Goal: Task Accomplishment & Management: Use online tool/utility

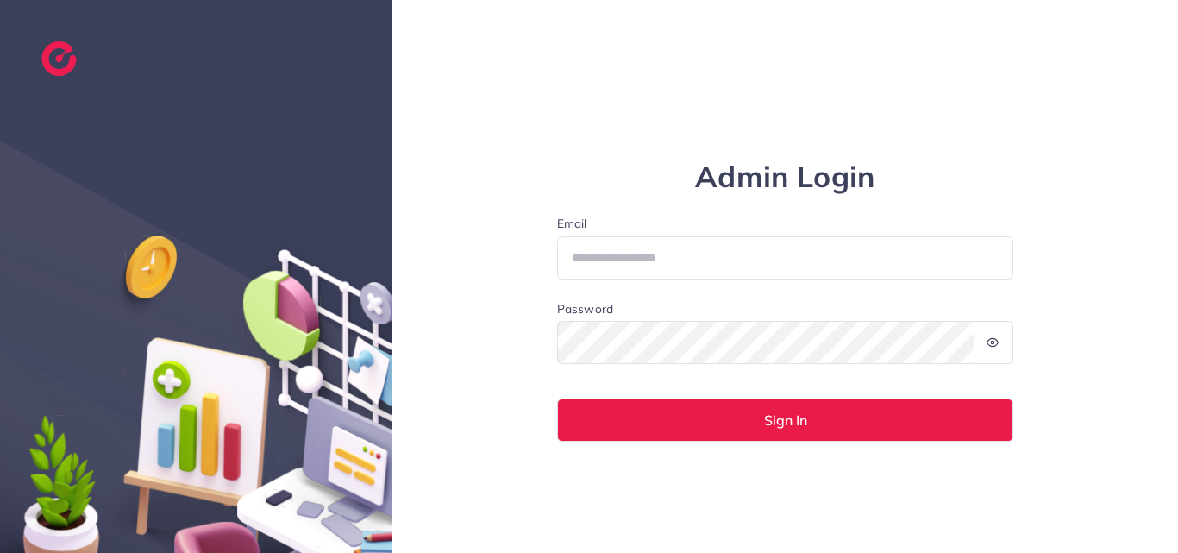
click at [686, 282] on form "Email Password Sign In" at bounding box center [785, 328] width 457 height 227
click at [687, 267] on input "Email" at bounding box center [785, 257] width 457 height 43
type input "**********"
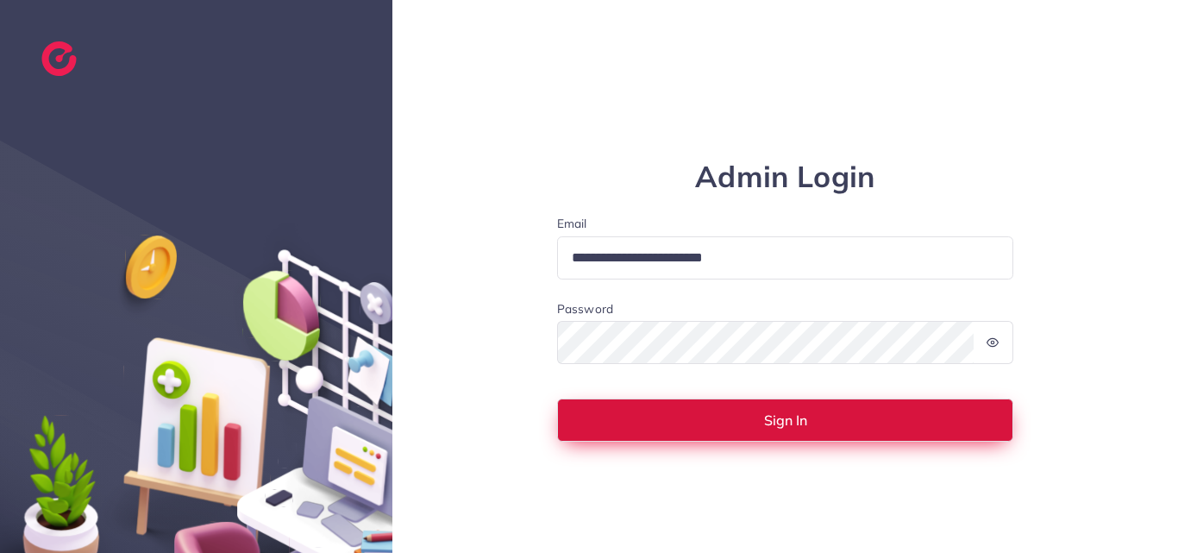
click at [724, 417] on button "Sign In" at bounding box center [785, 420] width 457 height 43
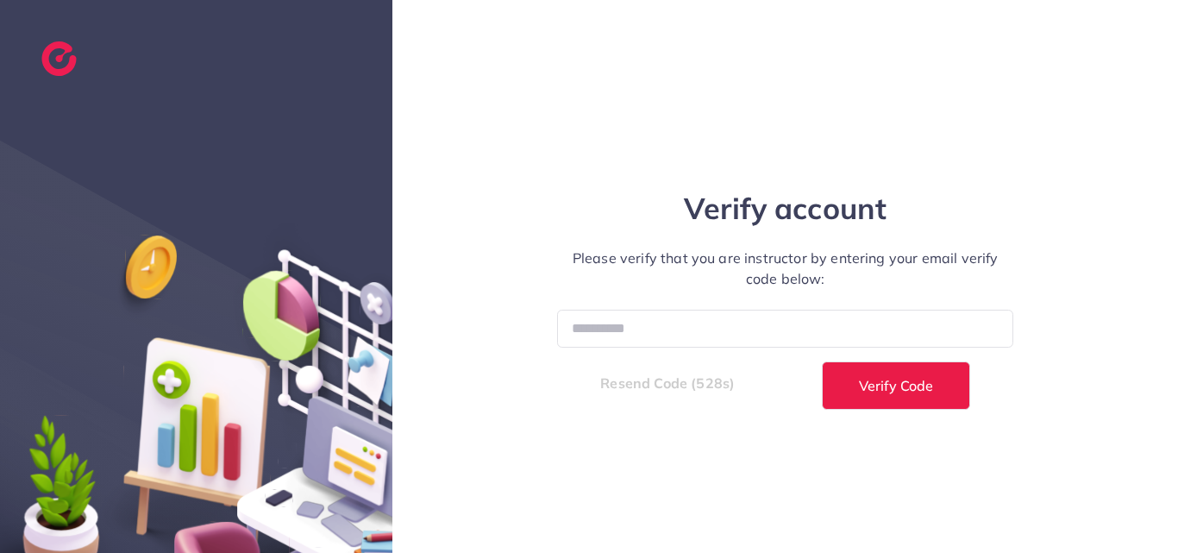
drag, startPoint x: 658, startPoint y: 552, endPoint x: 692, endPoint y: 505, distance: 57.5
click at [692, 505] on div "Verify account Please verify that you are instructor by entering your email ver…" at bounding box center [785, 276] width 786 height 553
click at [613, 332] on input "number" at bounding box center [785, 328] width 457 height 37
paste input "******"
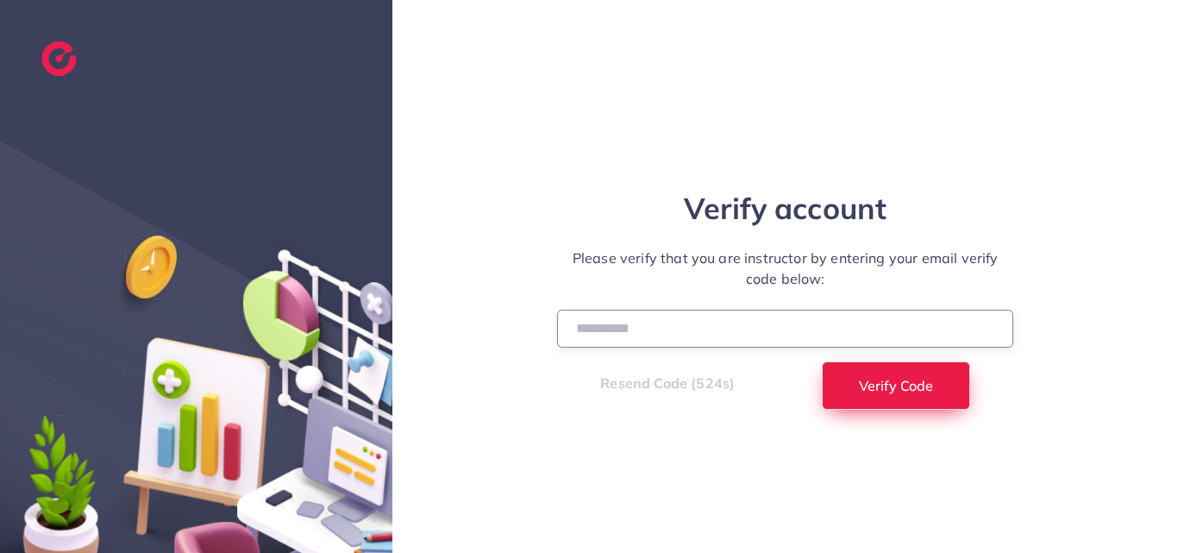
type input "******"
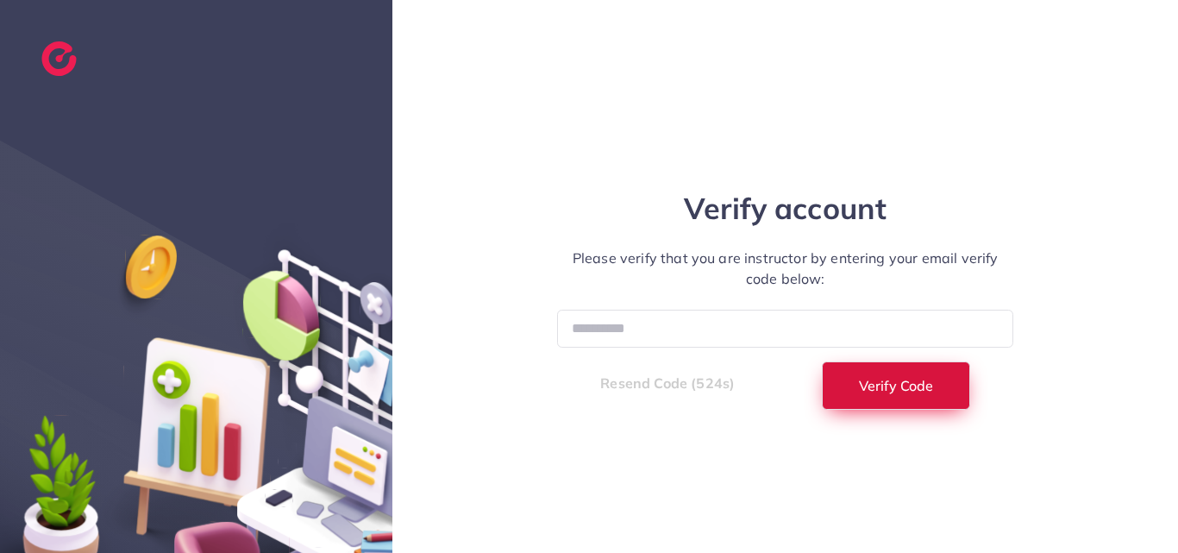
click at [865, 385] on span "Verify Code" at bounding box center [896, 386] width 74 height 14
select select "*"
select select "****"
select select "*"
select select "****"
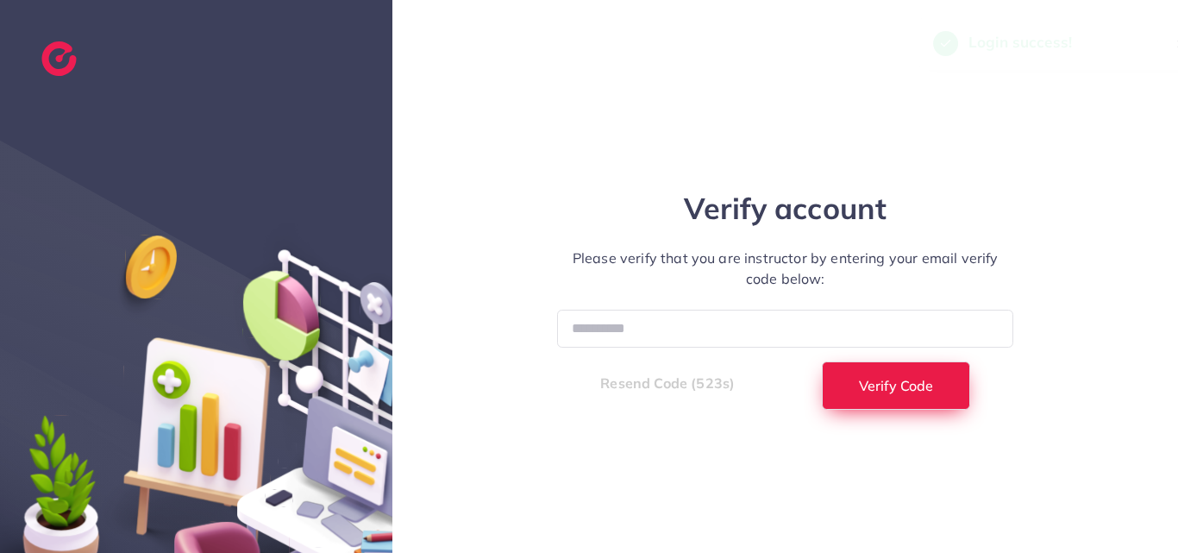
select select "*"
select select "****"
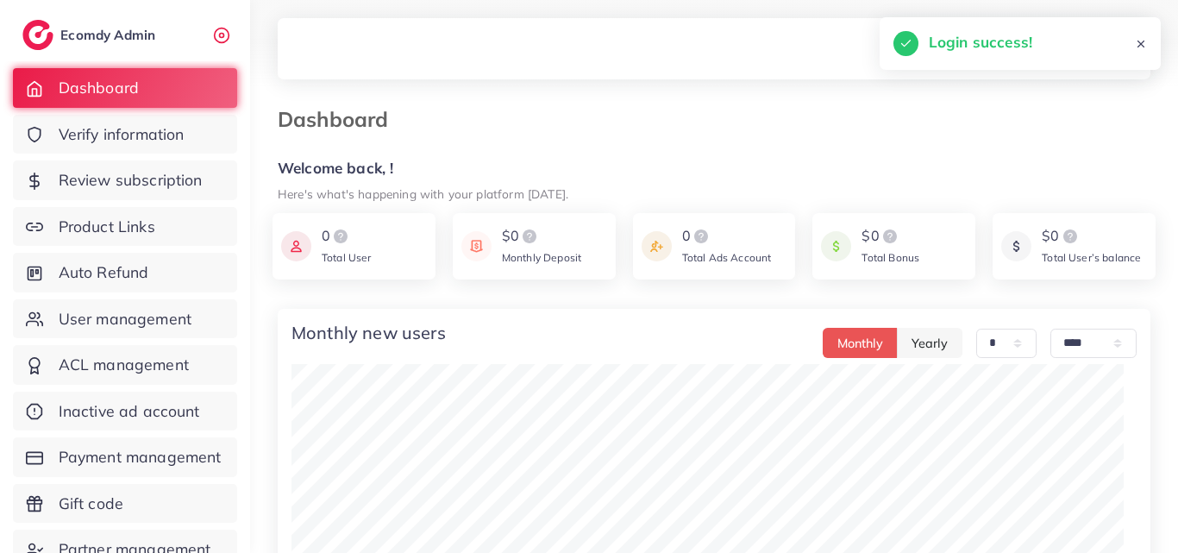
click at [633, 216] on div "0 Total Ads Account" at bounding box center [714, 246] width 163 height 66
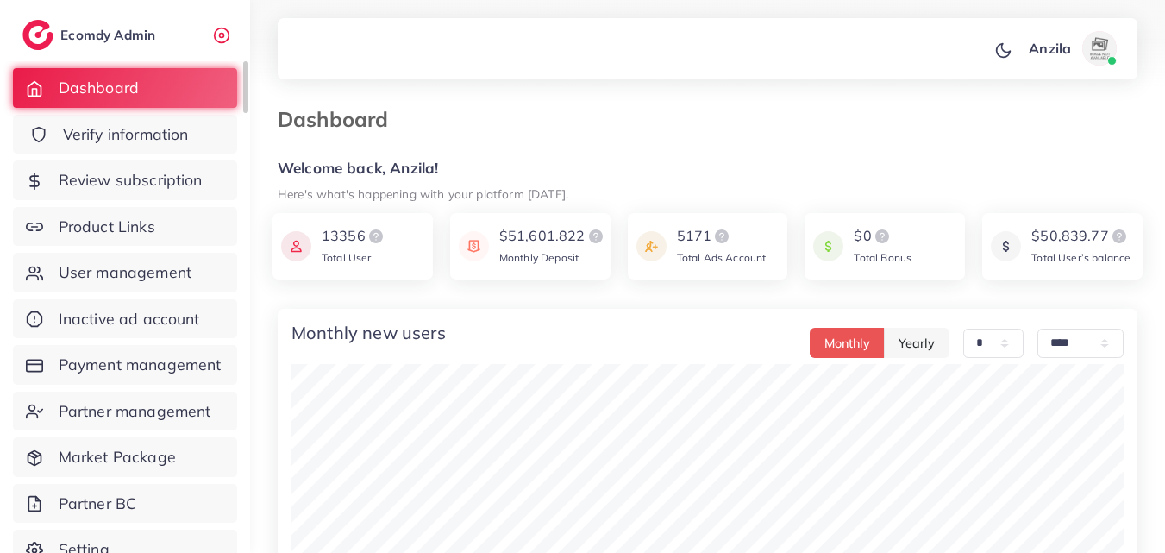
click at [139, 123] on span "Verify information" at bounding box center [126, 134] width 126 height 22
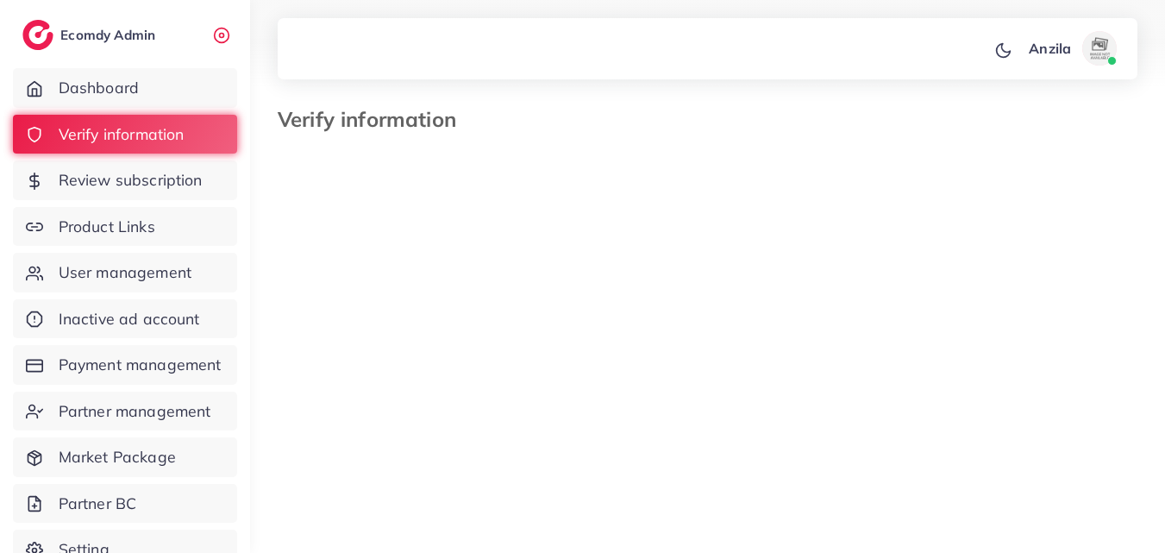
click at [646, 311] on input "Search for option" at bounding box center [666, 314] width 149 height 26
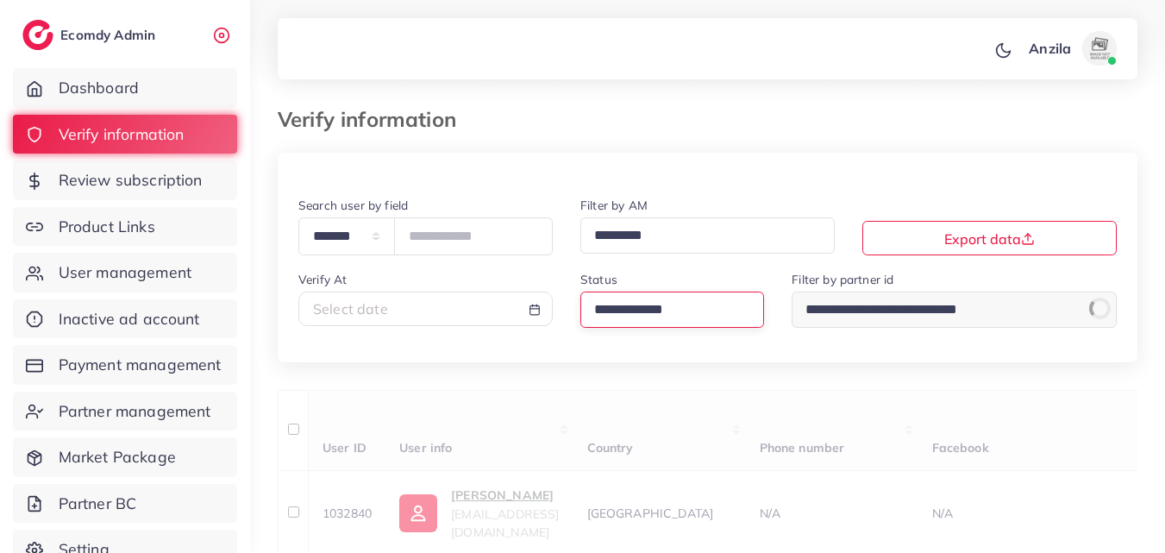
click at [646, 311] on input "Search for option" at bounding box center [665, 310] width 154 height 27
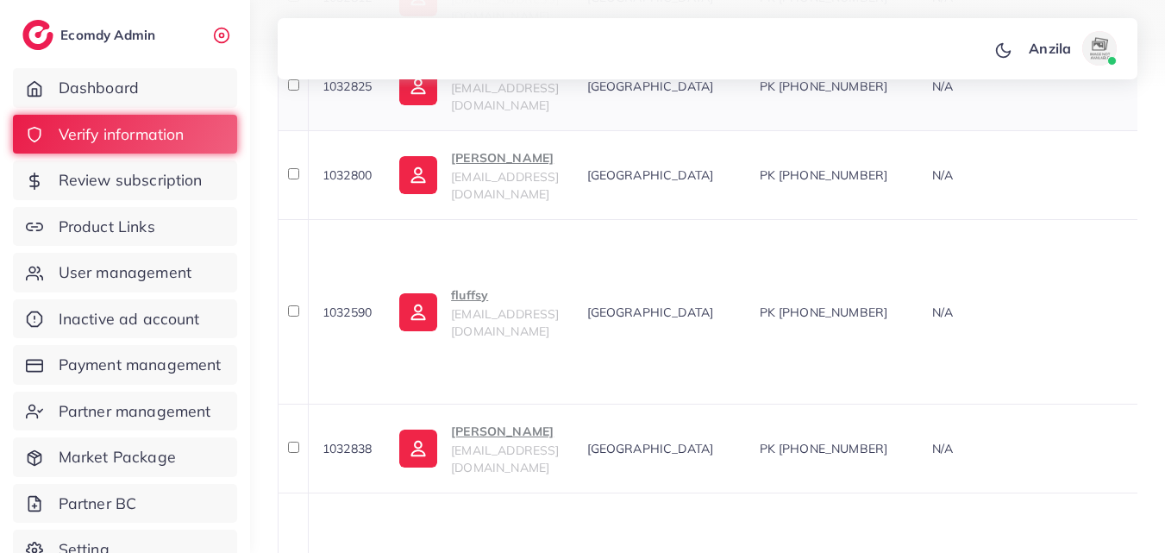
scroll to position [690, 0]
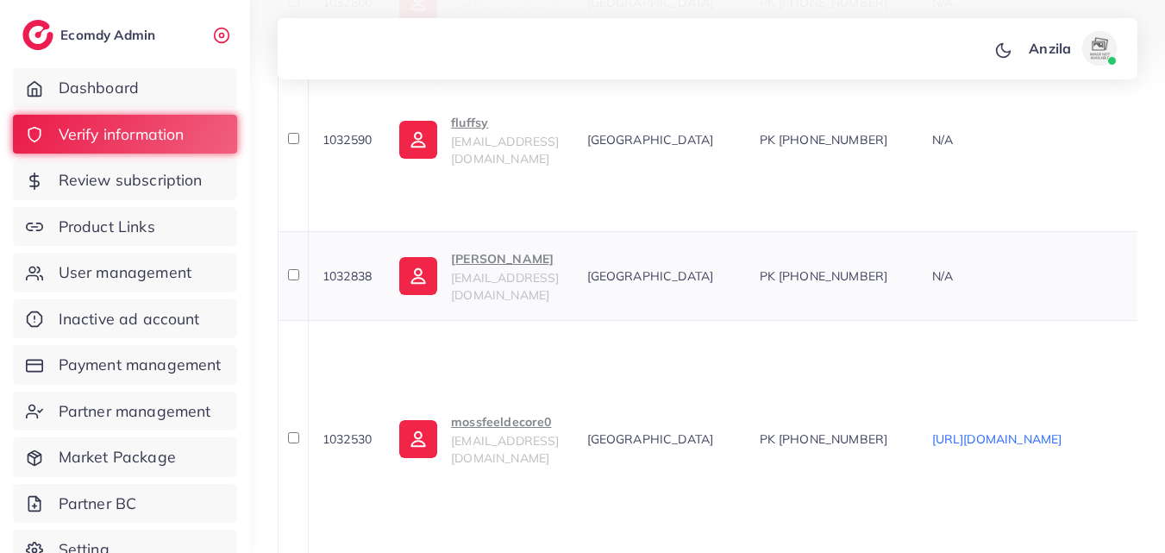
click at [532, 268] on p "[PERSON_NAME]" at bounding box center [505, 258] width 108 height 21
click at [746, 303] on td "[GEOGRAPHIC_DATA]" at bounding box center [660, 275] width 173 height 89
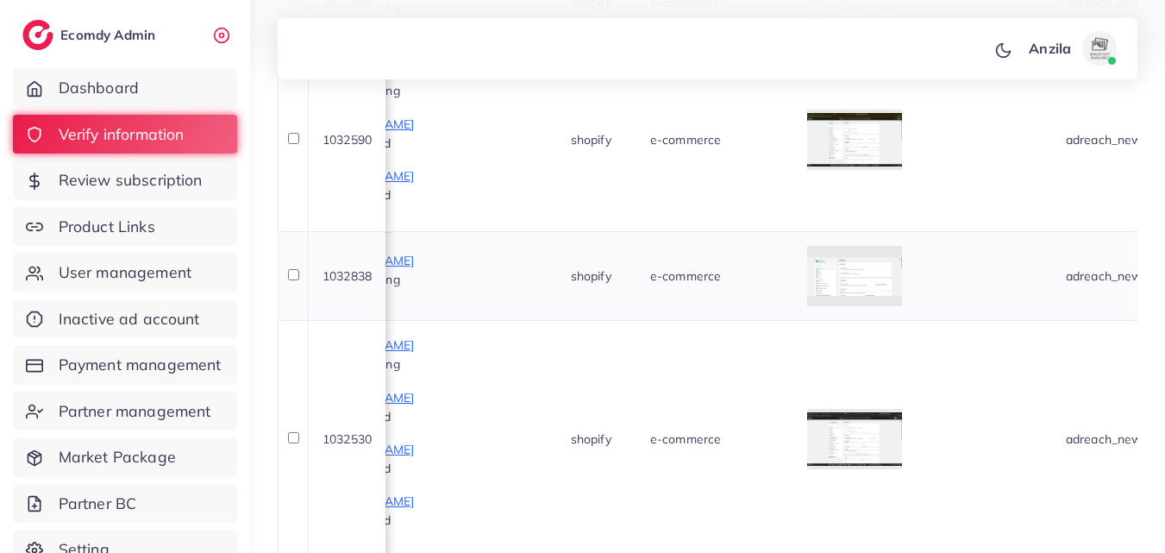
scroll to position [0, 1139]
click at [892, 276] on div at bounding box center [854, 276] width 95 height 60
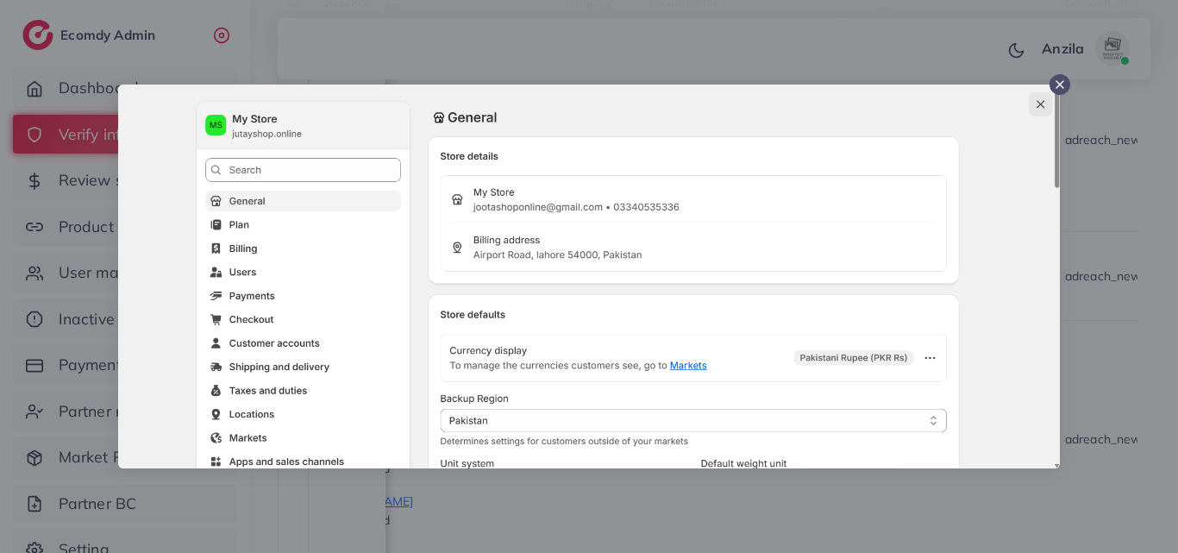
click at [1118, 253] on div at bounding box center [589, 276] width 1178 height 553
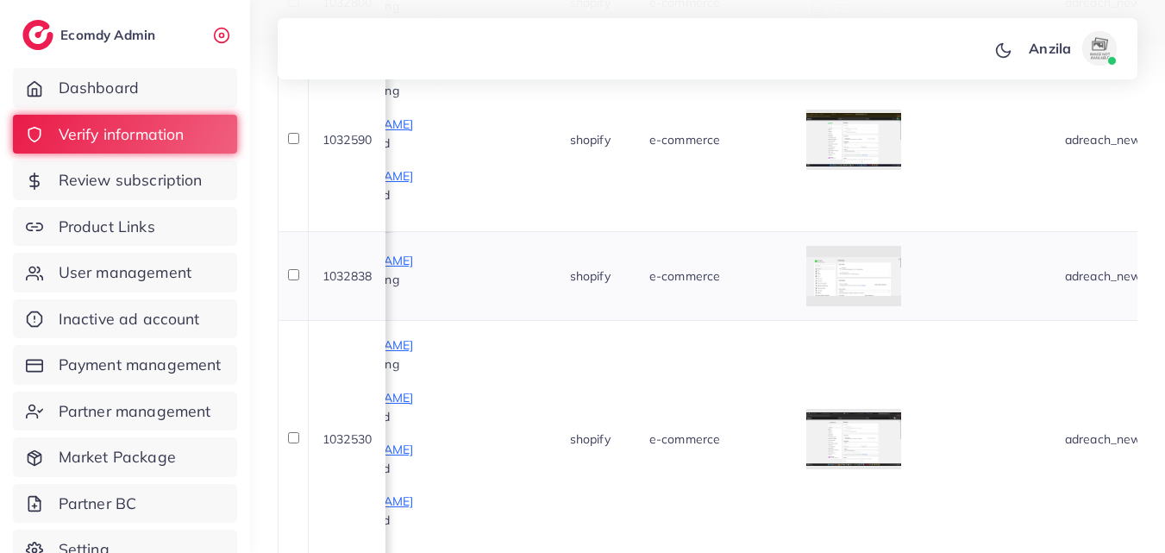
click at [793, 297] on td "e-commerce" at bounding box center [714, 275] width 157 height 89
click at [793, 287] on td "e-commerce" at bounding box center [714, 275] width 157 height 89
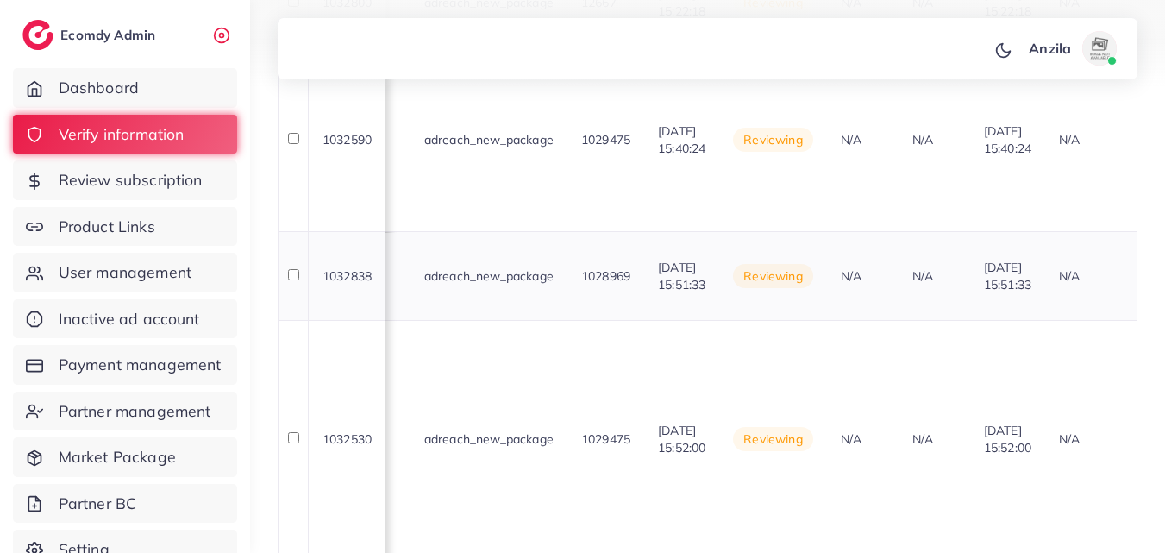
scroll to position [0, 1958]
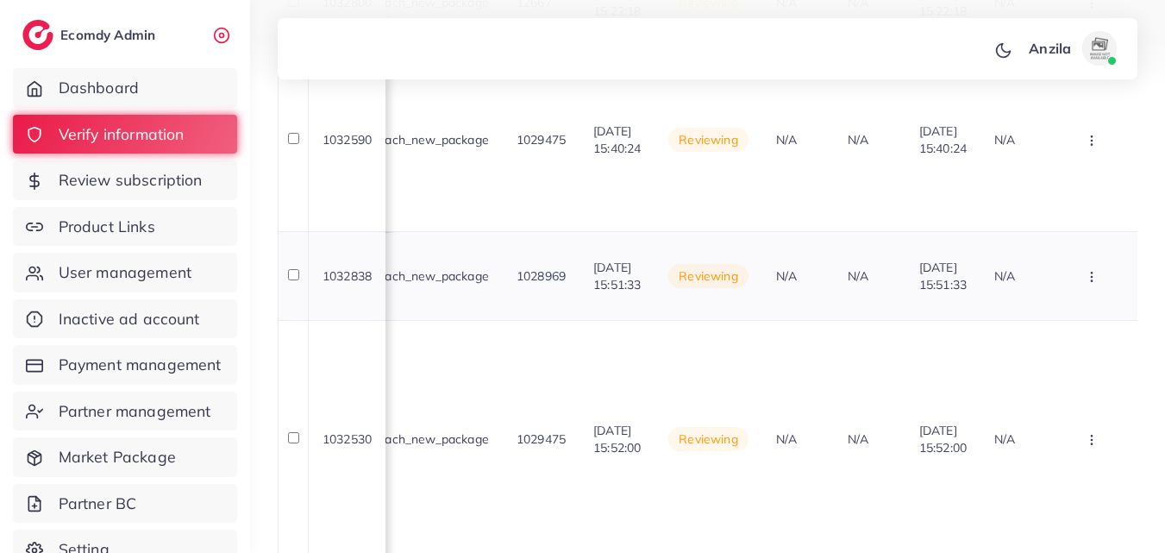
click at [1093, 272] on icon "button" at bounding box center [1092, 277] width 14 height 14
click at [1089, 323] on link "Approve" at bounding box center [1064, 330] width 136 height 38
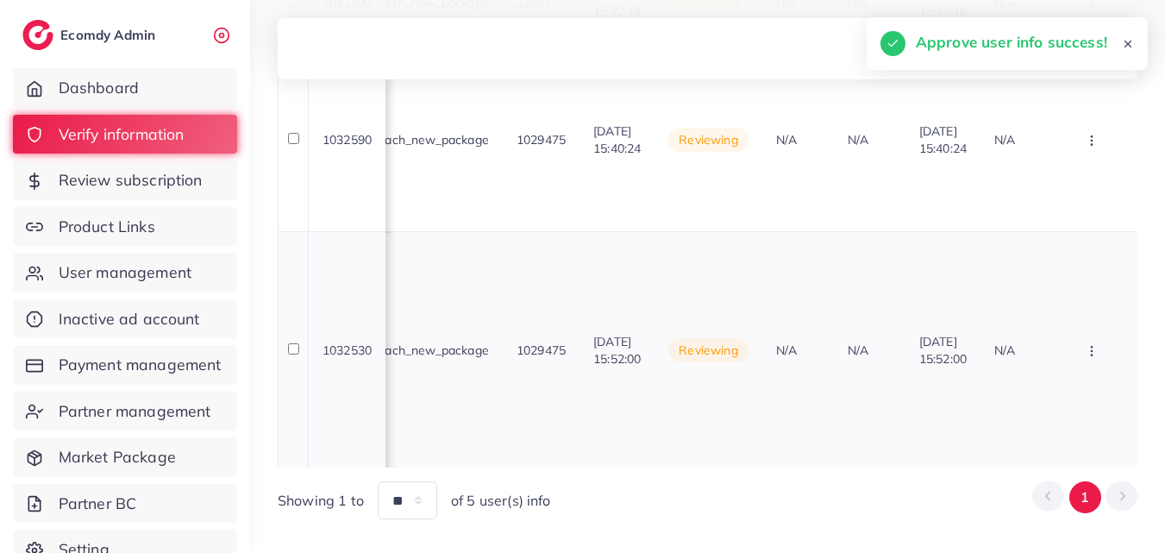
click at [883, 288] on td "N/A" at bounding box center [870, 349] width 72 height 236
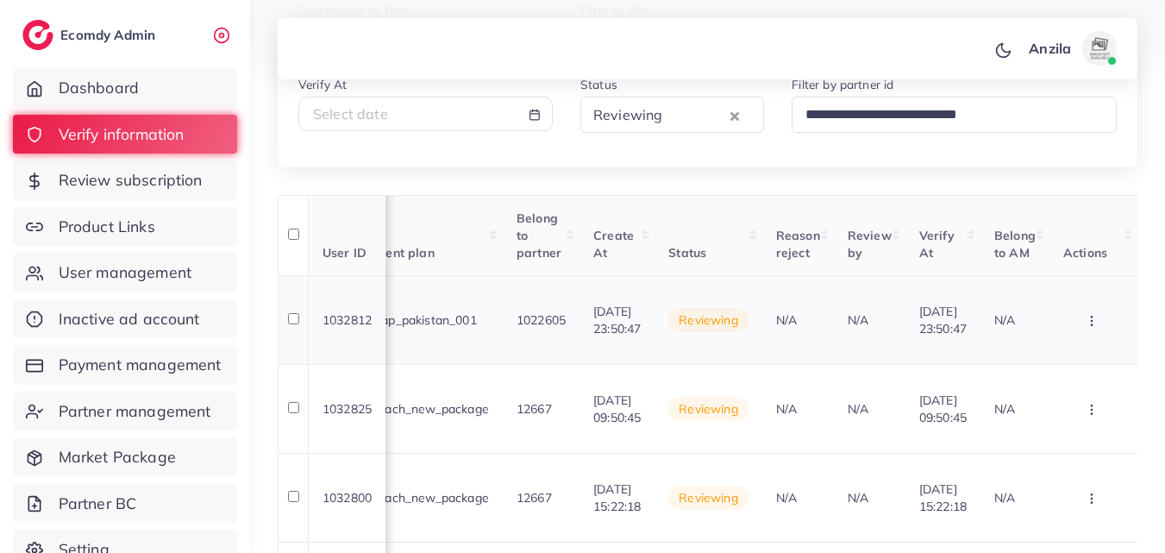
scroll to position [0, 0]
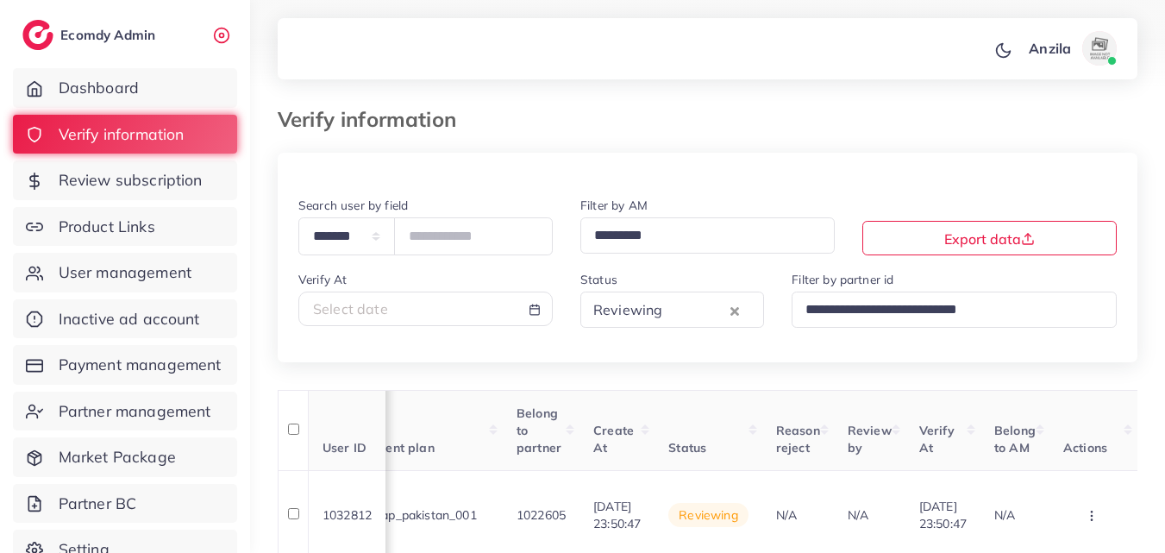
click at [480, 310] on div "Select date" at bounding box center [425, 309] width 225 height 20
select select "*"
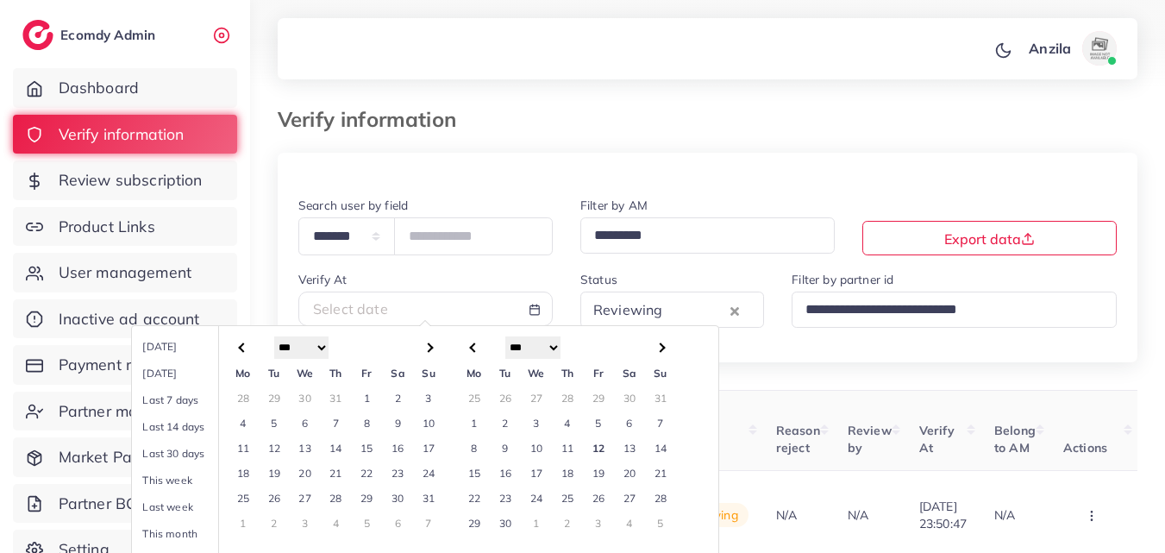
click at [605, 450] on td "12" at bounding box center [598, 448] width 31 height 25
click at [605, 449] on td "12" at bounding box center [598, 448] width 31 height 25
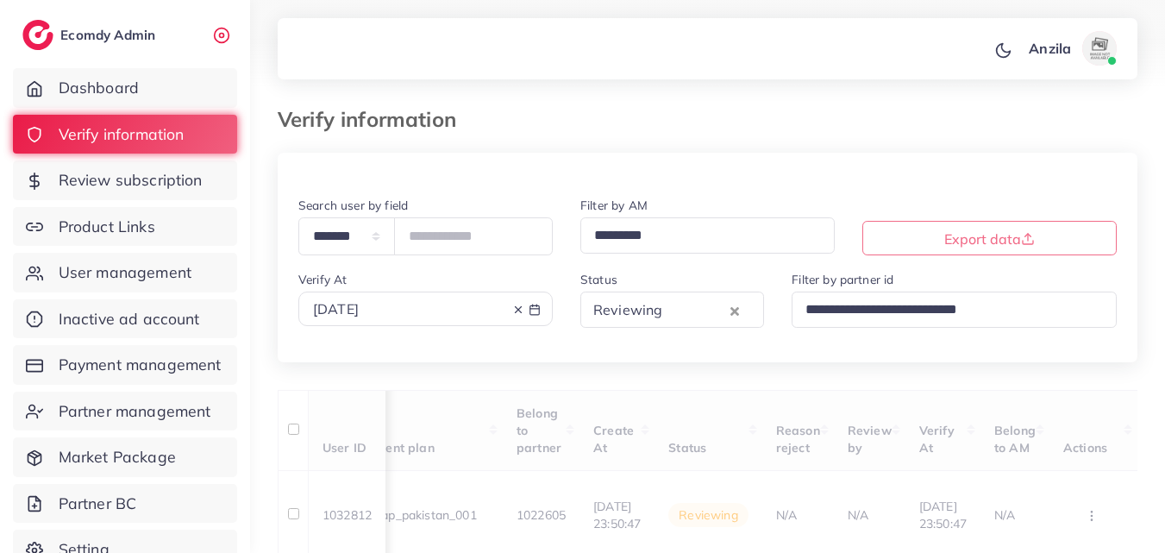
click at [656, 314] on div "Reviewing" at bounding box center [657, 308] width 141 height 30
click at [668, 314] on input "Search for option" at bounding box center [697, 310] width 59 height 27
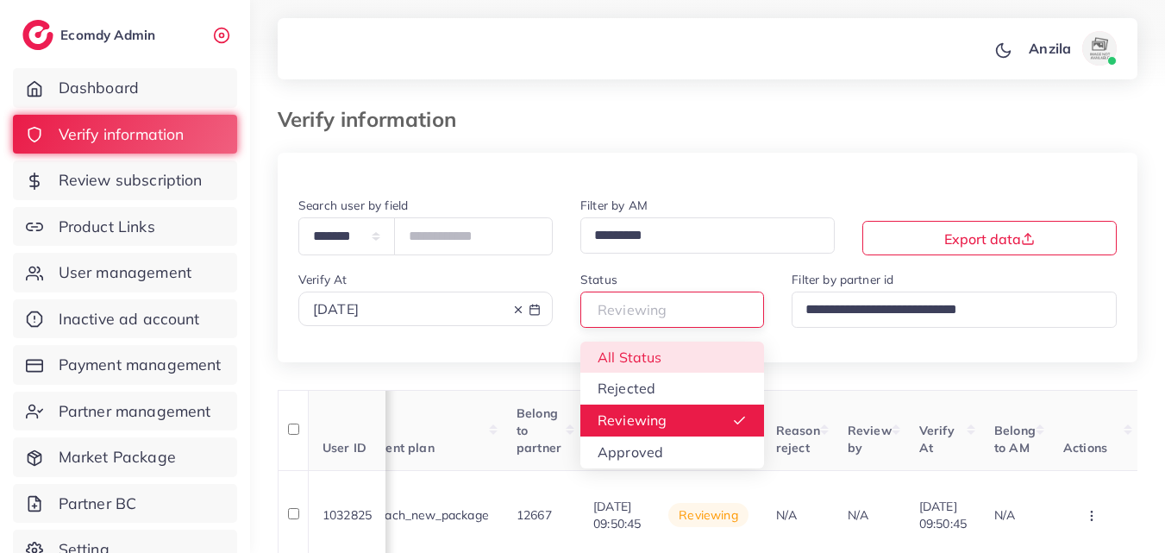
click at [652, 353] on div "**********" at bounding box center [708, 278] width 860 height 167
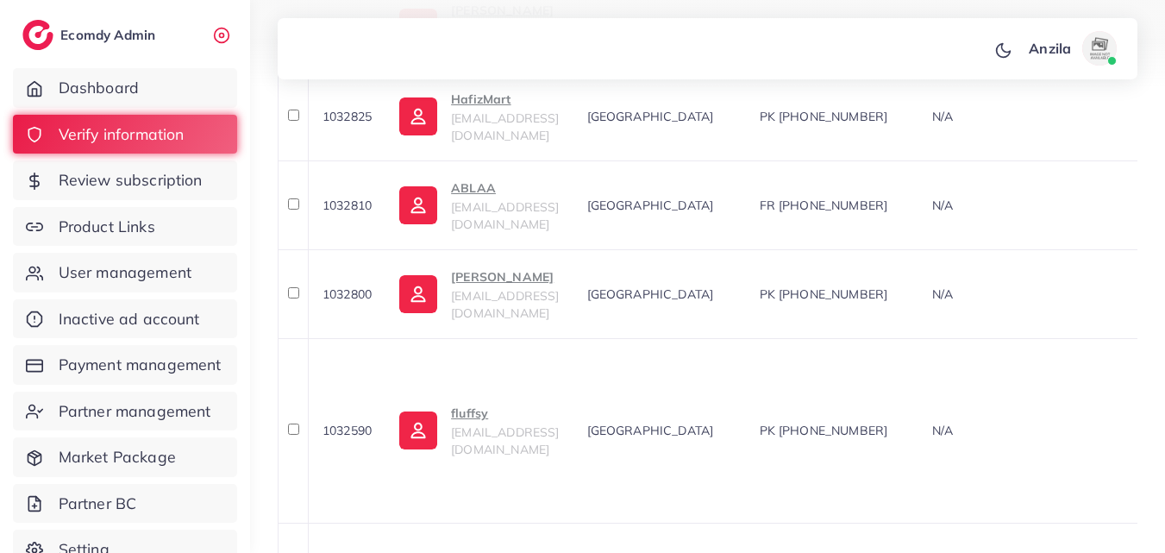
scroll to position [671, 0]
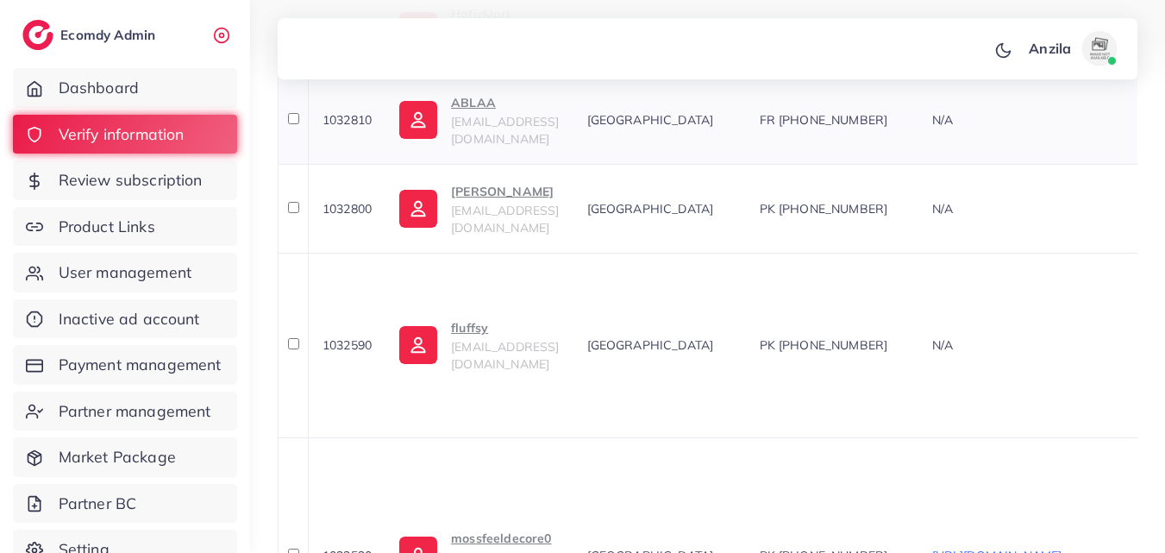
click at [696, 143] on td "[GEOGRAPHIC_DATA]" at bounding box center [660, 119] width 173 height 89
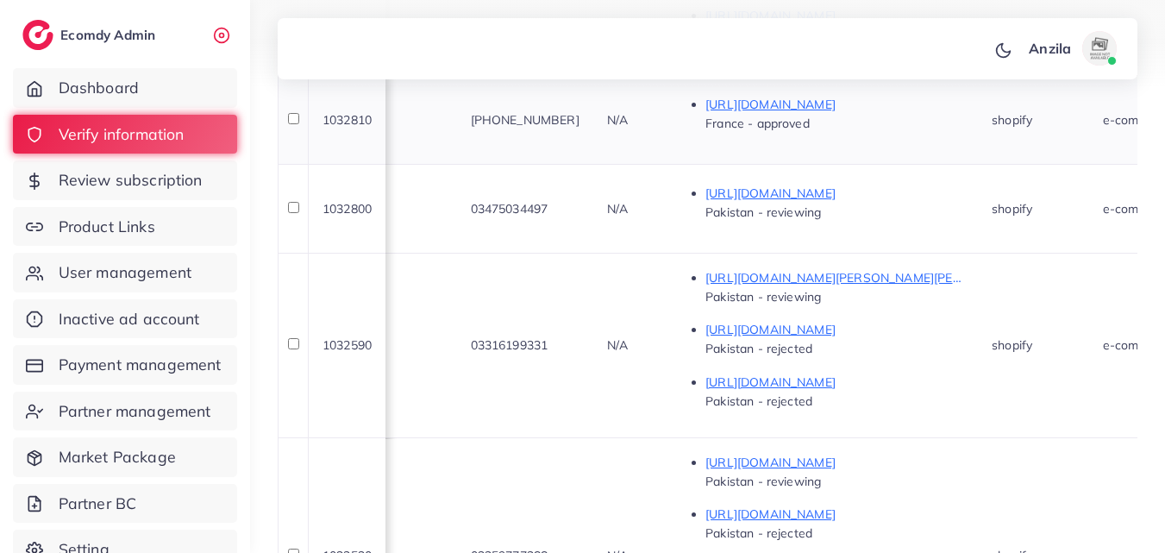
scroll to position [0, 759]
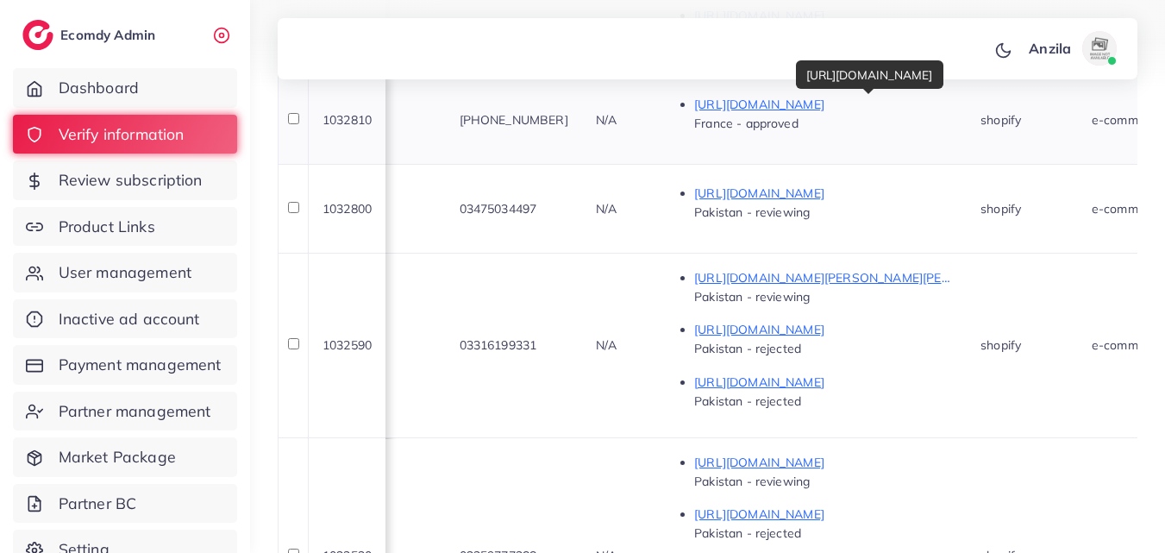
click at [816, 112] on p "[URL][DOMAIN_NAME]" at bounding box center [823, 104] width 259 height 21
click at [1158, 203] on div "**********" at bounding box center [707, 40] width 915 height 1423
click at [1078, 299] on td "shopify" at bounding box center [1022, 345] width 111 height 185
click at [92, 217] on span "Product Links" at bounding box center [111, 227] width 97 height 22
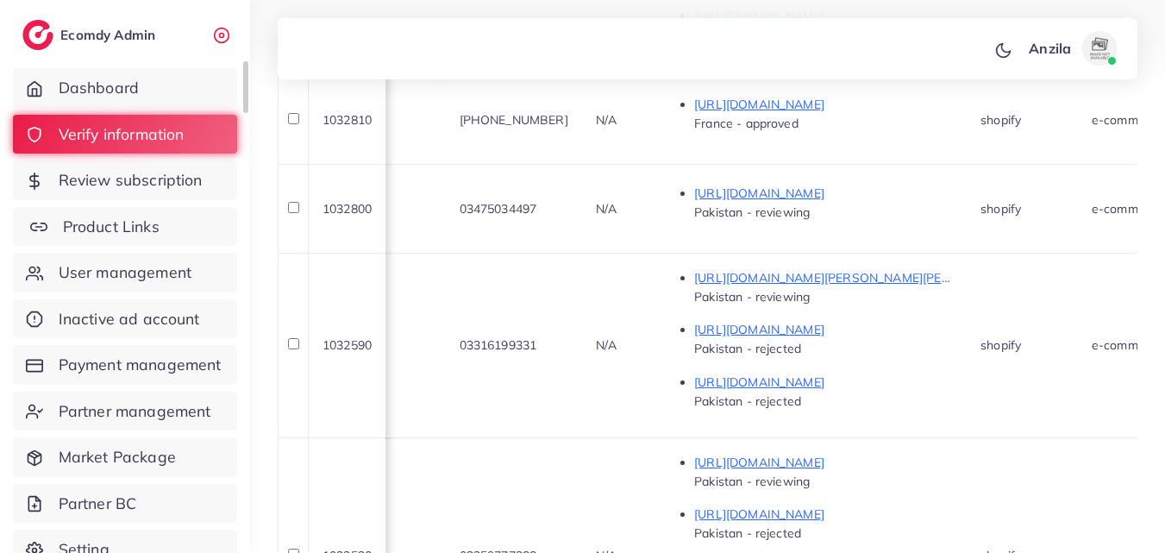
click at [92, 217] on span "Product Links" at bounding box center [111, 227] width 97 height 22
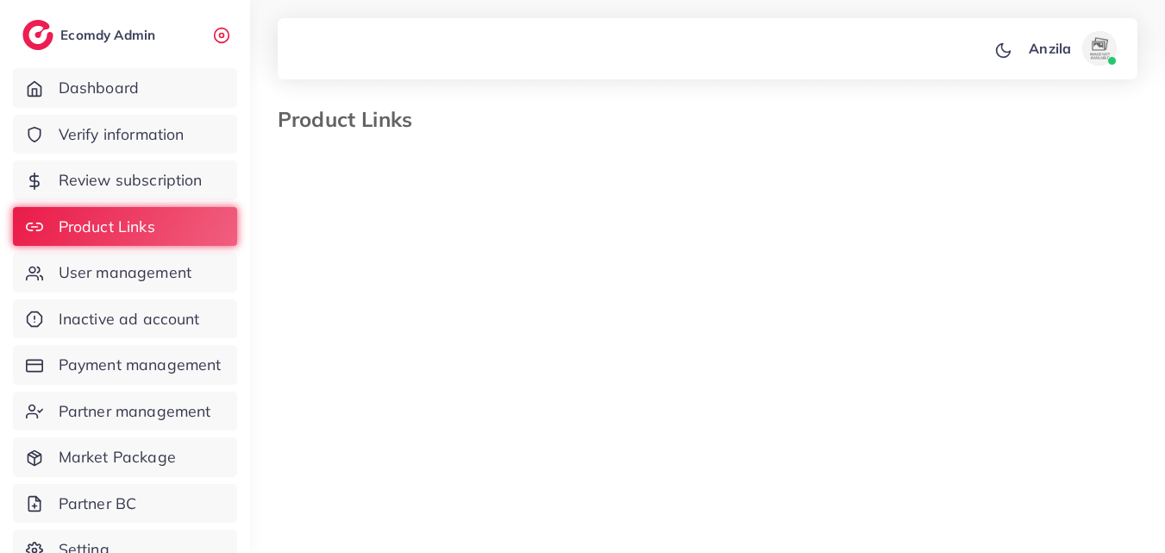
select select "*********"
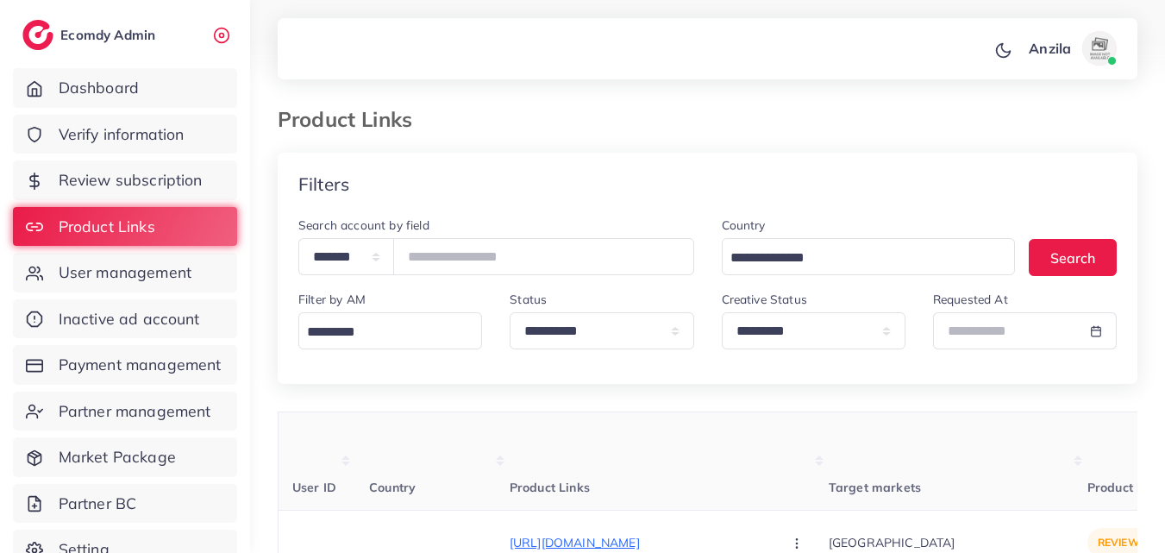
click at [625, 424] on th "Product Links" at bounding box center [669, 461] width 319 height 98
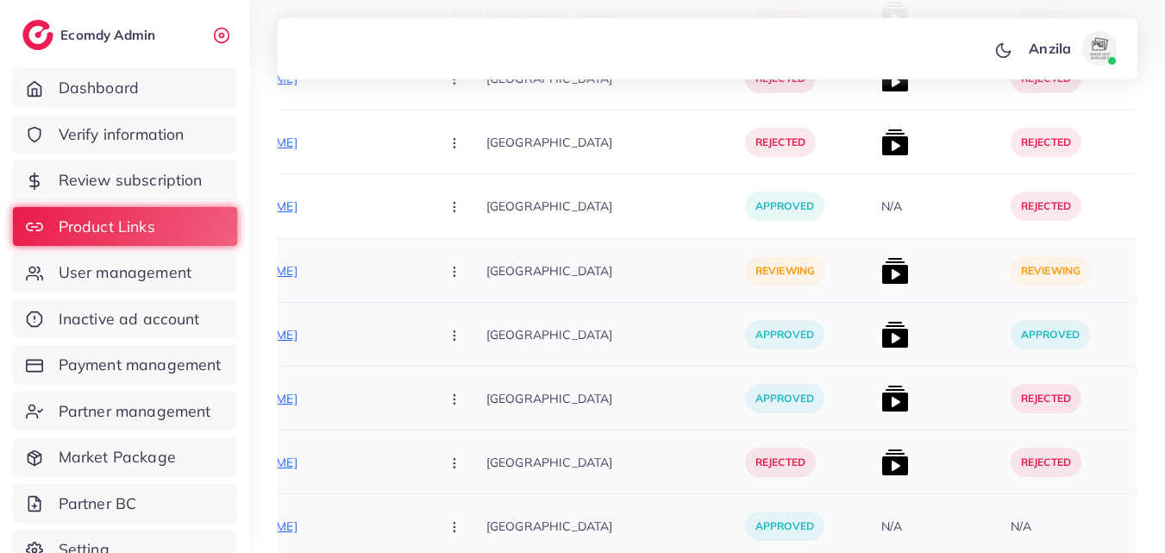
scroll to position [10350, 0]
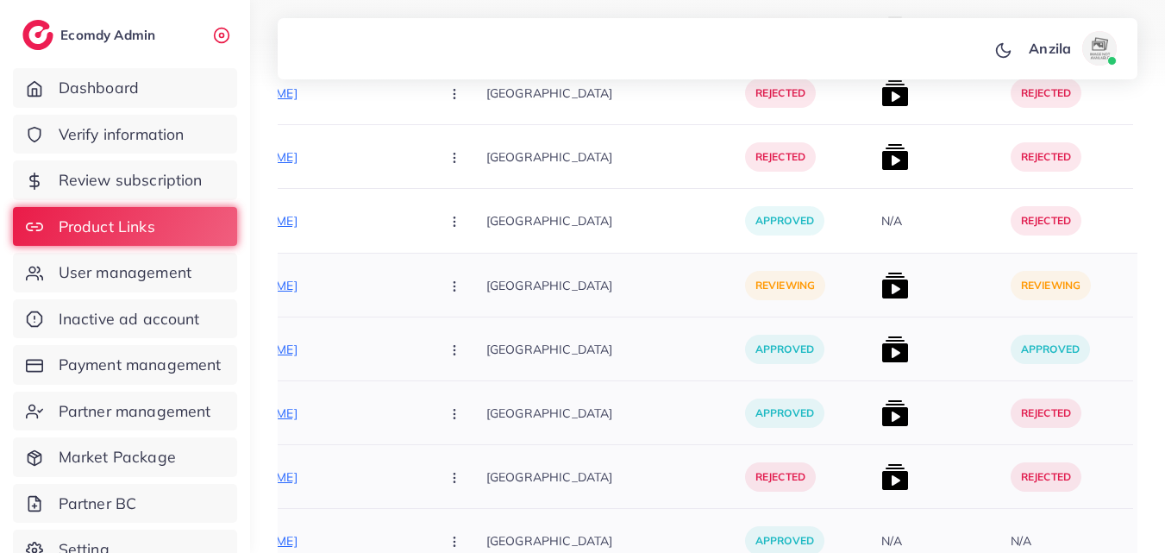
click at [596, 284] on p "[GEOGRAPHIC_DATA]" at bounding box center [615, 285] width 259 height 39
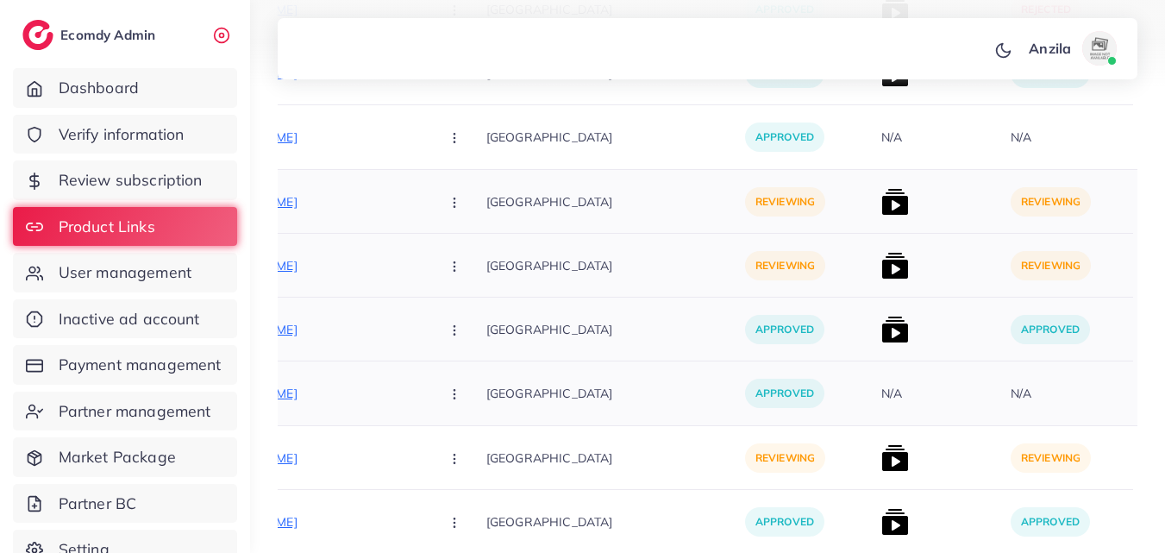
scroll to position [9401, 0]
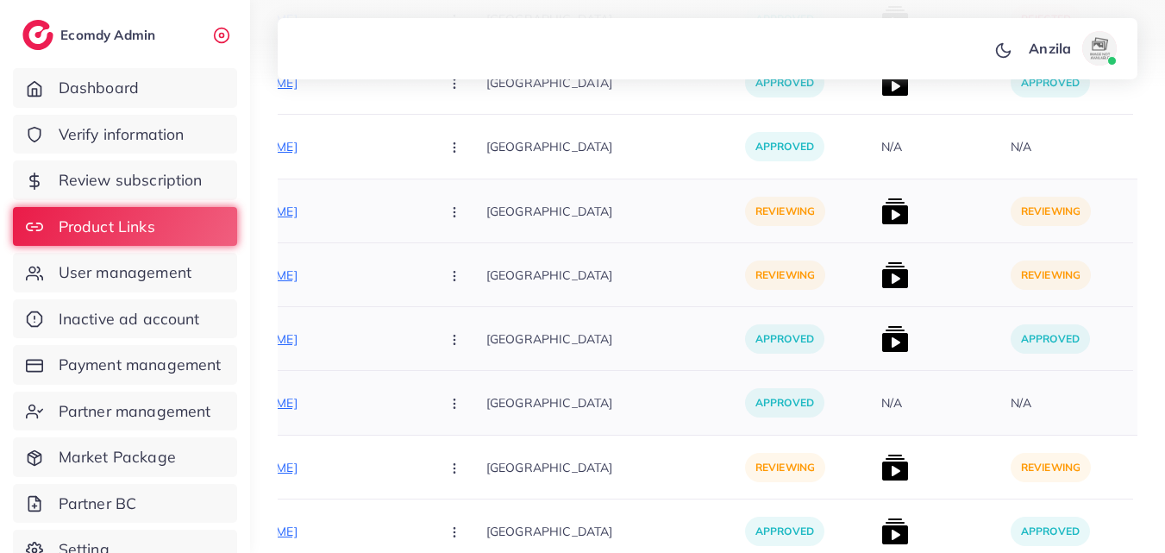
click at [661, 265] on p "[GEOGRAPHIC_DATA]" at bounding box center [615, 274] width 259 height 39
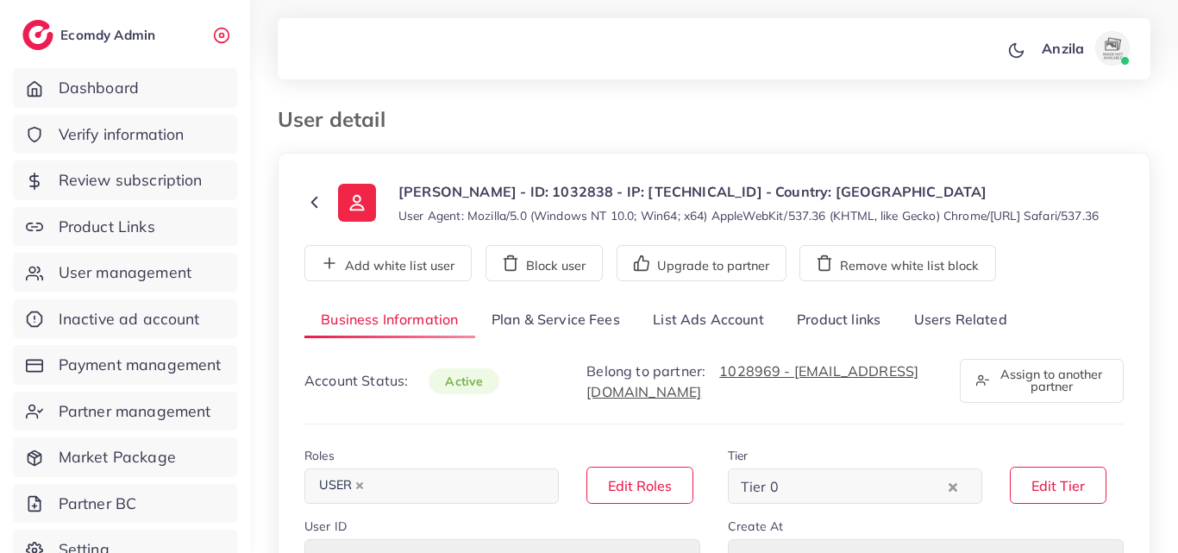
select select "********"
click at [837, 339] on link "Product links" at bounding box center [839, 320] width 116 height 37
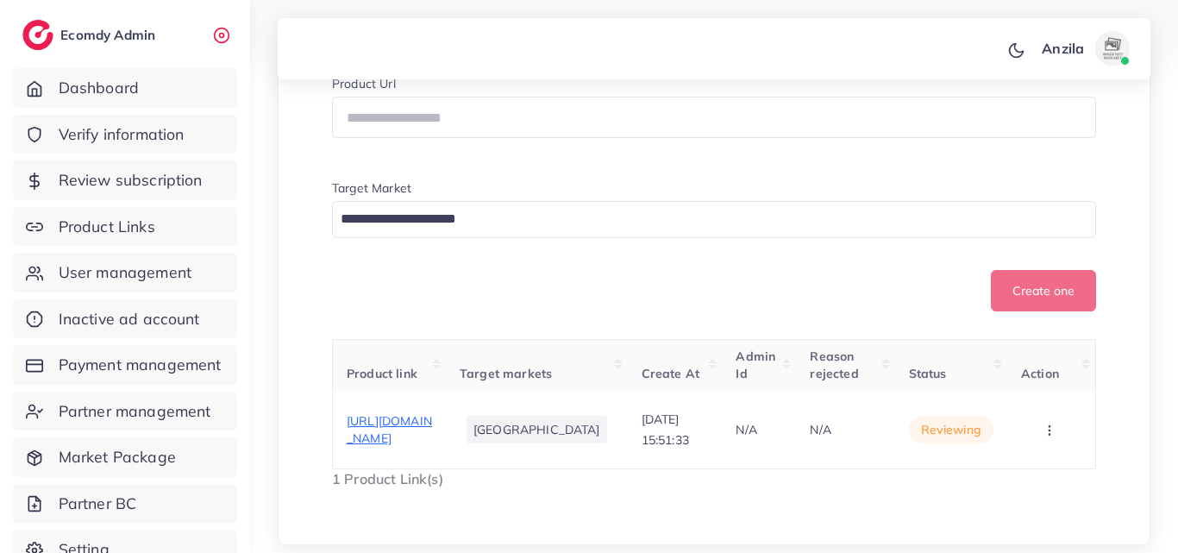
scroll to position [464, 0]
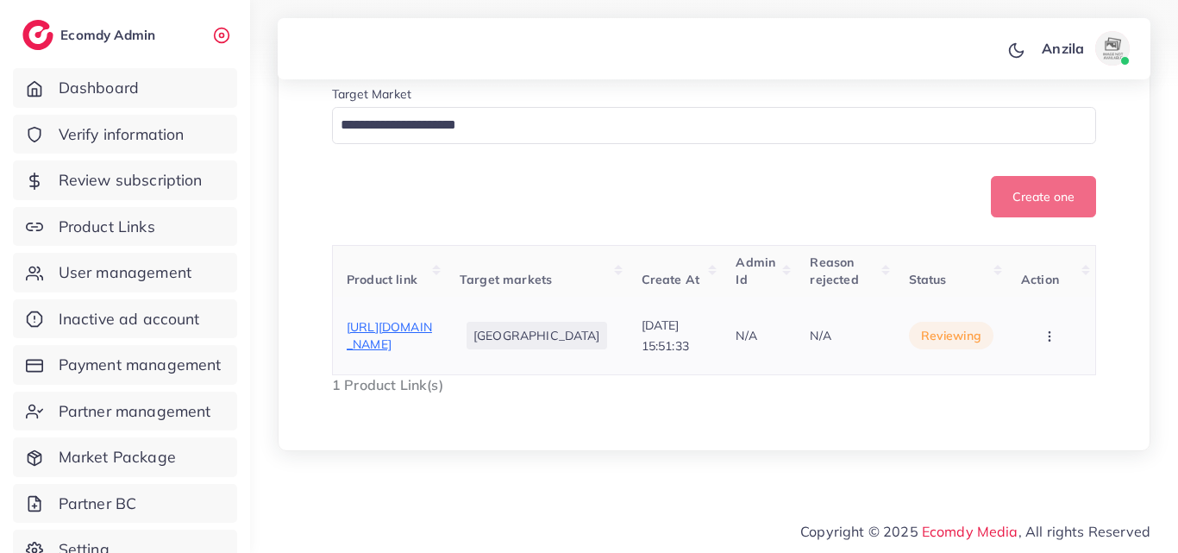
click at [357, 328] on span "[URL][DOMAIN_NAME]" at bounding box center [389, 335] width 85 height 33
click at [1043, 333] on icon "button" at bounding box center [1050, 337] width 14 height 14
click at [1051, 243] on div "Product user selling. Product Url Target Market Loading... Create one Product l…" at bounding box center [713, 164] width 819 height 518
click at [1051, 261] on th "Action" at bounding box center [1051, 271] width 89 height 51
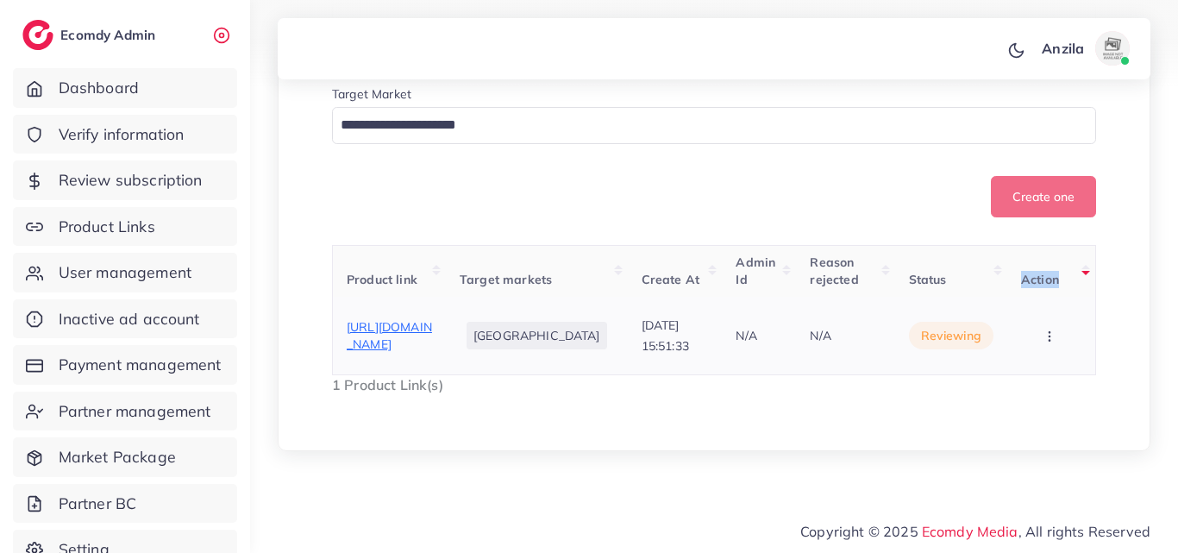
click at [1050, 334] on icon "button" at bounding box center [1050, 337] width 14 height 14
click at [1050, 292] on link "Approve" at bounding box center [1023, 276] width 136 height 38
click at [1050, 292] on div "Product link Target markets Create At Admin Id Reason rejected Status Action ht…" at bounding box center [714, 320] width 764 height 150
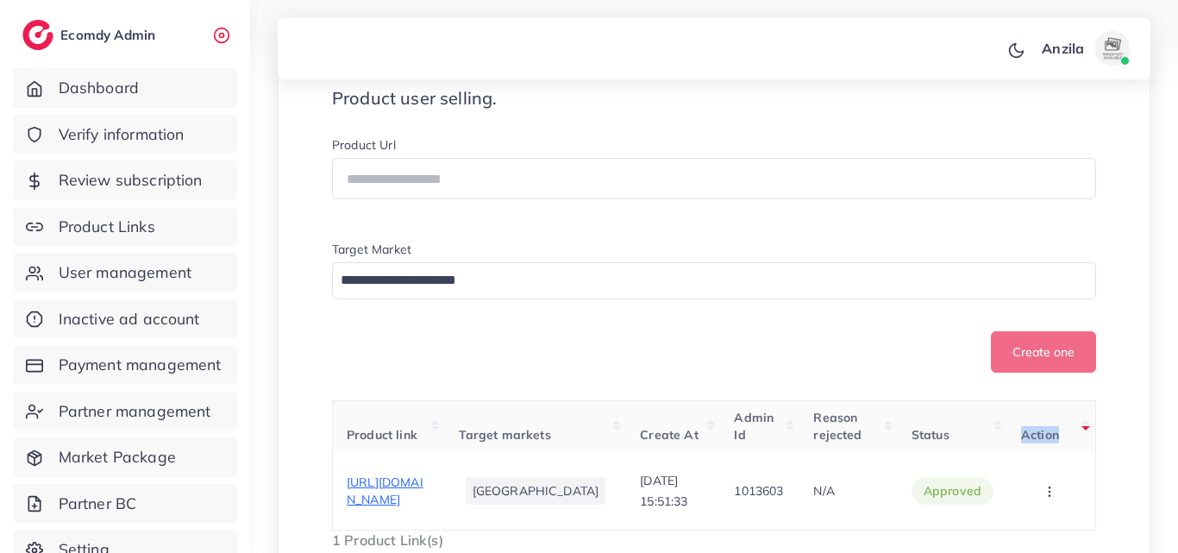
scroll to position [0, 0]
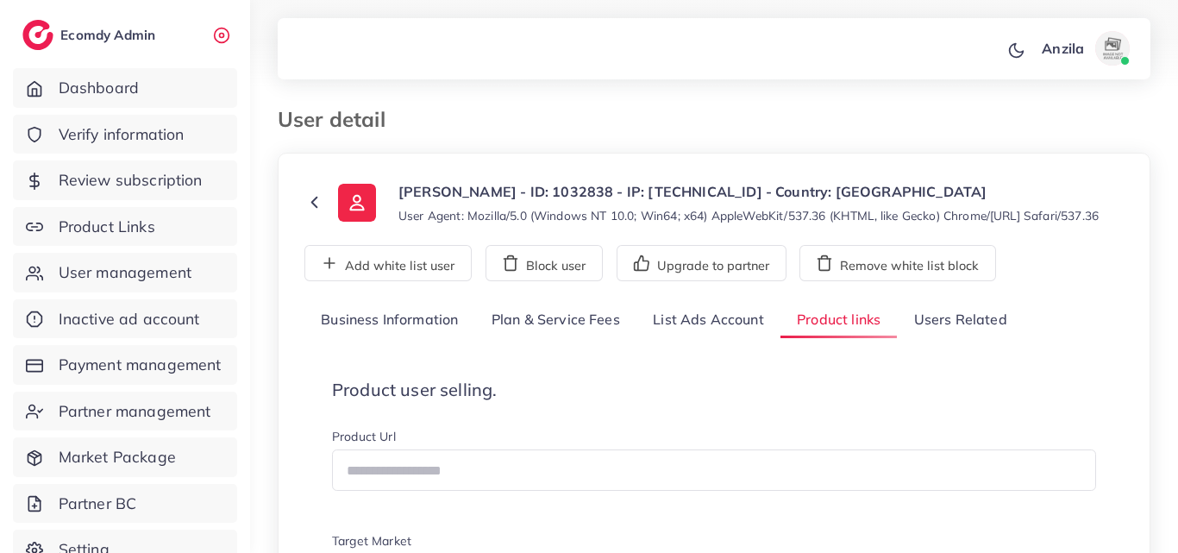
click at [942, 339] on link "Users Related" at bounding box center [960, 320] width 126 height 37
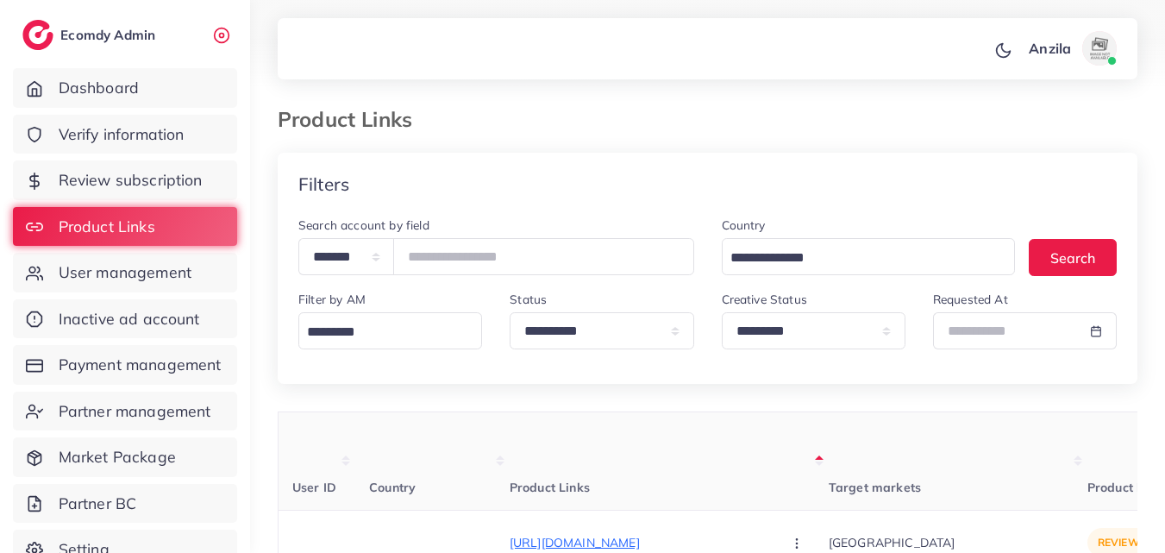
select select "*********"
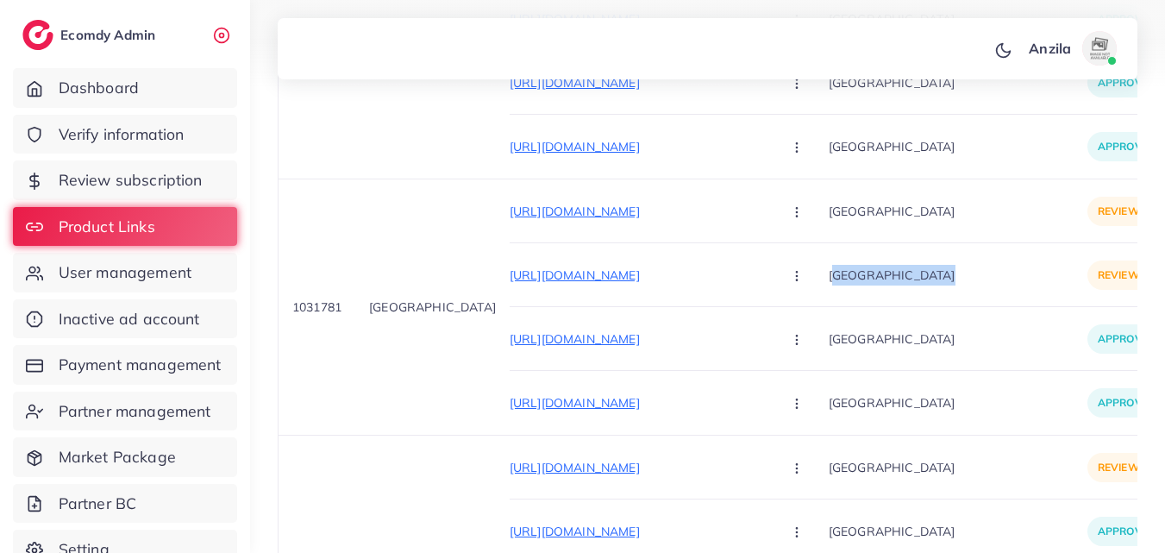
scroll to position [0, 342]
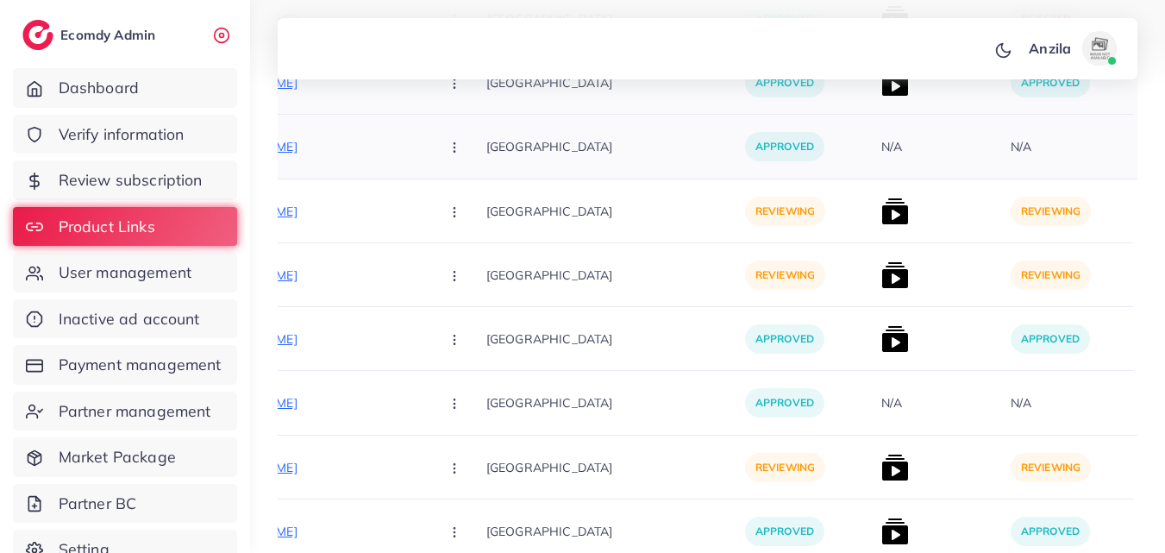
click at [1011, 145] on div "N/A" at bounding box center [1021, 146] width 21 height 17
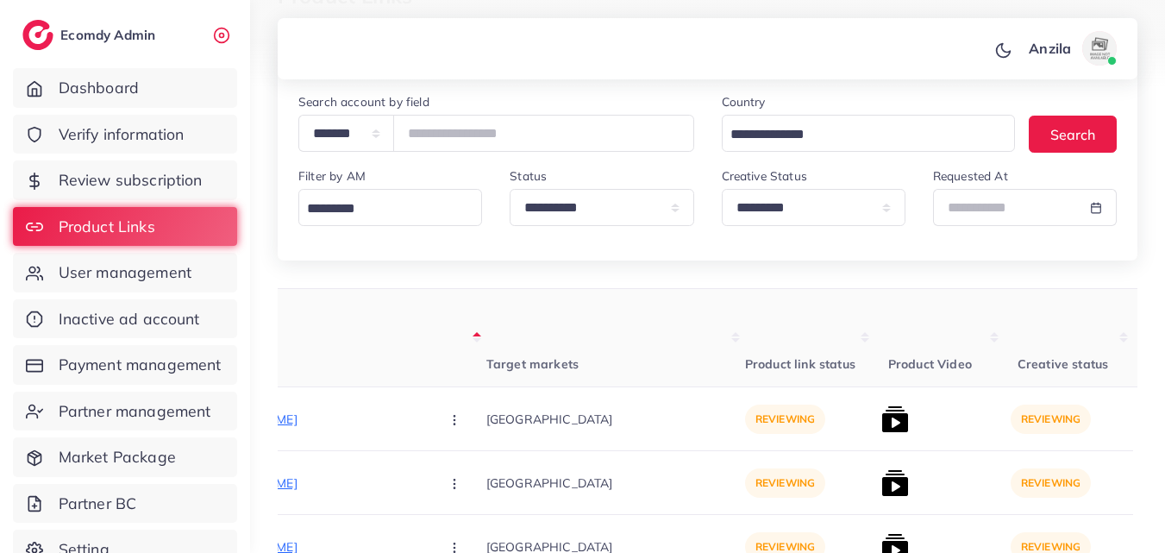
scroll to position [0, 0]
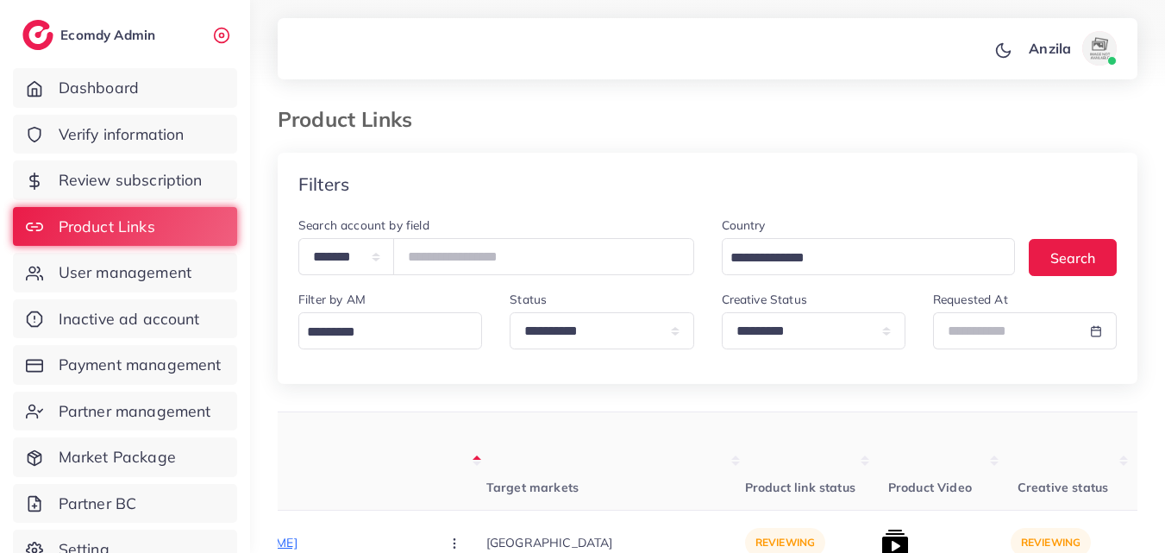
click at [764, 449] on th "Product link status" at bounding box center [809, 461] width 129 height 98
drag, startPoint x: 764, startPoint y: 449, endPoint x: 768, endPoint y: 430, distance: 18.4
click at [764, 449] on th "Product link status" at bounding box center [809, 461] width 129 height 98
click at [915, 420] on th "Product Video" at bounding box center [939, 461] width 129 height 98
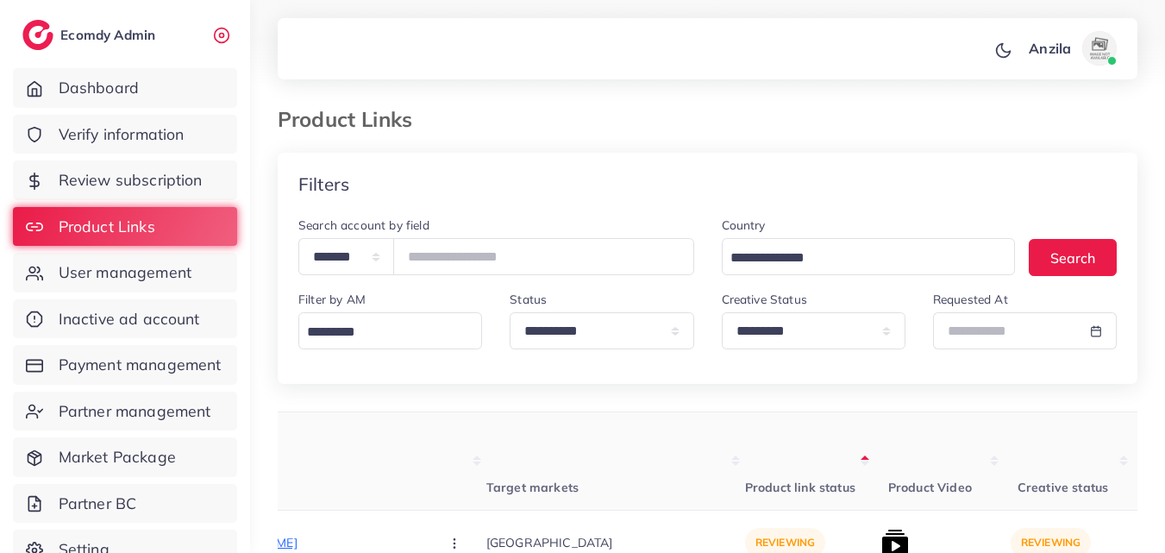
click at [915, 420] on th "Product Video" at bounding box center [939, 461] width 129 height 98
click at [800, 341] on select "**********" at bounding box center [814, 330] width 184 height 37
click at [805, 330] on select "**********" at bounding box center [814, 330] width 184 height 37
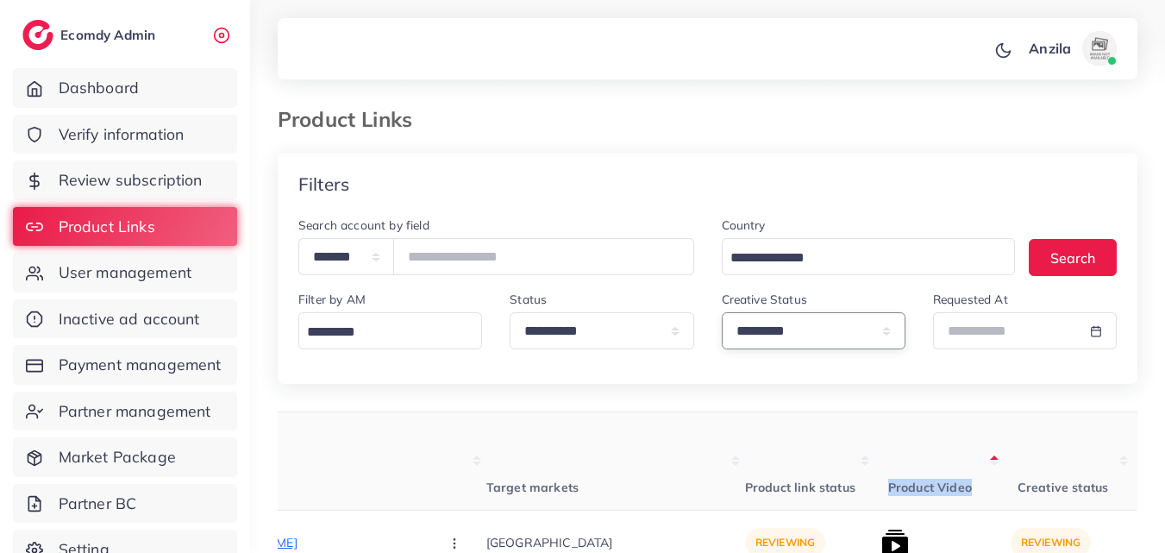
click at [805, 330] on select "**********" at bounding box center [814, 330] width 184 height 37
click at [798, 325] on select "**********" at bounding box center [814, 330] width 184 height 37
click at [797, 332] on select "**********" at bounding box center [814, 330] width 184 height 37
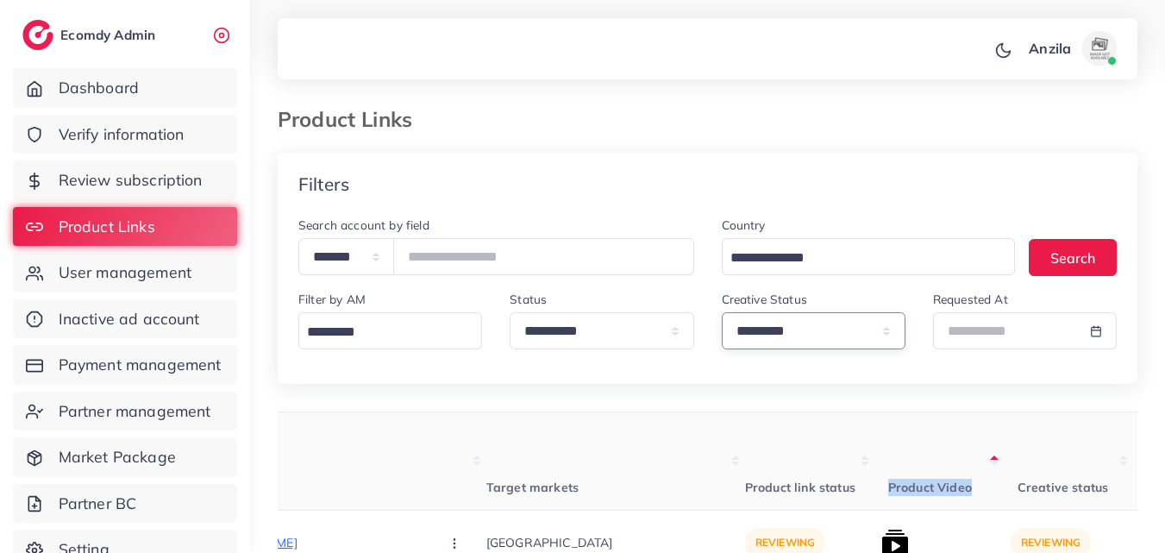
click at [797, 332] on select "**********" at bounding box center [814, 330] width 184 height 37
click at [722, 312] on select "**********" at bounding box center [814, 330] width 184 height 37
drag, startPoint x: 796, startPoint y: 348, endPoint x: 796, endPoint y: 402, distance: 53.5
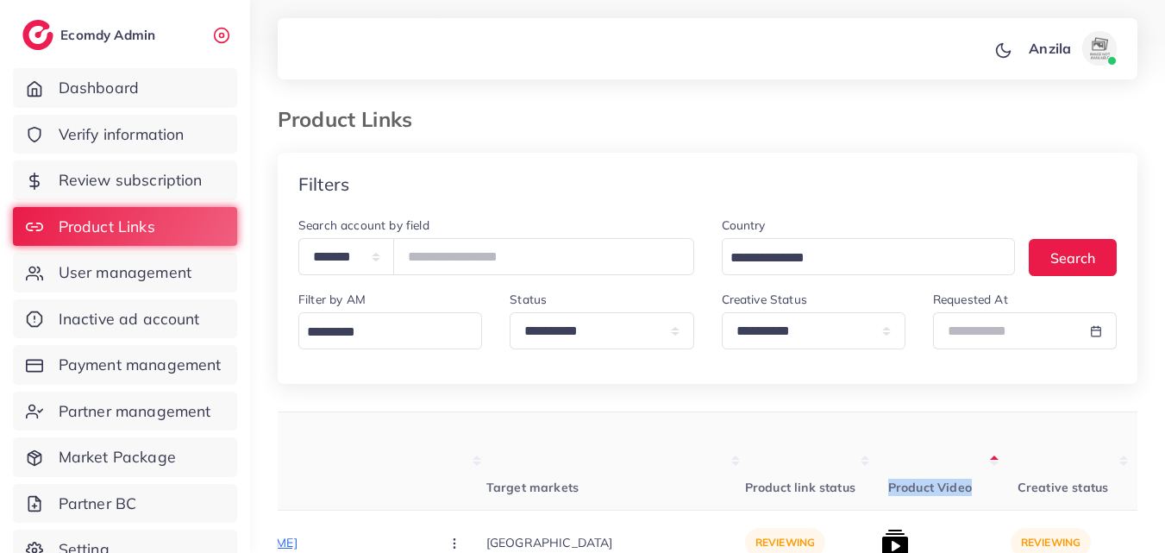
click at [796, 362] on div "**********" at bounding box center [813, 326] width 211 height 74
click at [796, 330] on select "**********" at bounding box center [814, 330] width 184 height 37
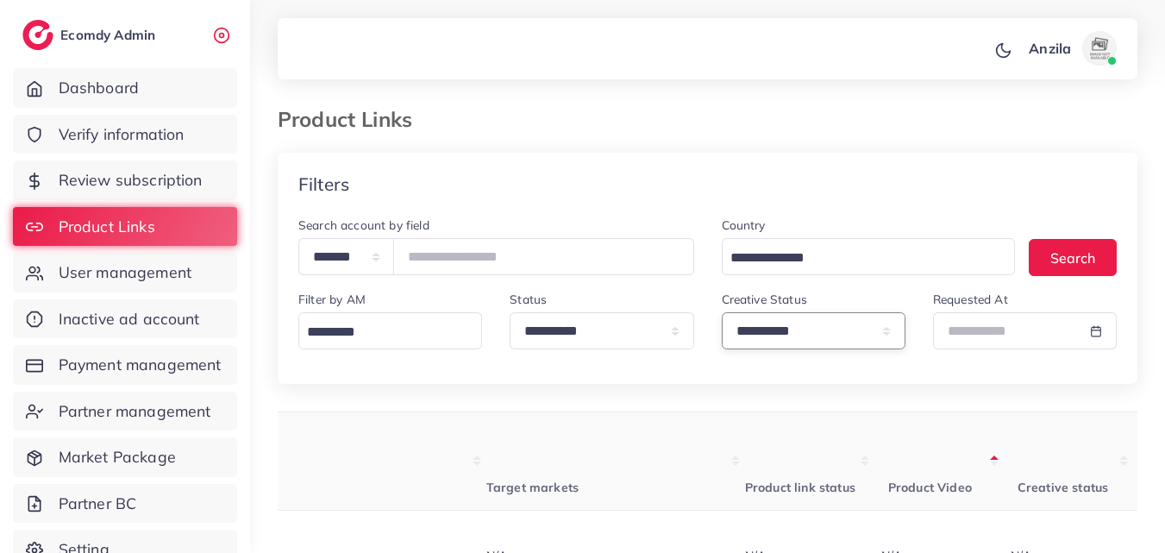
click at [746, 346] on select "**********" at bounding box center [814, 330] width 184 height 37
select select "*********"
click at [722, 312] on select "**********" at bounding box center [814, 330] width 184 height 37
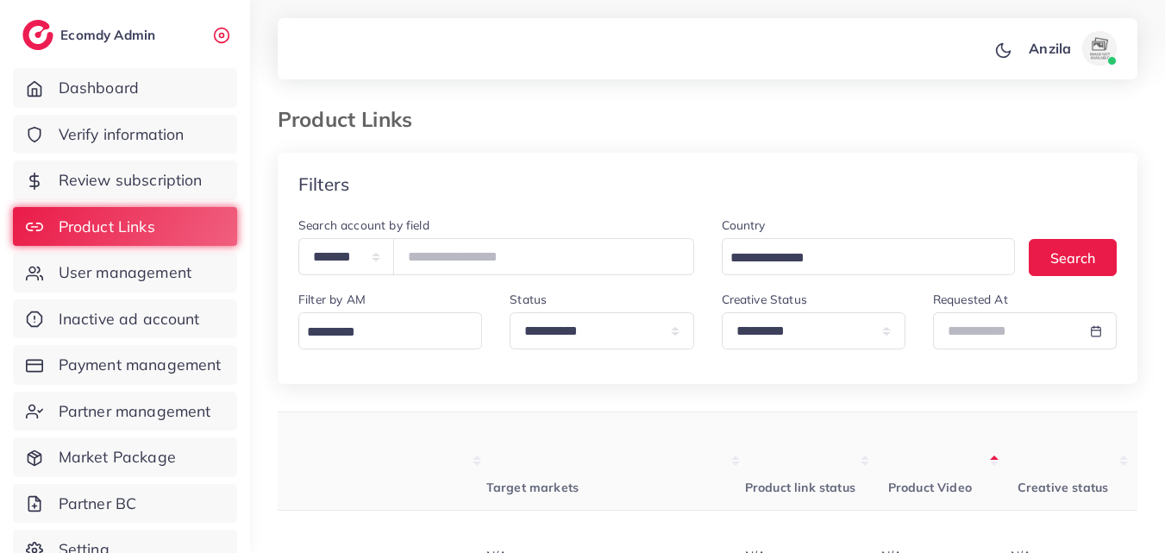
drag, startPoint x: 746, startPoint y: 348, endPoint x: 751, endPoint y: 432, distance: 83.8
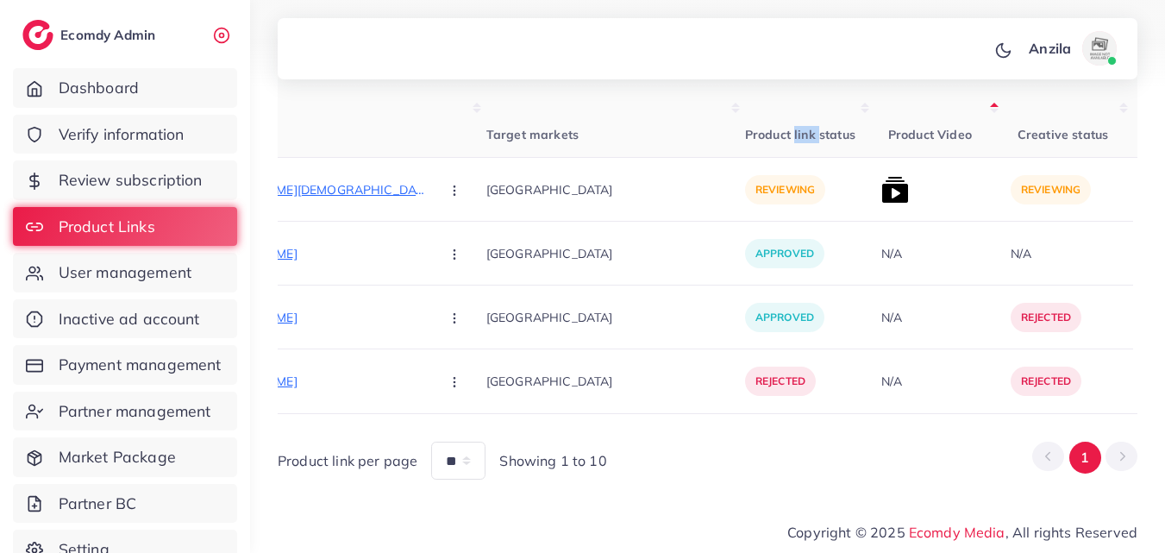
scroll to position [366, 0]
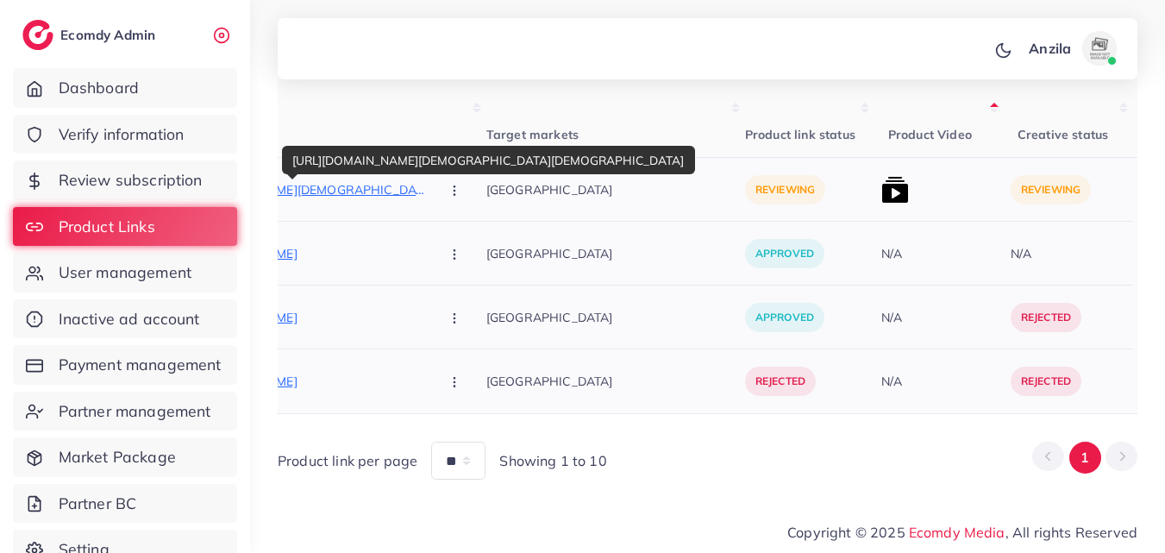
click at [319, 179] on p "[URL][DOMAIN_NAME][DEMOGRAPHIC_DATA][DEMOGRAPHIC_DATA]" at bounding box center [296, 189] width 259 height 21
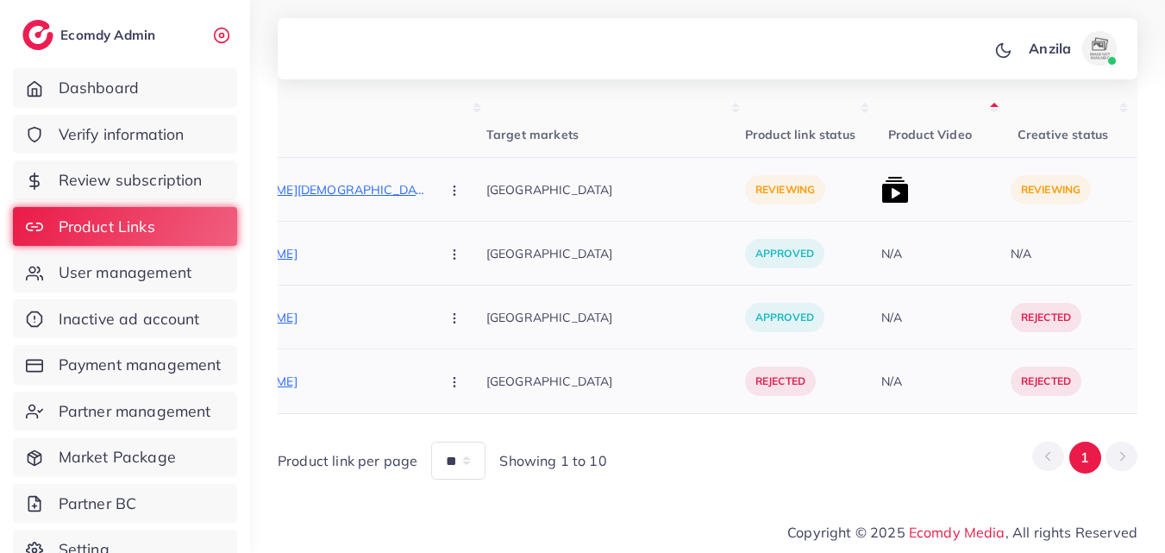
click at [426, 191] on button "button" at bounding box center [456, 189] width 60 height 39
click at [427, 261] on link "Reject" at bounding box center [495, 280] width 136 height 38
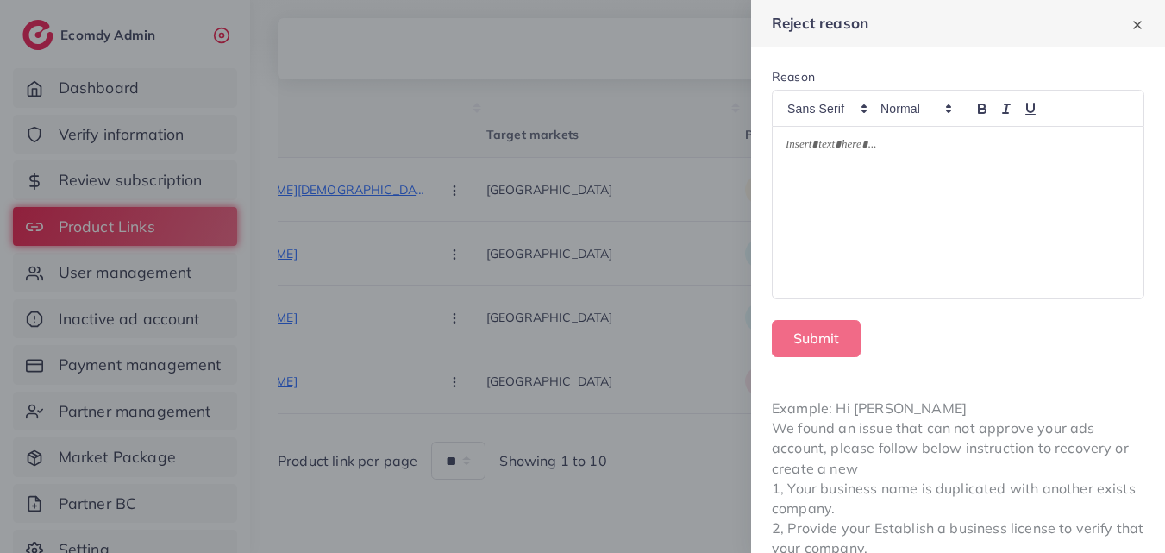
click at [818, 169] on div at bounding box center [958, 213] width 371 height 172
click at [819, 169] on div at bounding box center [958, 213] width 371 height 172
click at [890, 359] on form "Reason Submit" at bounding box center [958, 212] width 414 height 330
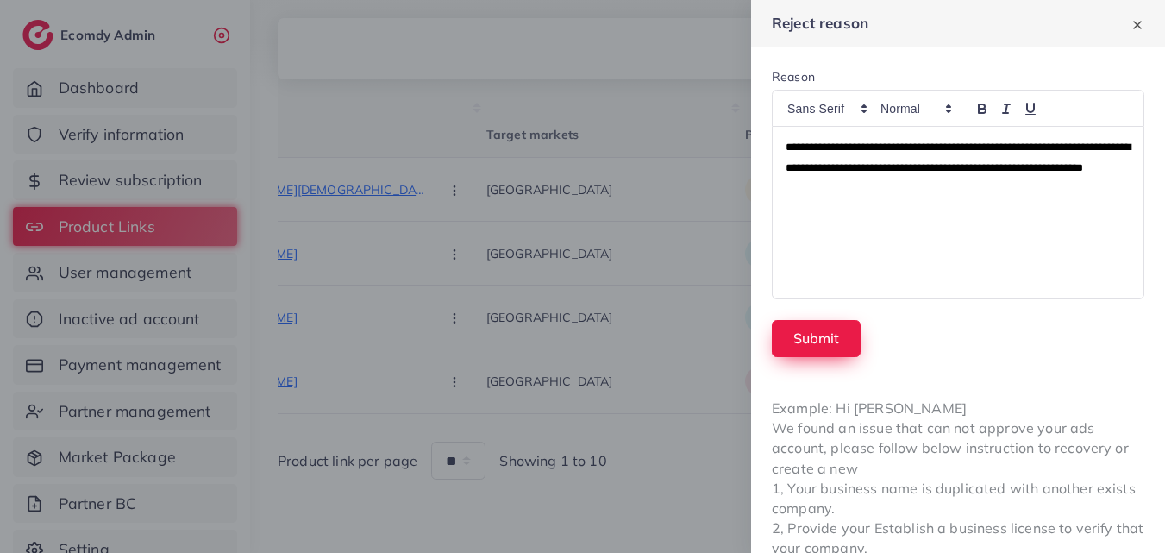
scroll to position [0, 0]
click at [812, 328] on button "Submit" at bounding box center [816, 338] width 89 height 37
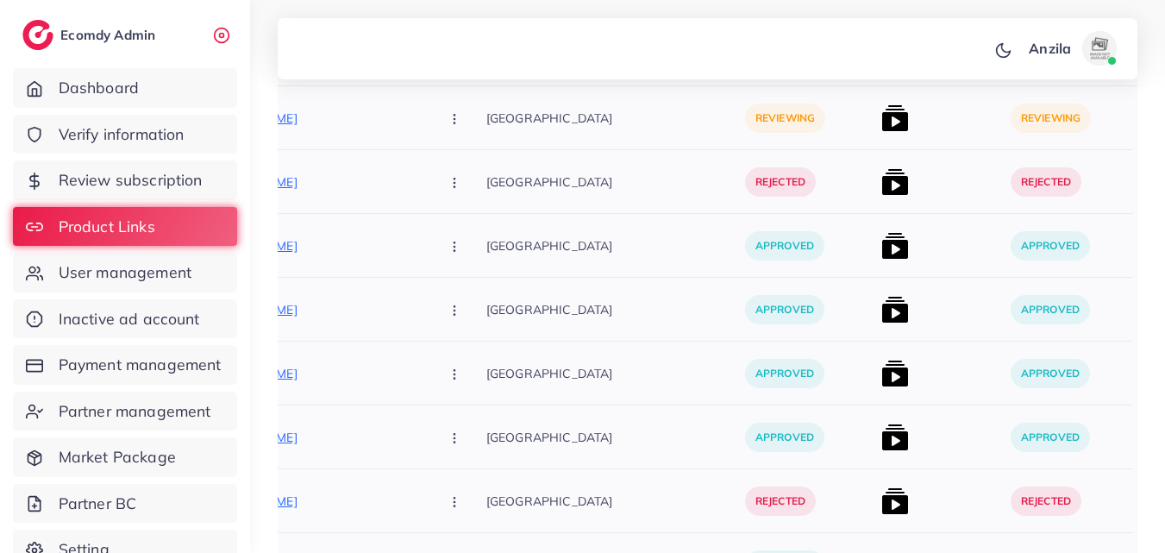
scroll to position [254, 0]
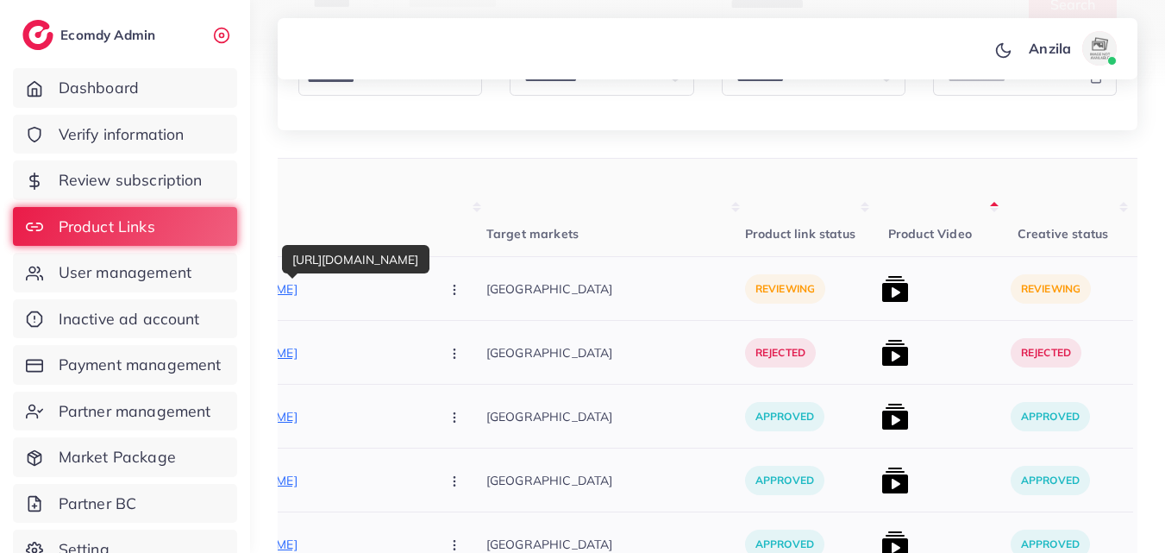
click at [323, 284] on p "[URL][DOMAIN_NAME]" at bounding box center [296, 289] width 259 height 21
click at [535, 241] on th "Target markets" at bounding box center [615, 208] width 259 height 98
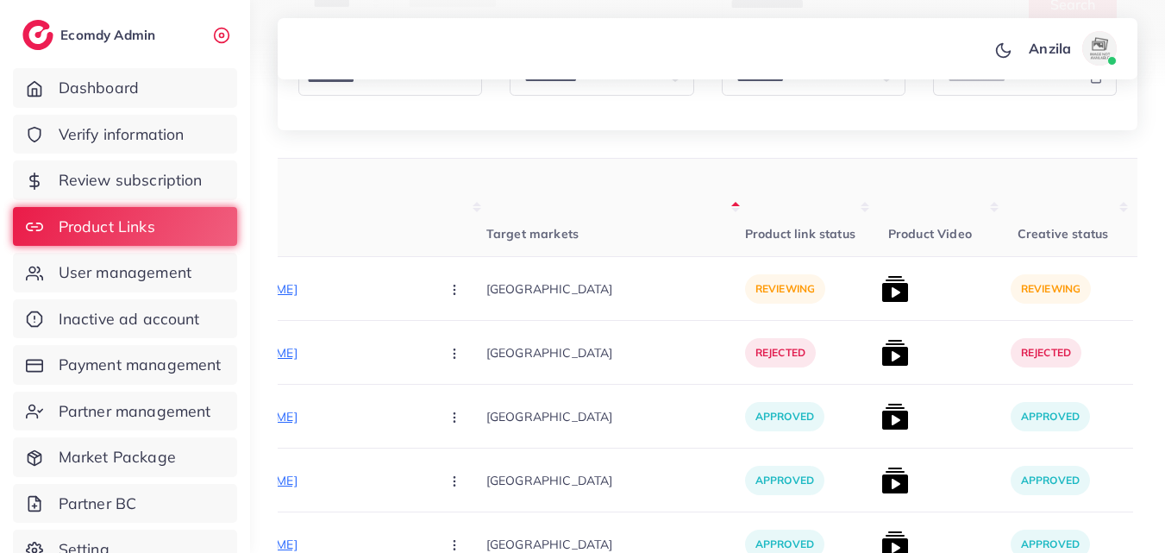
click at [535, 241] on th "Target markets" at bounding box center [615, 208] width 259 height 98
click at [141, 139] on span "Verify information" at bounding box center [126, 134] width 126 height 22
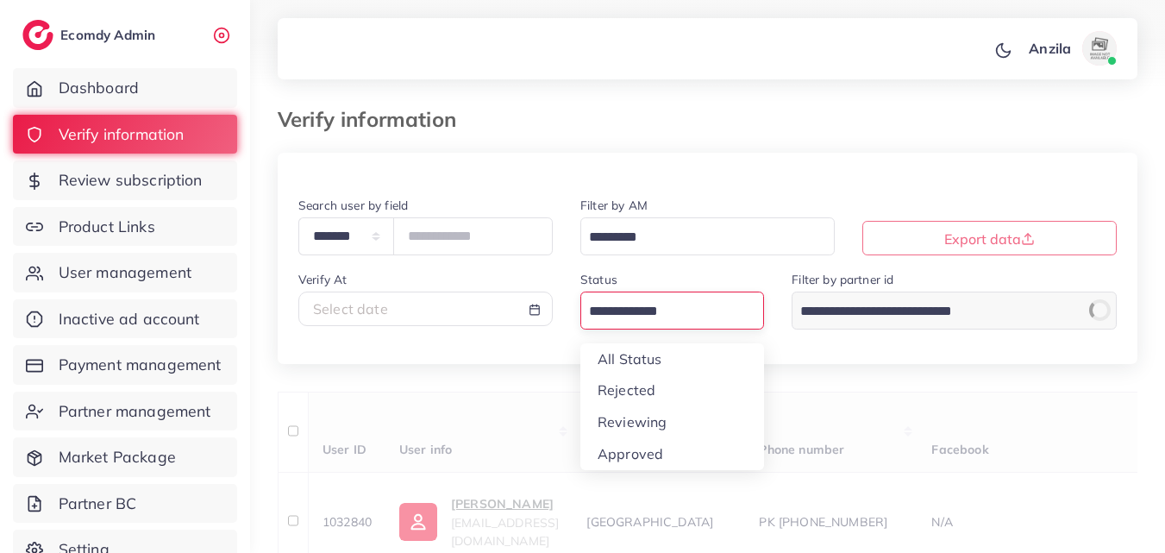
click at [652, 309] on input "Search for option" at bounding box center [662, 311] width 159 height 27
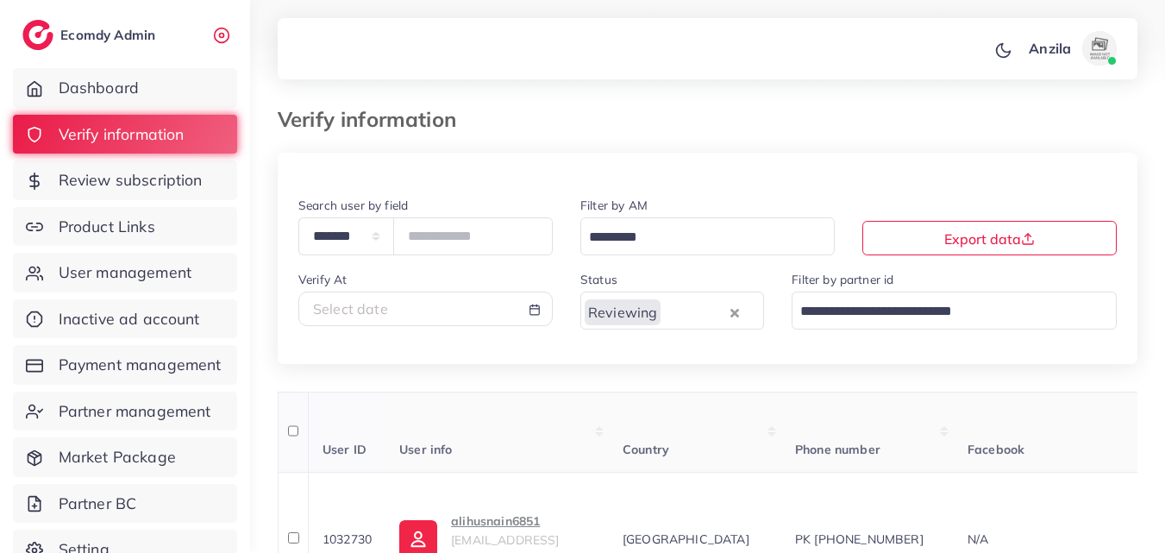
click at [609, 424] on th "User info" at bounding box center [497, 432] width 223 height 81
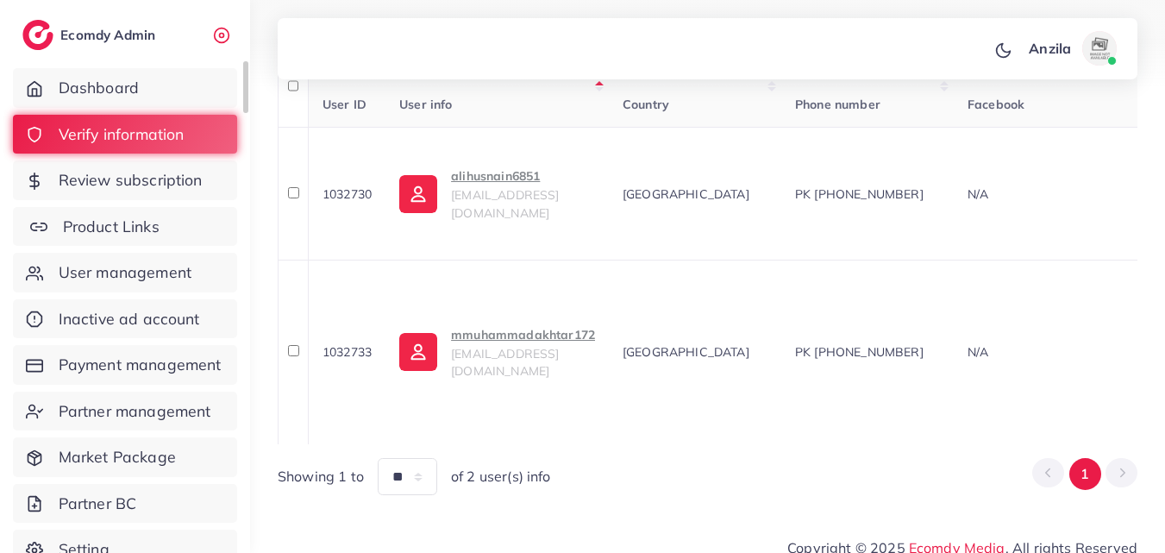
click at [161, 227] on link "Product Links" at bounding box center [125, 227] width 224 height 40
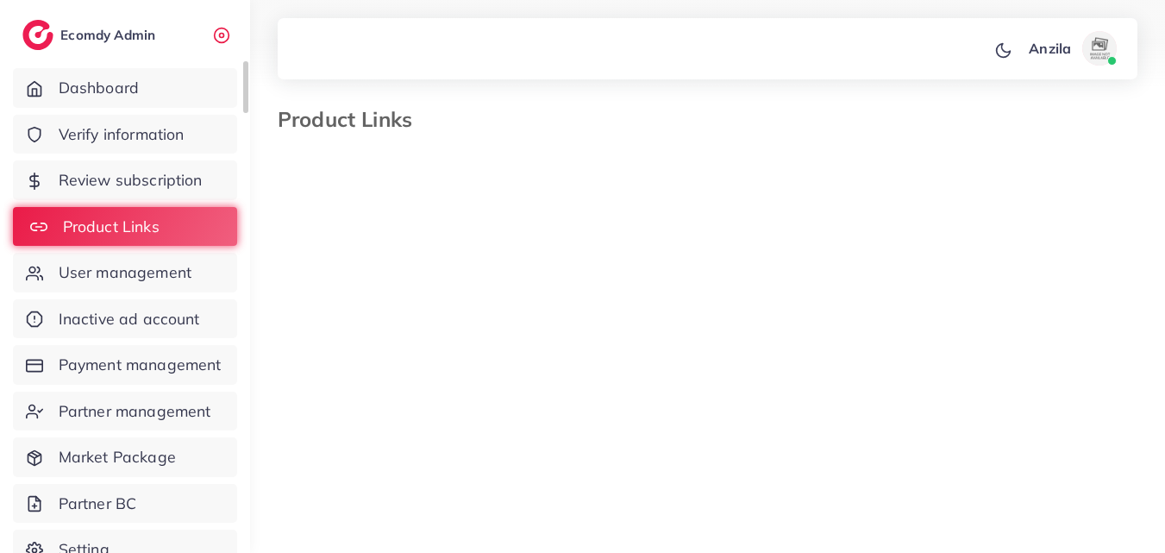
select select "*********"
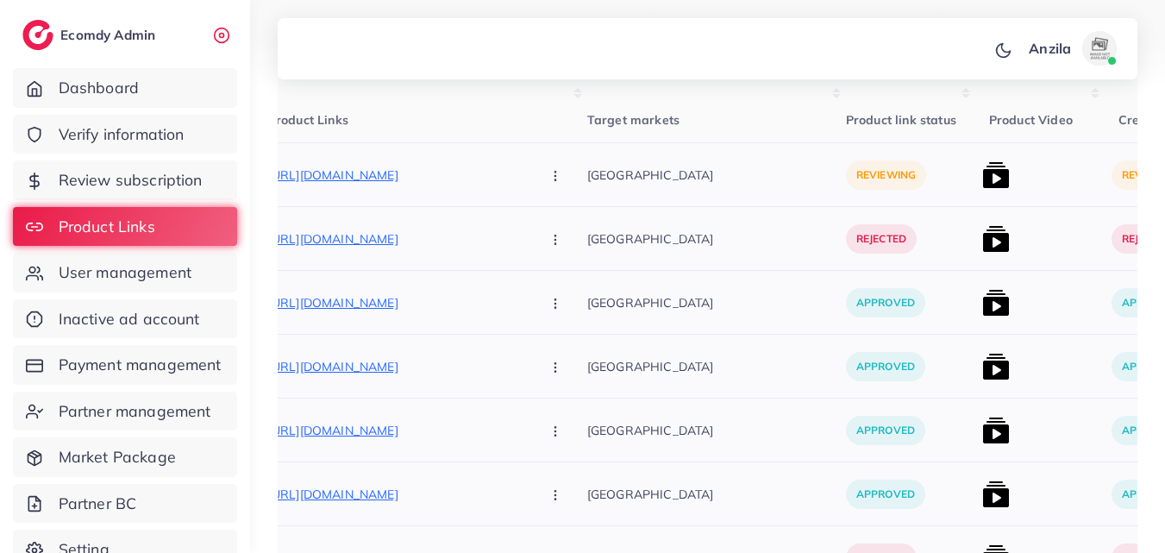
scroll to position [340, 0]
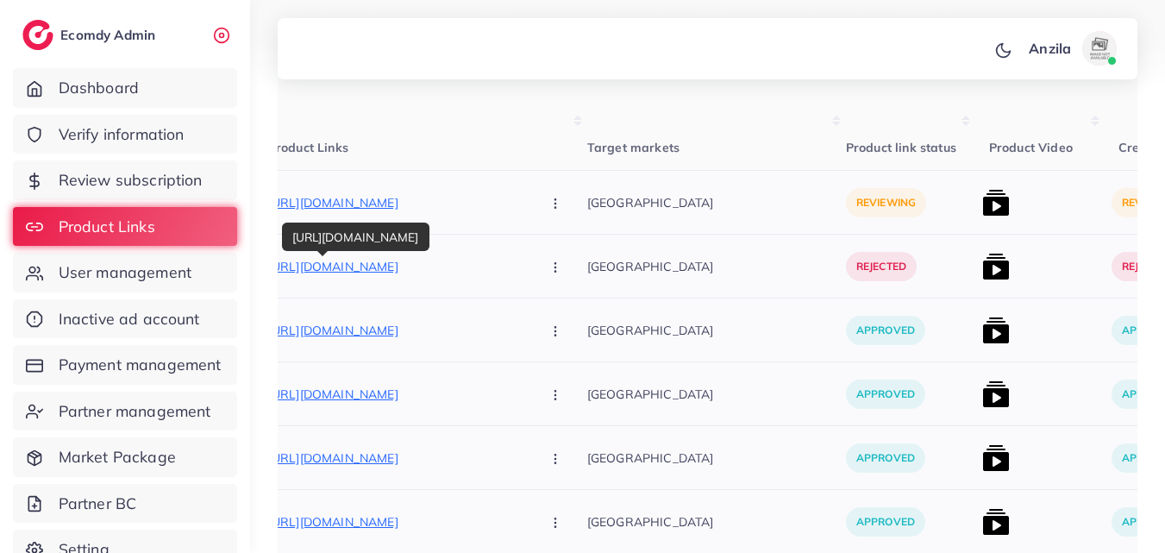
click at [366, 268] on p "[URL][DOMAIN_NAME]" at bounding box center [397, 266] width 259 height 21
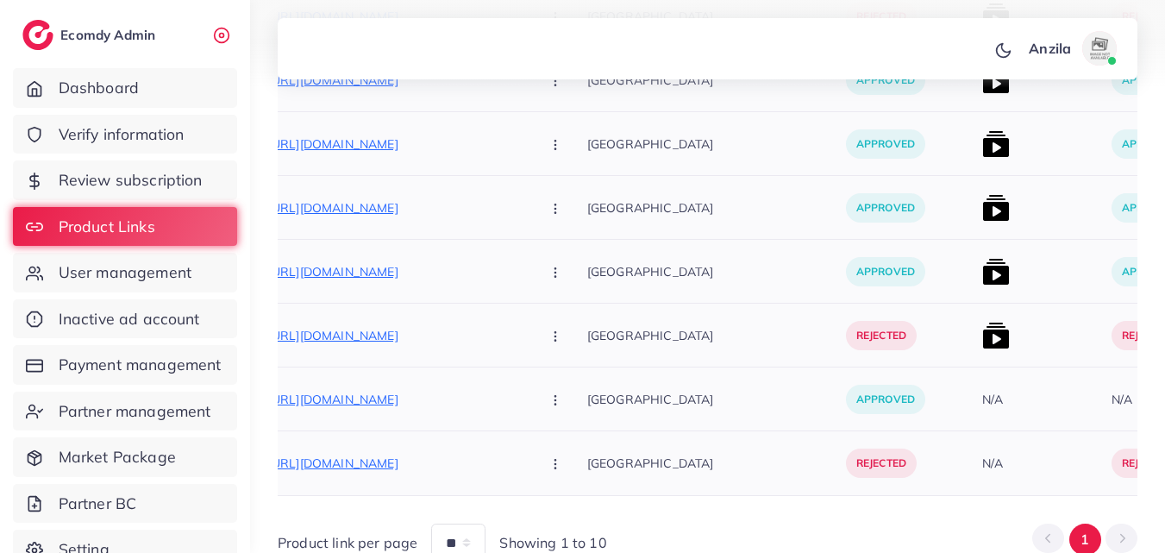
scroll to position [599, 0]
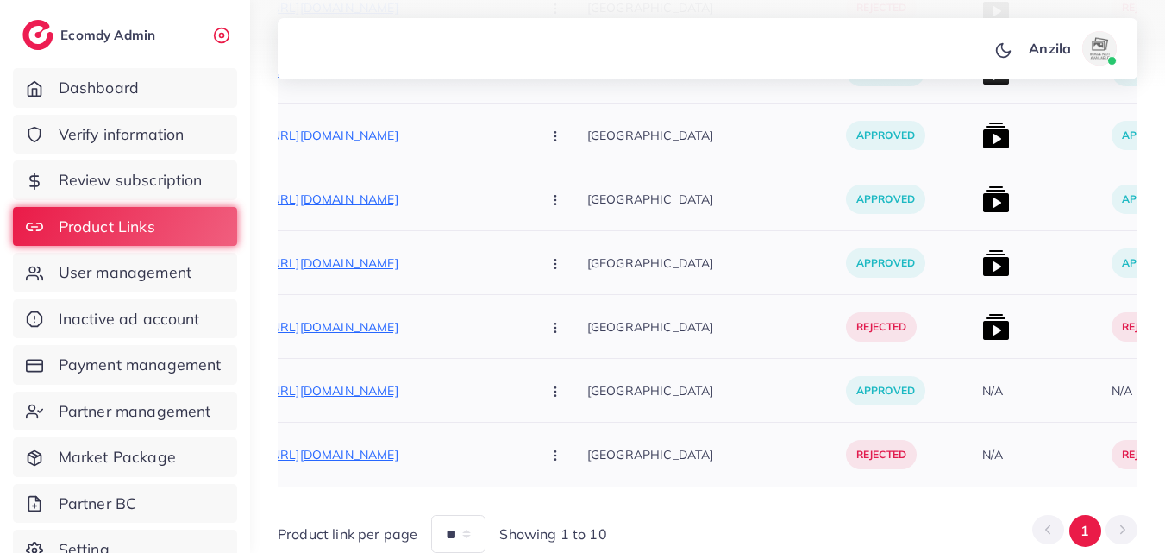
click at [670, 331] on p "[GEOGRAPHIC_DATA]" at bounding box center [716, 326] width 259 height 39
click at [1105, 399] on div "N/A" at bounding box center [1169, 391] width 129 height 64
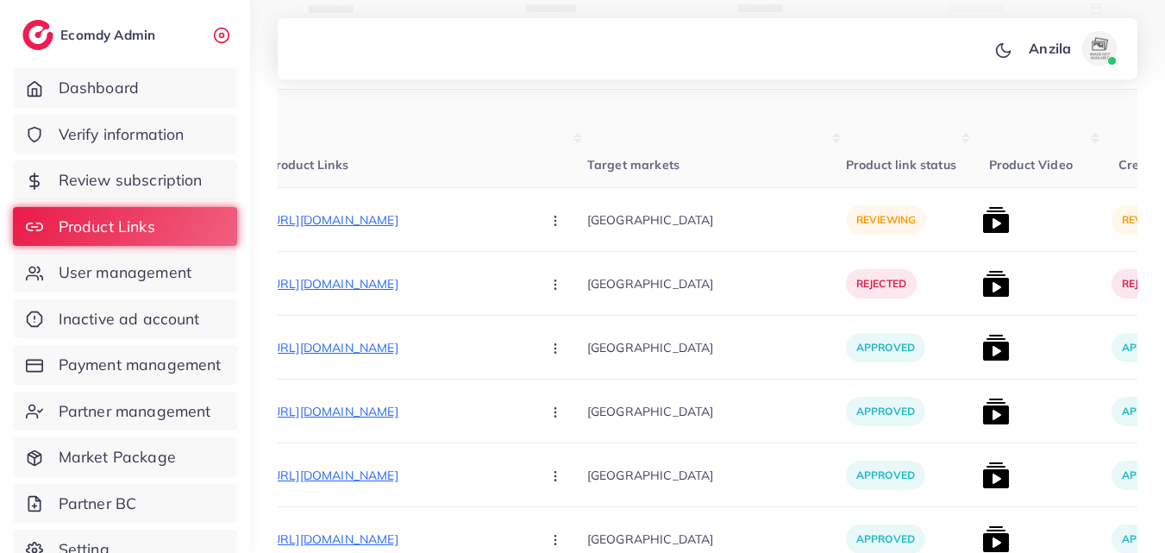
scroll to position [178, 0]
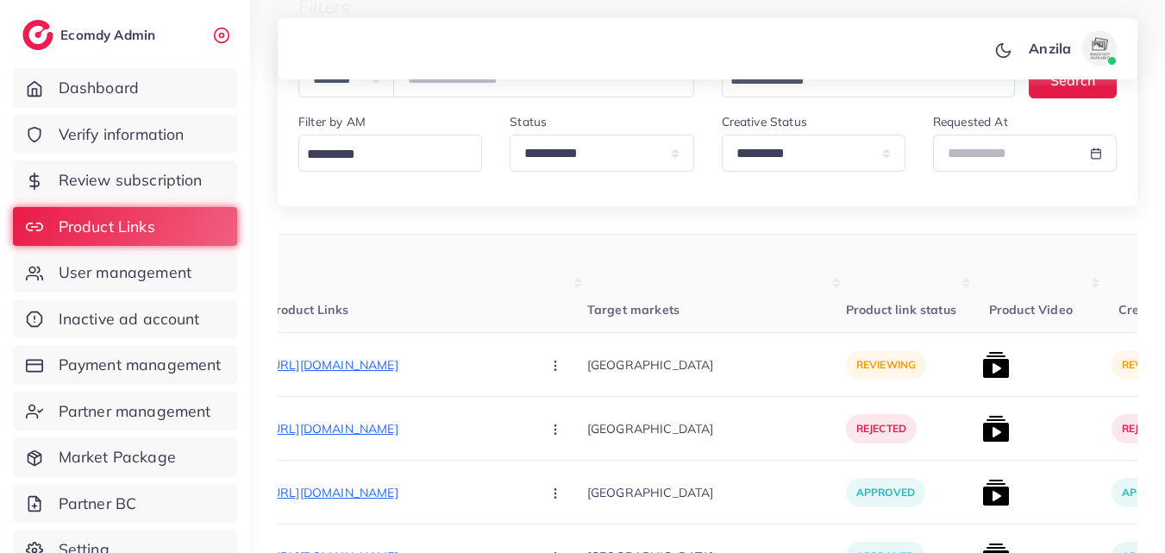
click at [692, 291] on th "Target markets" at bounding box center [716, 284] width 259 height 98
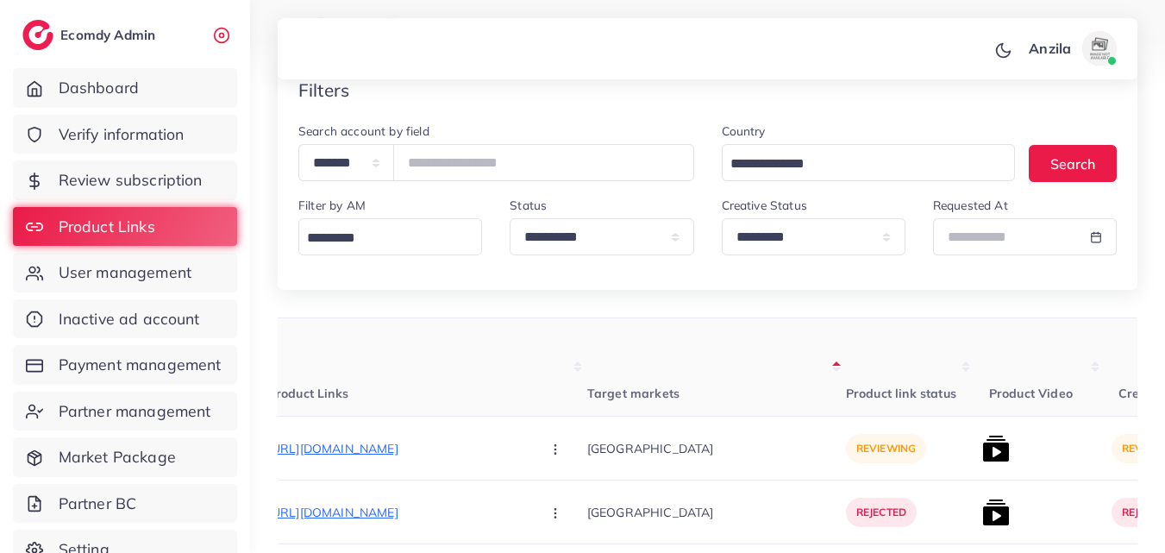
scroll to position [81, 0]
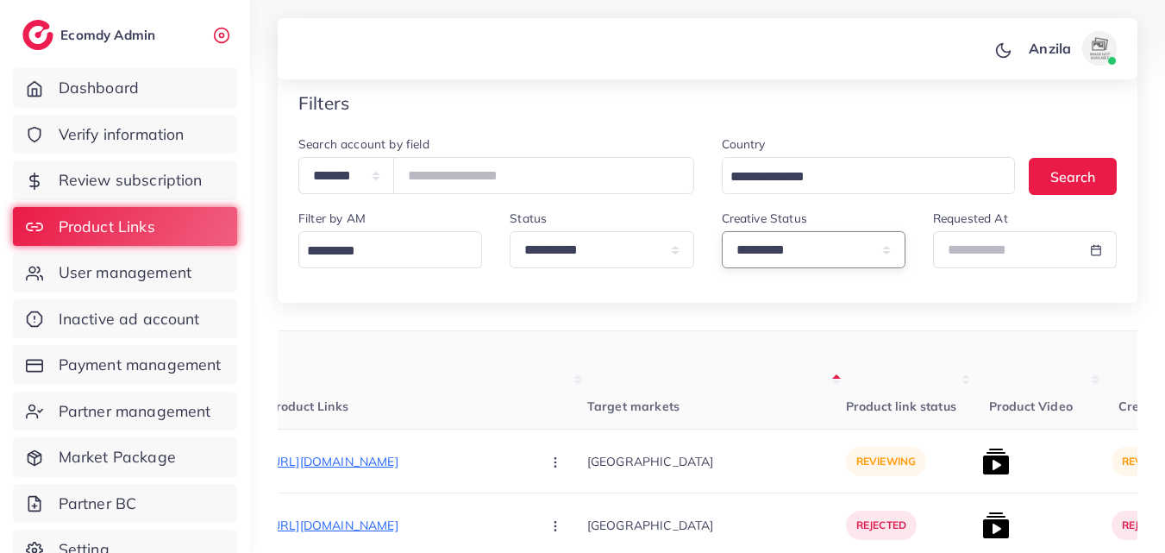
click at [747, 253] on select "**********" at bounding box center [814, 249] width 184 height 37
click at [722, 231] on select "**********" at bounding box center [814, 249] width 184 height 37
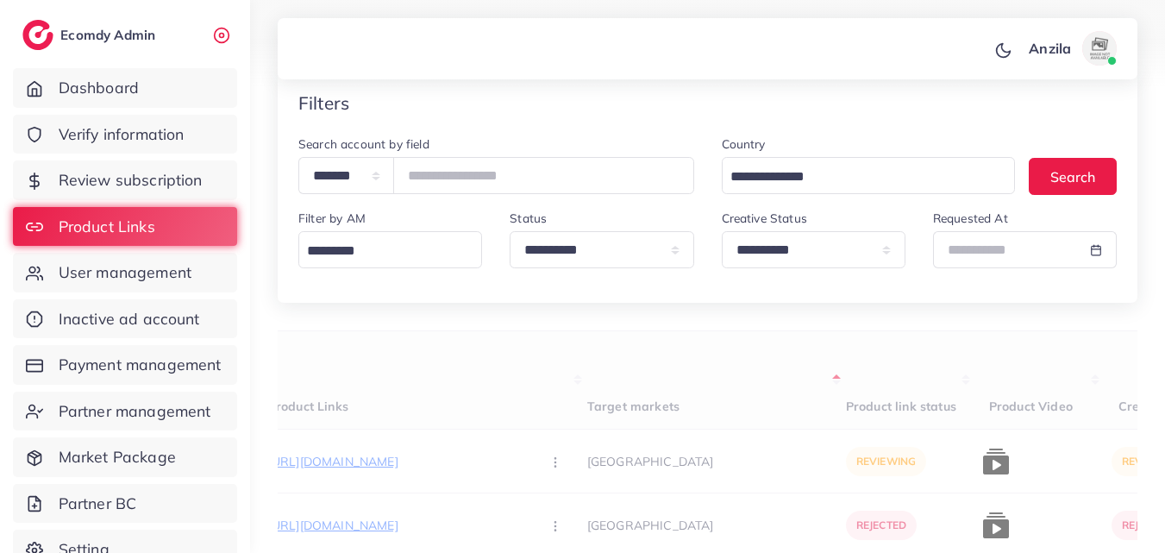
click at [781, 270] on div "**********" at bounding box center [813, 245] width 211 height 74
click at [790, 236] on select "**********" at bounding box center [814, 249] width 184 height 37
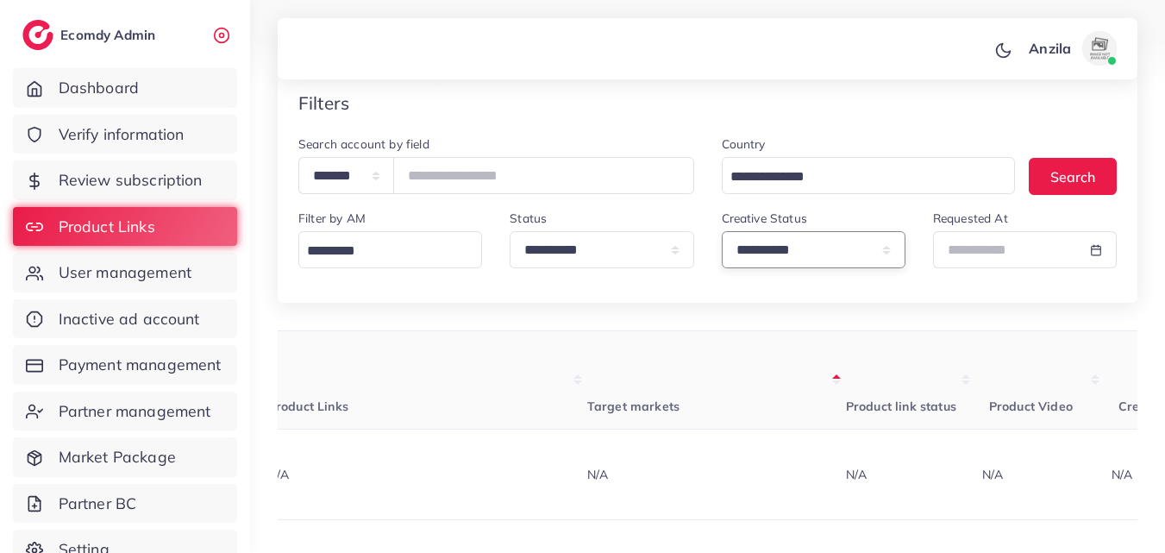
select select "*********"
click at [722, 231] on select "**********" at bounding box center [814, 249] width 184 height 37
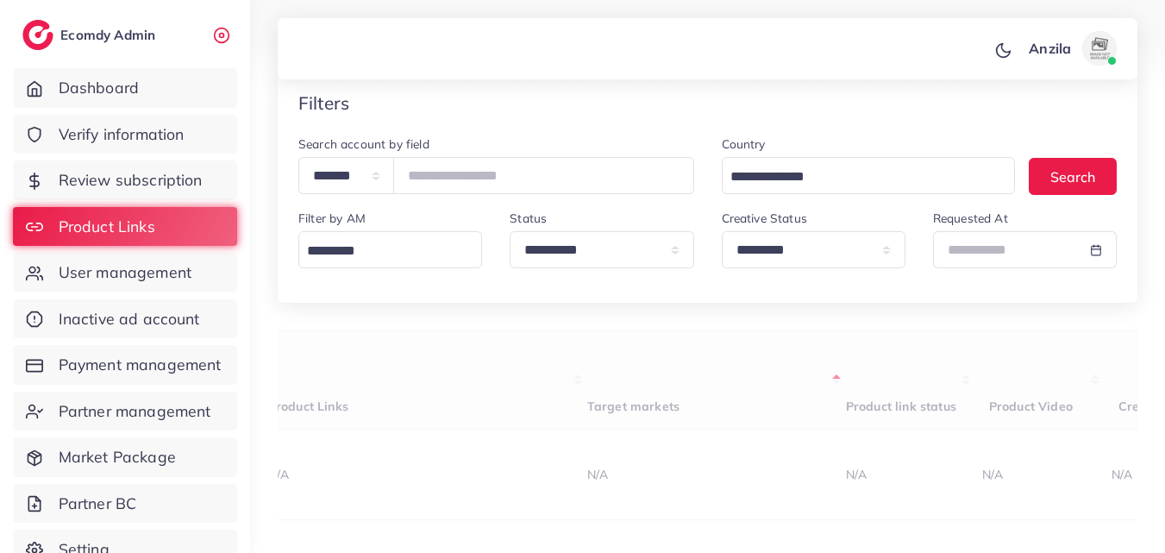
click at [933, 105] on div "Filters" at bounding box center [708, 103] width 860 height 63
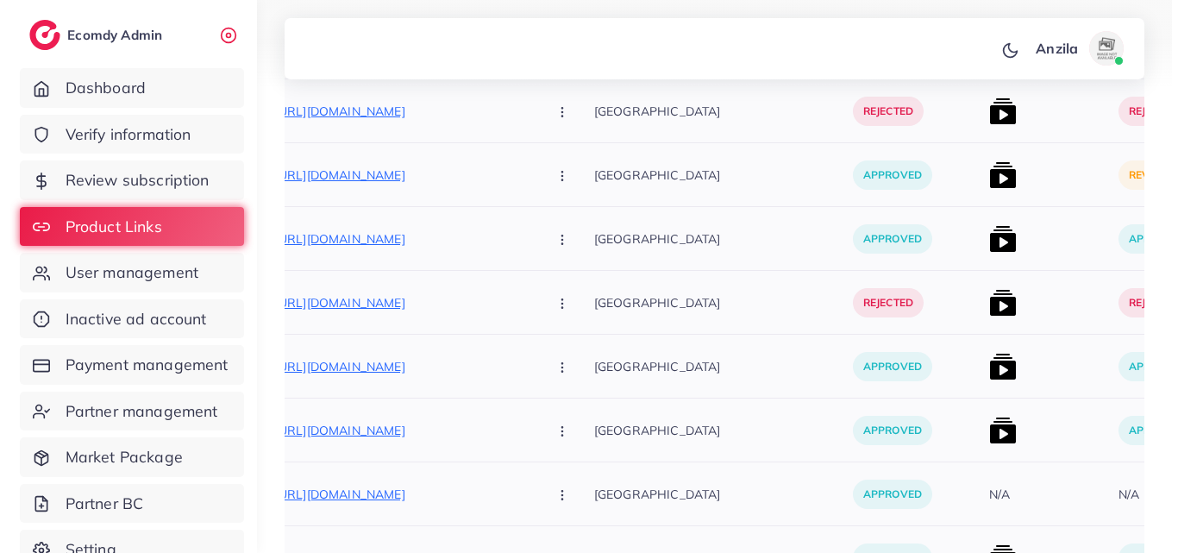
scroll to position [963, 0]
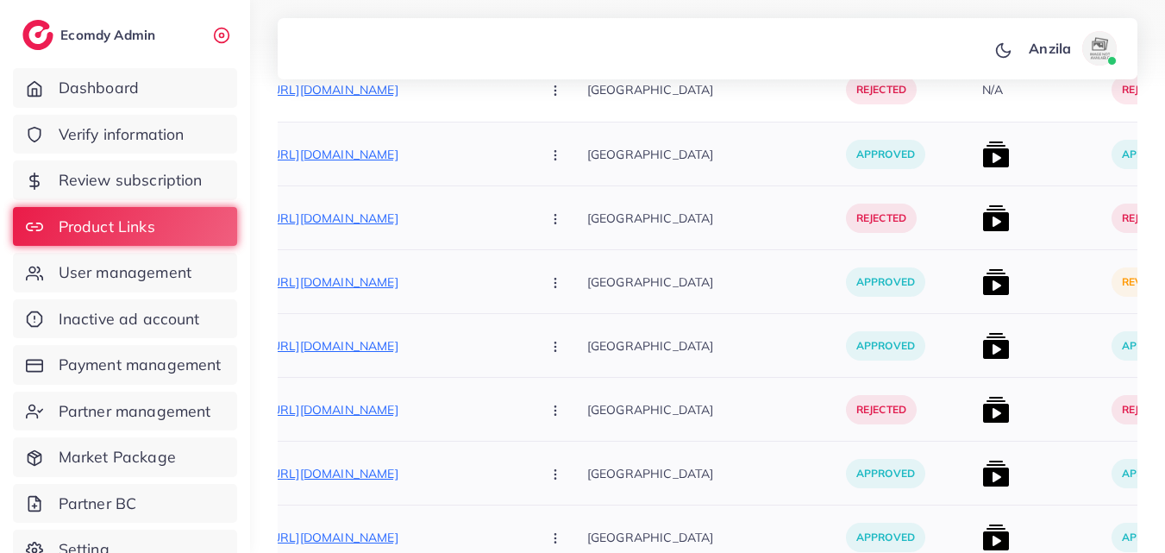
click at [982, 271] on img at bounding box center [996, 282] width 28 height 28
click at [898, 279] on div "approved" at bounding box center [910, 282] width 129 height 64
click at [982, 286] on img at bounding box center [996, 282] width 28 height 28
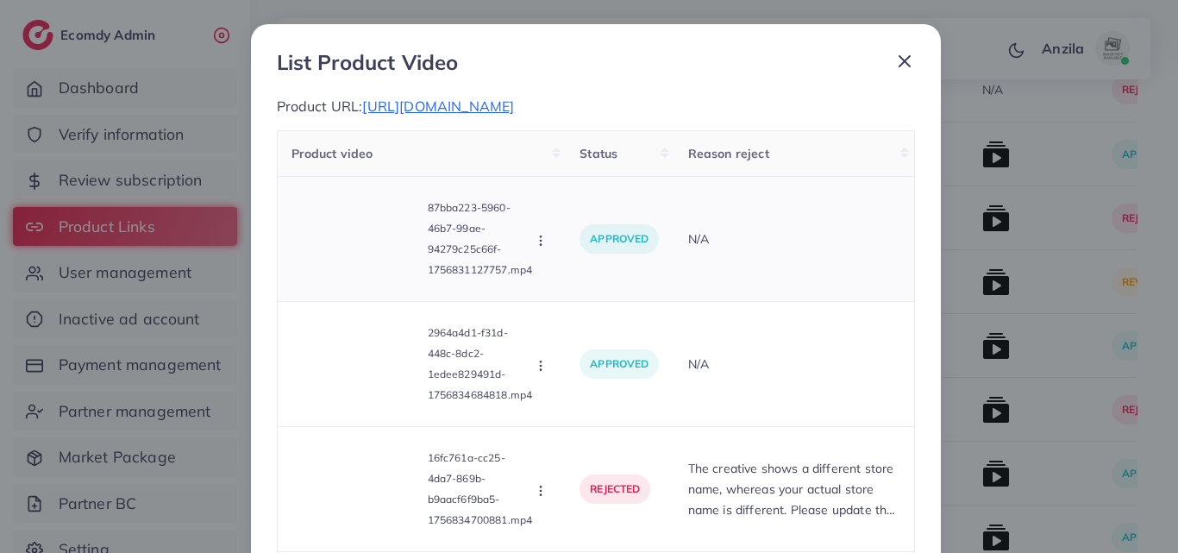
click at [738, 298] on td "N/A" at bounding box center [795, 239] width 240 height 125
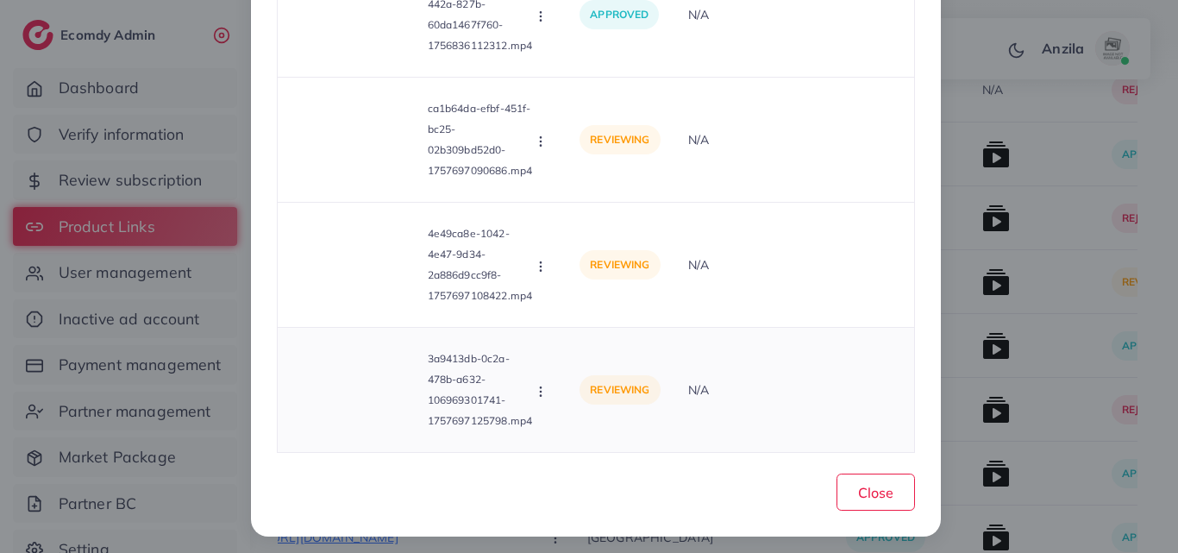
scroll to position [8857, 0]
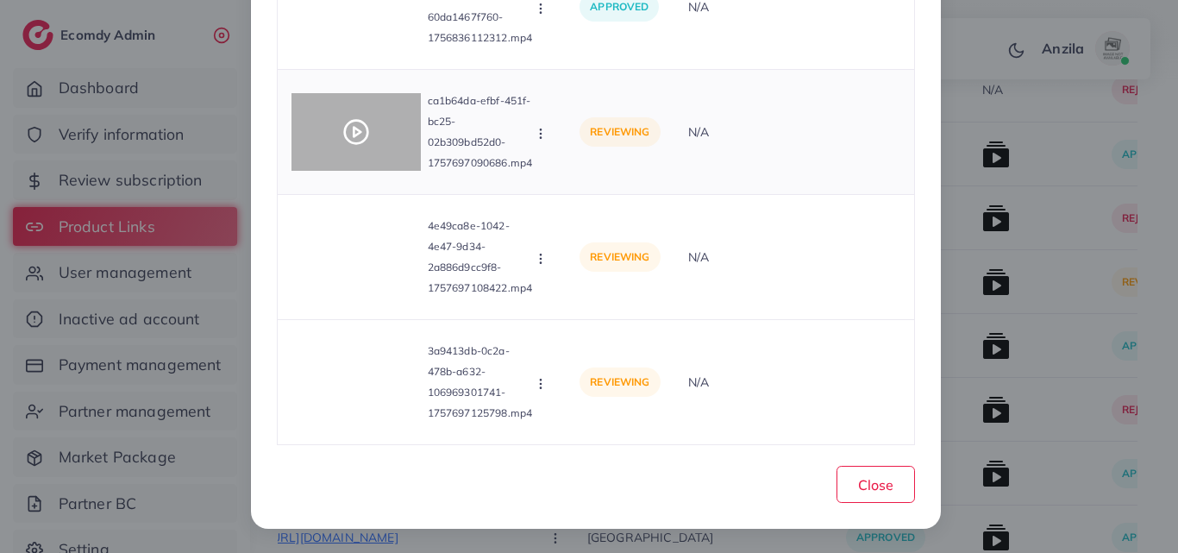
click at [355, 121] on circle at bounding box center [355, 132] width 23 height 23
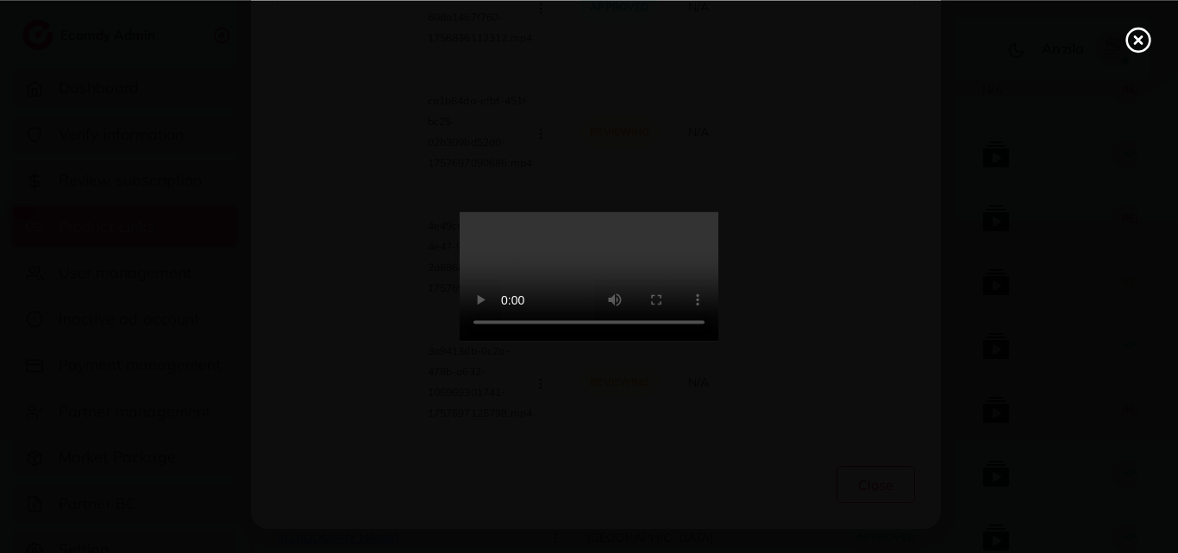
click at [1138, 48] on icon at bounding box center [1139, 40] width 28 height 28
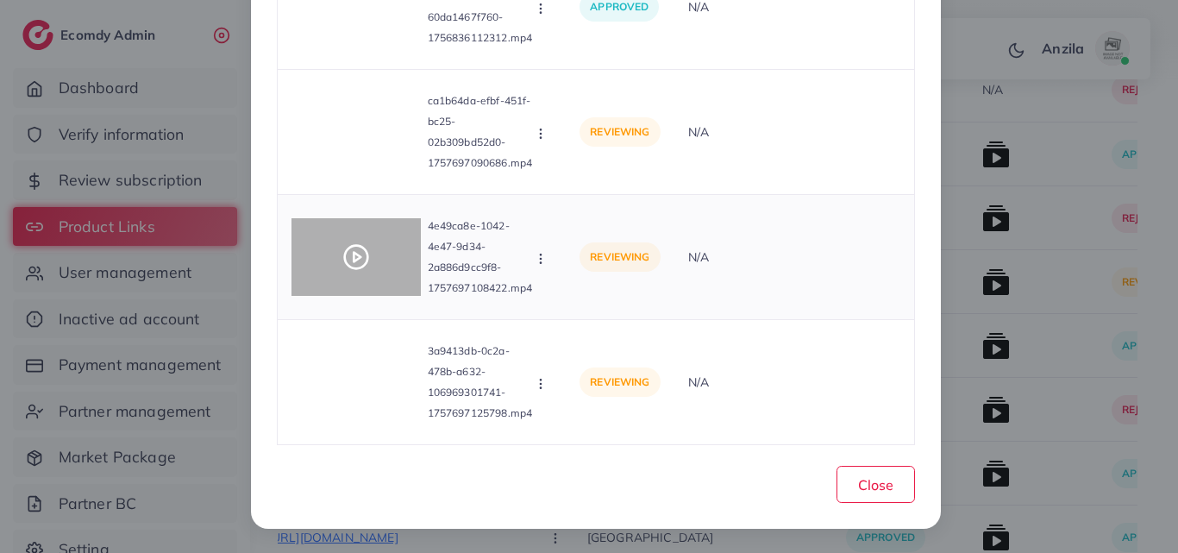
click at [344, 245] on icon at bounding box center [356, 257] width 28 height 28
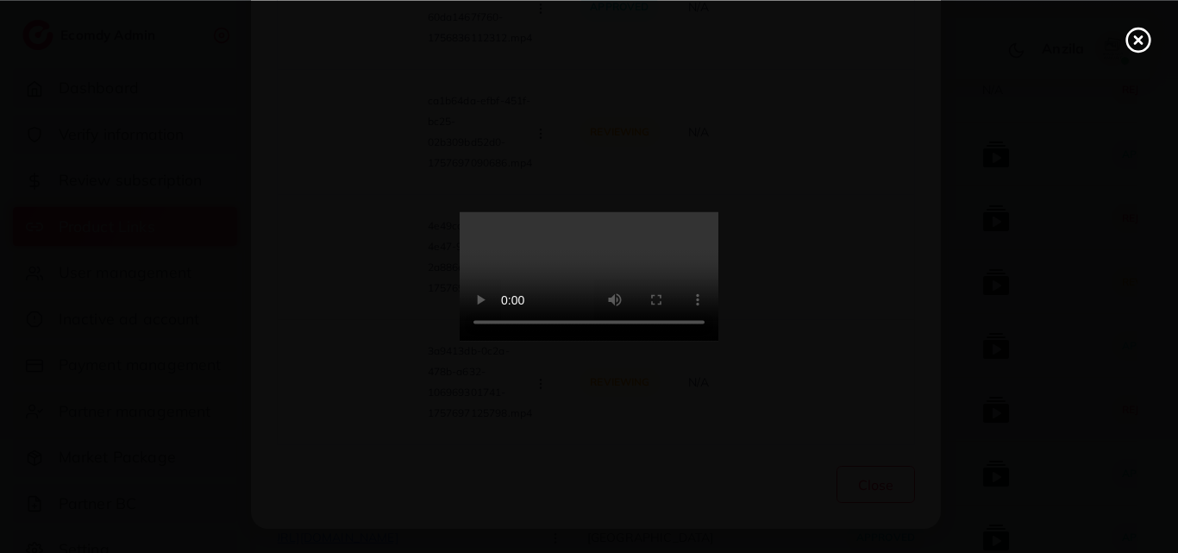
drag, startPoint x: 784, startPoint y: 526, endPoint x: 984, endPoint y: 530, distance: 200.1
click at [1066, 542] on div at bounding box center [589, 276] width 1178 height 553
click at [1140, 31] on icon at bounding box center [1139, 40] width 28 height 28
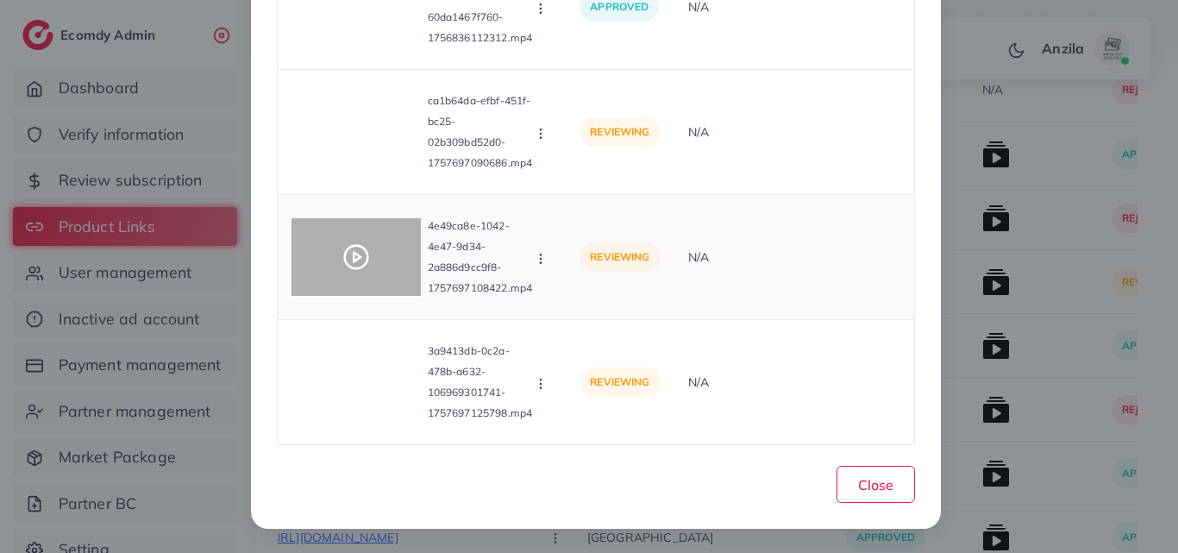
click at [360, 271] on div at bounding box center [356, 257] width 129 height 78
click at [360, 271] on icon at bounding box center [356, 257] width 28 height 28
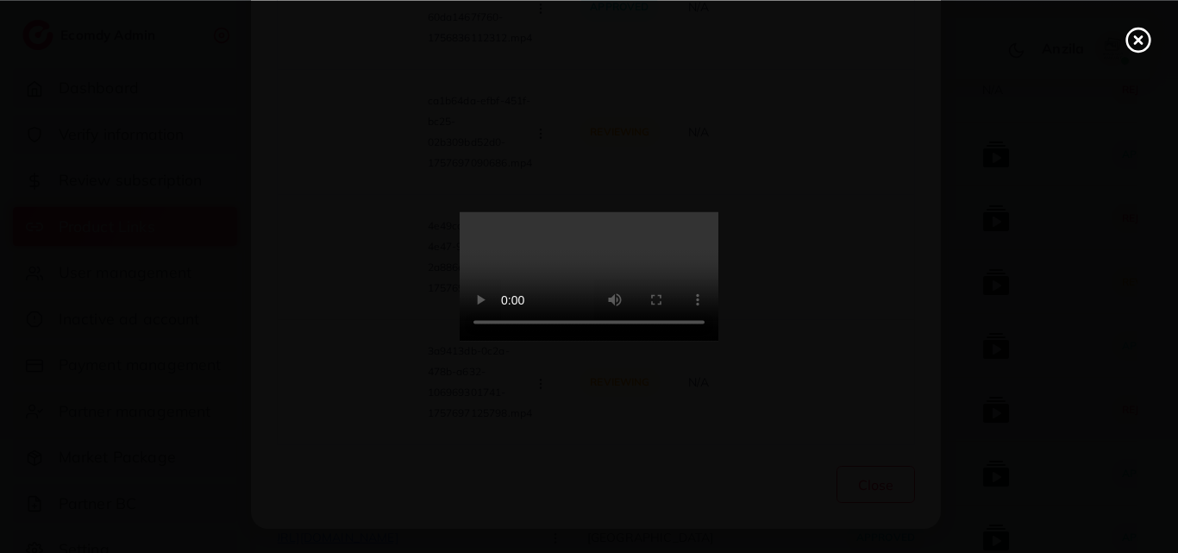
click at [1140, 44] on icon at bounding box center [1139, 40] width 28 height 28
click at [1140, 44] on div "List Product Video Product URL: [URL][DOMAIN_NAME] Product video Status Reason …" at bounding box center [589, 276] width 1178 height 553
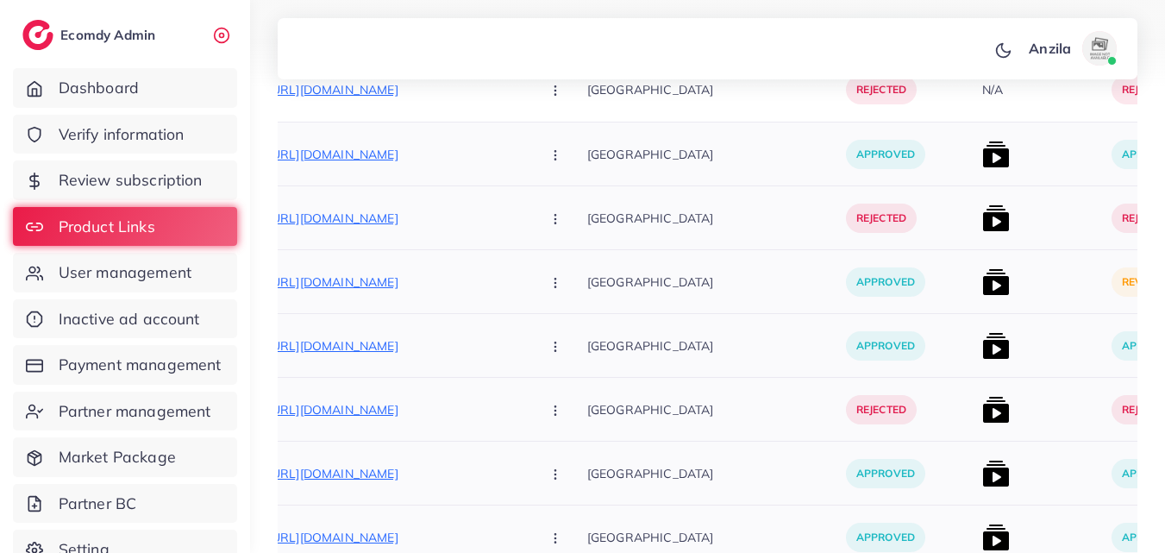
click at [982, 280] on img at bounding box center [996, 282] width 28 height 28
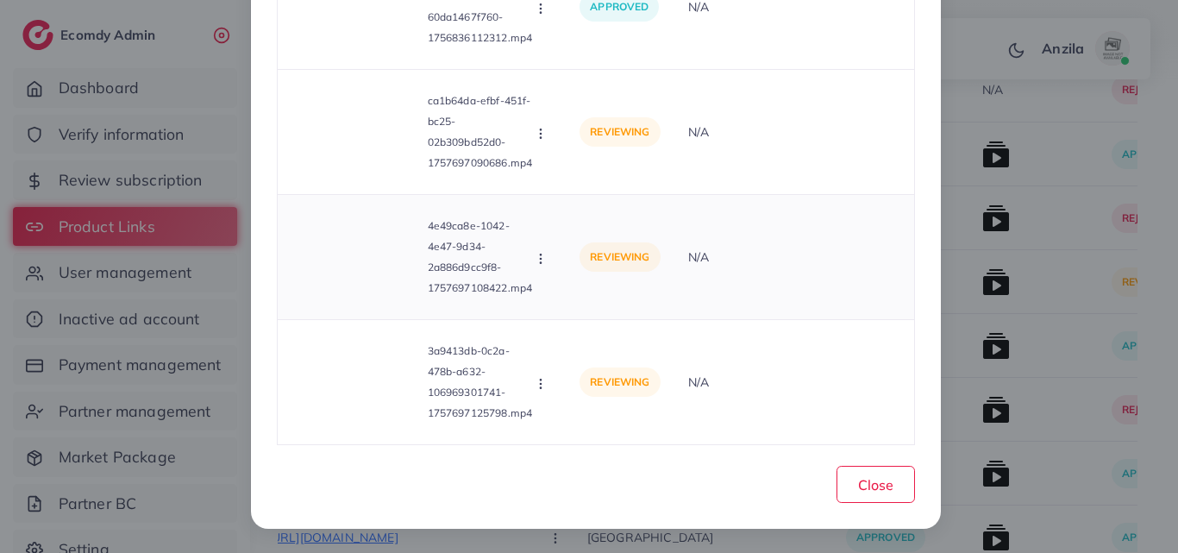
click at [534, 259] on icon "button" at bounding box center [541, 259] width 14 height 14
click at [528, 267] on p "4e49ca8e-1042-4e47-9d34-2a886d9cc9f8-1757697108422.mp4" at bounding box center [481, 257] width 106 height 83
click at [534, 259] on icon "button" at bounding box center [541, 259] width 14 height 14
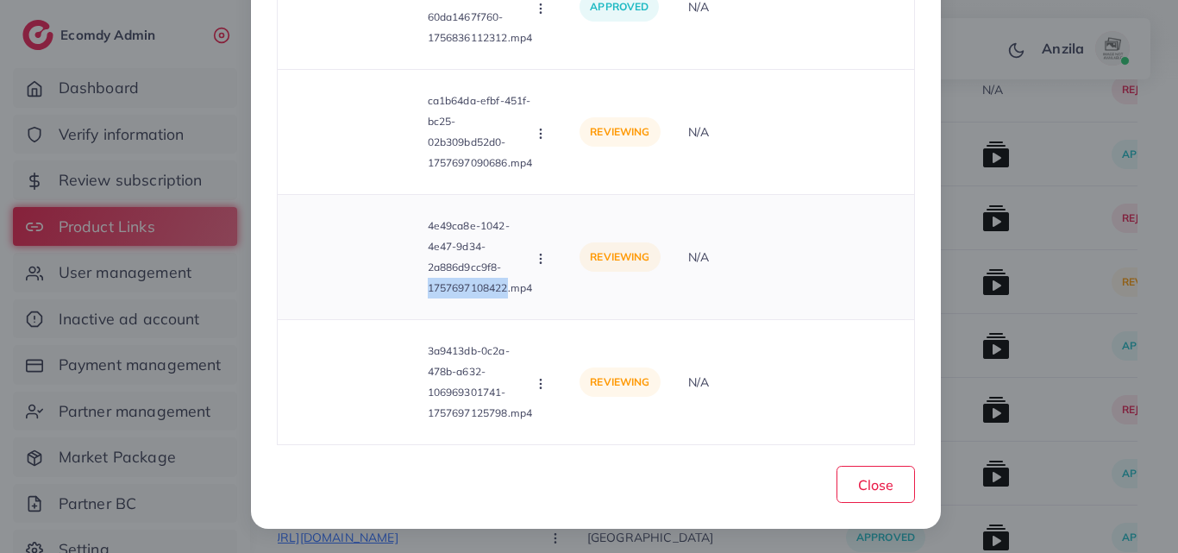
click at [534, 259] on icon "button" at bounding box center [541, 259] width 14 height 14
click at [579, 336] on span "Reject" at bounding box center [591, 337] width 41 height 17
click at [0, 0] on div at bounding box center [0, 0] width 0 height 0
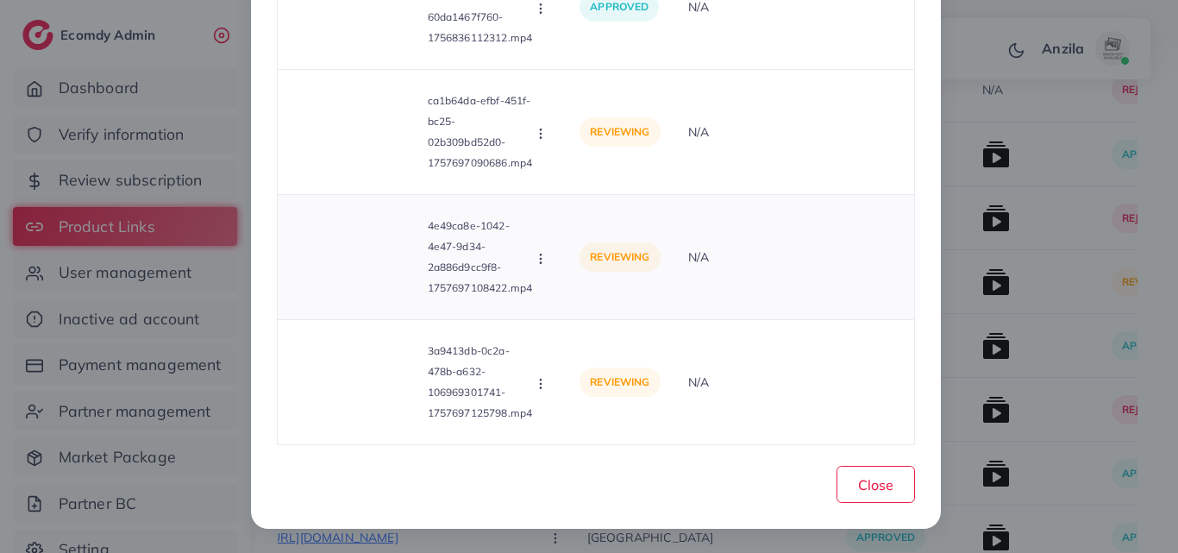
click at [534, 258] on icon "button" at bounding box center [541, 259] width 14 height 14
click at [538, 266] on button "button" at bounding box center [542, 257] width 19 height 17
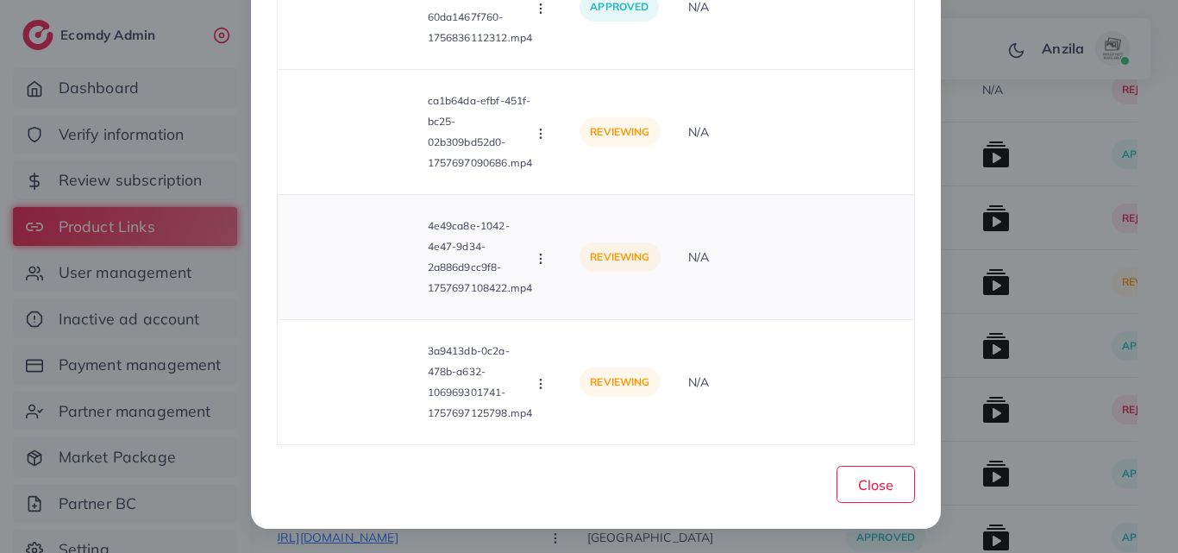
click at [538, 266] on button "button" at bounding box center [542, 257] width 19 height 17
click at [536, 257] on icon "button" at bounding box center [541, 259] width 14 height 14
click at [581, 337] on span "Reject" at bounding box center [591, 337] width 41 height 17
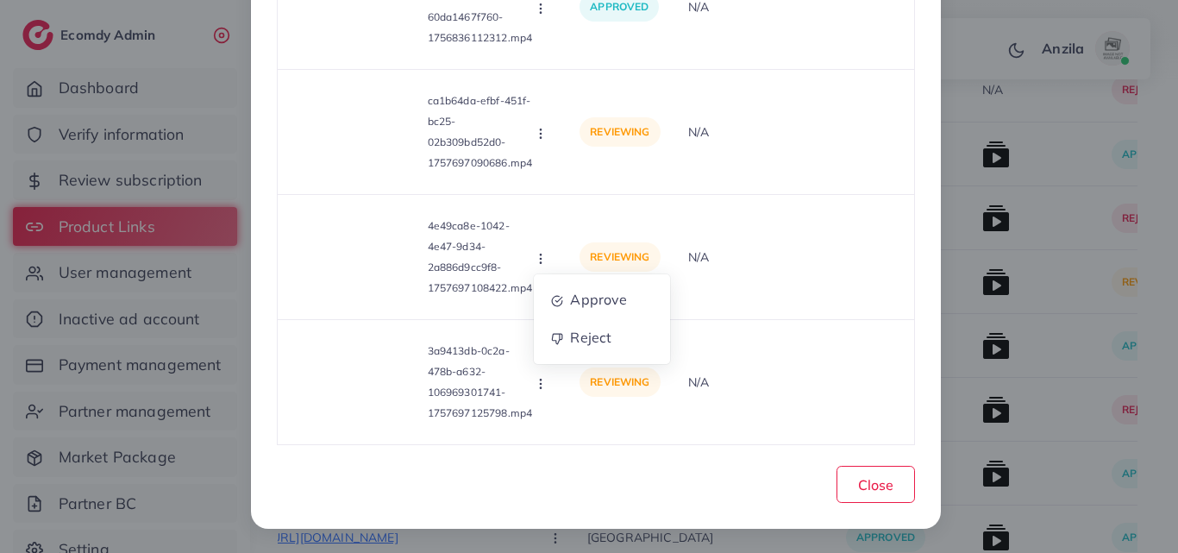
click at [0, 0] on div at bounding box center [0, 0] width 0 height 0
click at [539, 264] on icon "button" at bounding box center [541, 259] width 14 height 14
click at [544, 263] on button "button" at bounding box center [542, 257] width 19 height 17
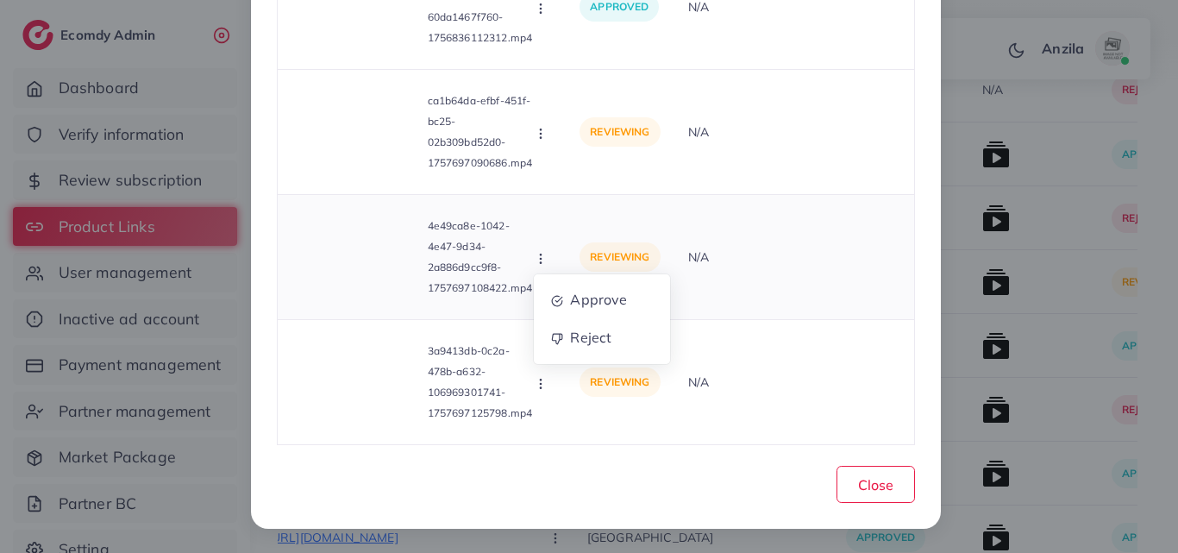
click at [544, 261] on button "button" at bounding box center [542, 257] width 19 height 17
click at [571, 334] on span "Reject" at bounding box center [591, 337] width 41 height 17
click at [0, 0] on div at bounding box center [0, 0] width 0 height 0
click at [541, 259] on circle "button" at bounding box center [541, 258] width 1 height 1
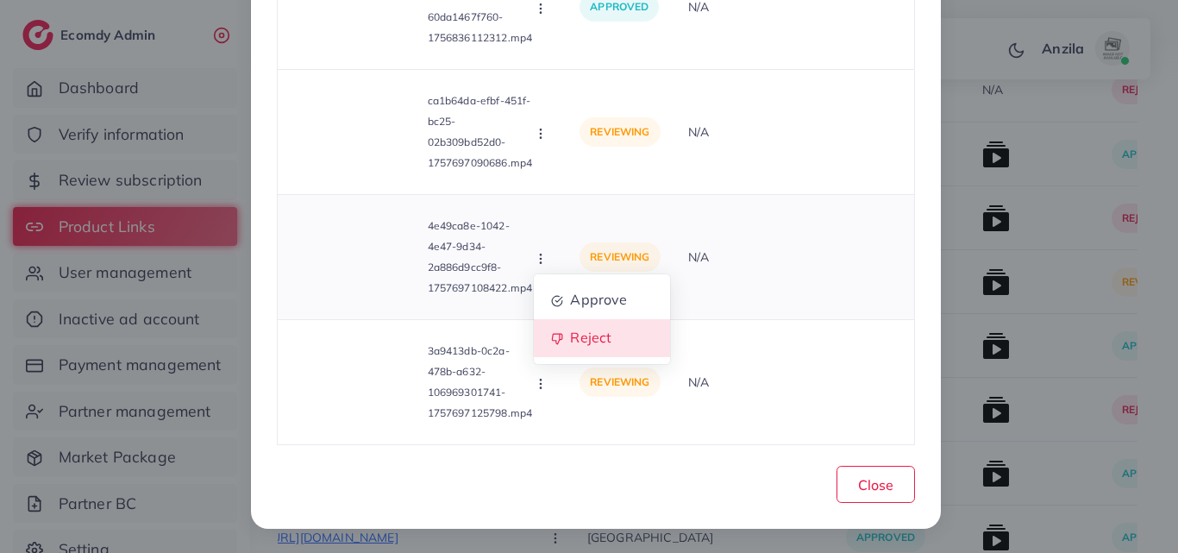
click at [574, 339] on span "Reject" at bounding box center [591, 337] width 41 height 17
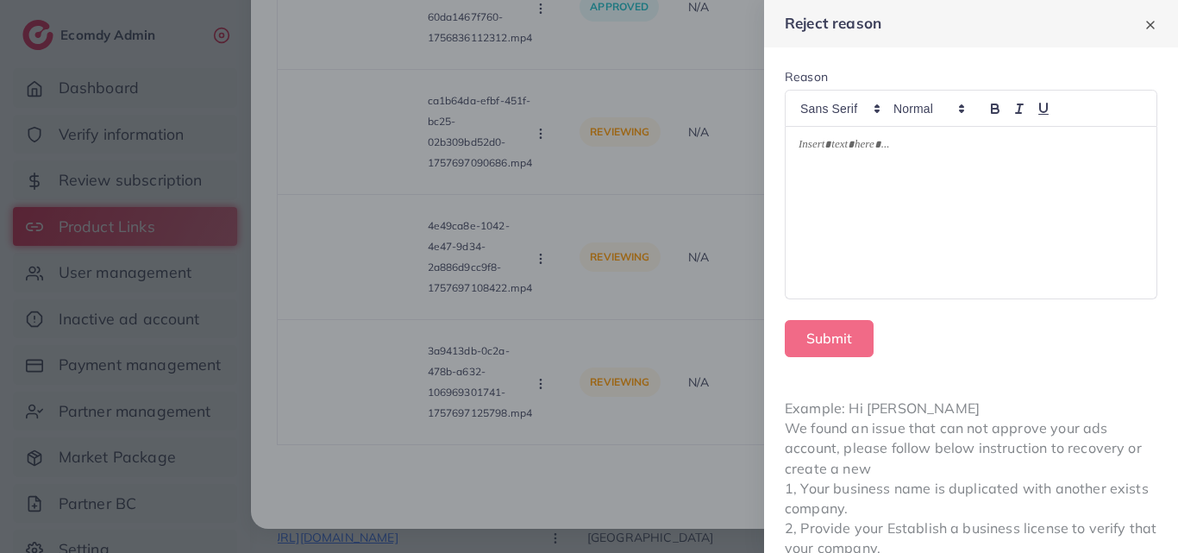
click at [886, 166] on div at bounding box center [971, 213] width 371 height 172
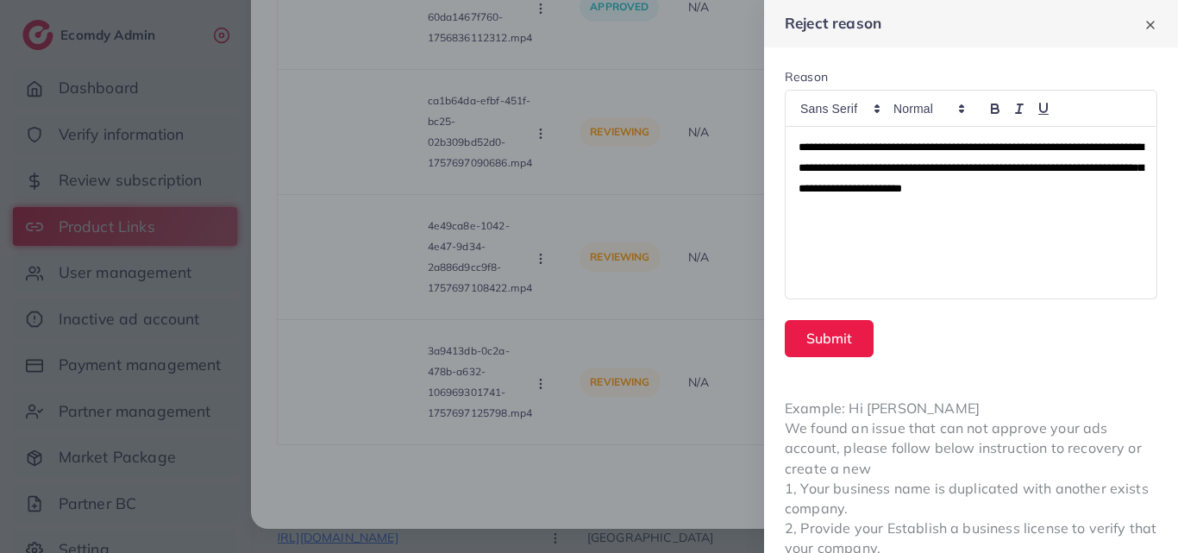
scroll to position [0, 0]
click at [838, 345] on button "Submit" at bounding box center [829, 338] width 89 height 37
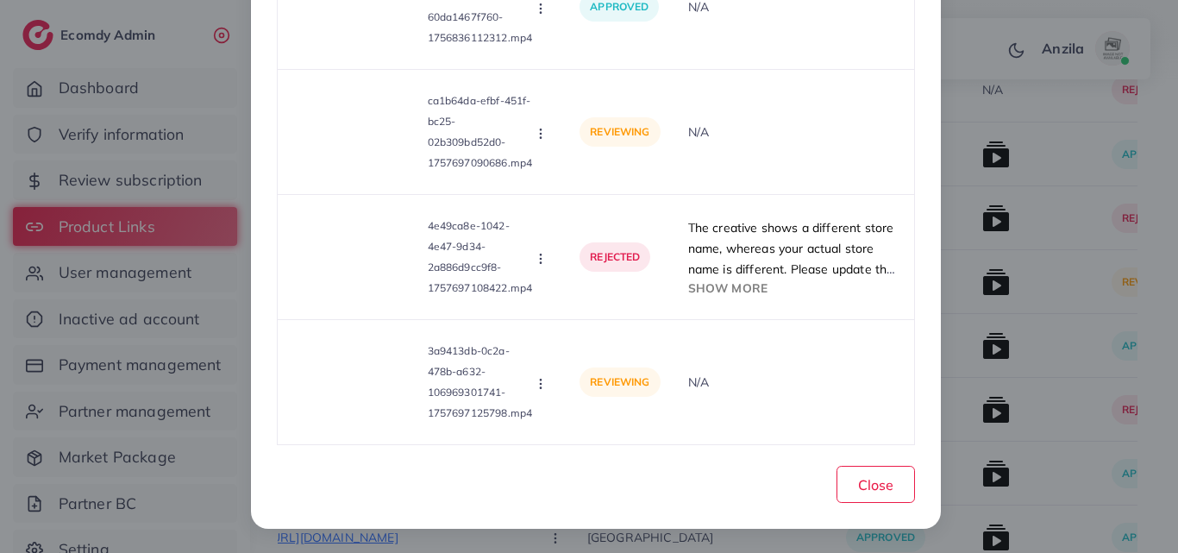
click at [807, 229] on span "The creative shows a different store name, whereas your actual store name is di…" at bounding box center [793, 279] width 210 height 119
click at [742, 290] on span "Show more" at bounding box center [727, 287] width 79 height 15
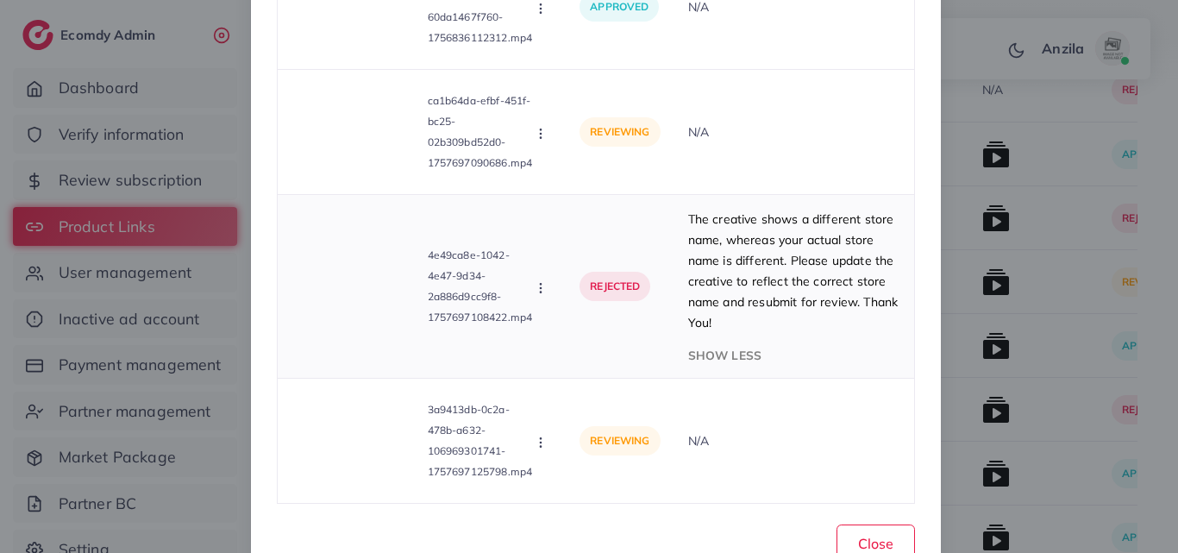
click at [739, 269] on p "The creative shows a different store name, whereas your actual store name is di…" at bounding box center [794, 271] width 212 height 124
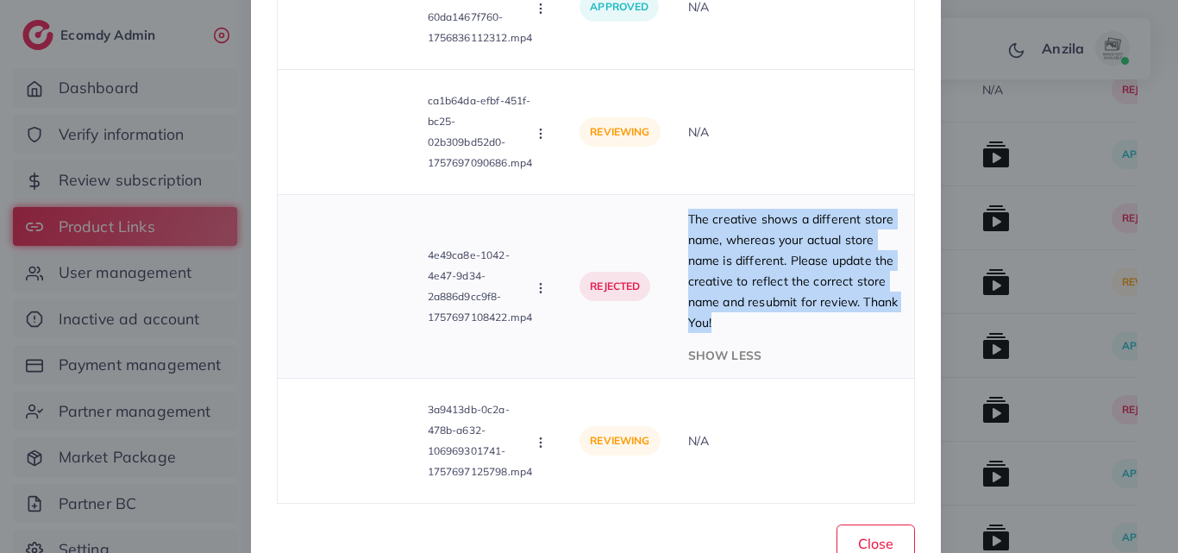
click at [739, 268] on span "The creative shows a different store name, whereas your actual store name is di…" at bounding box center [793, 270] width 210 height 119
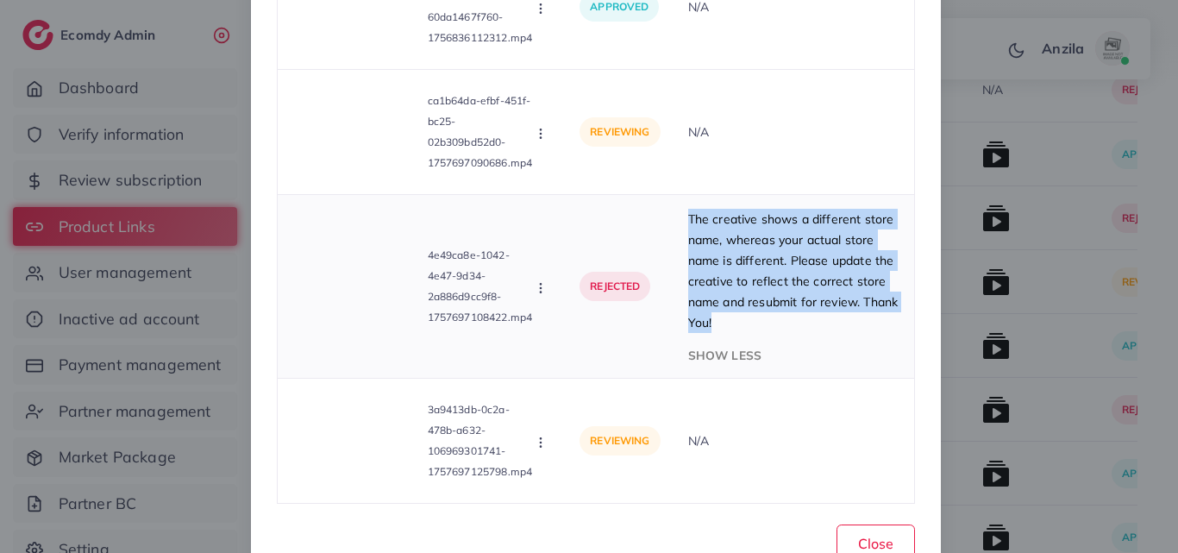
copy span "The creative shows a different store name, whereas your actual store name is di…"
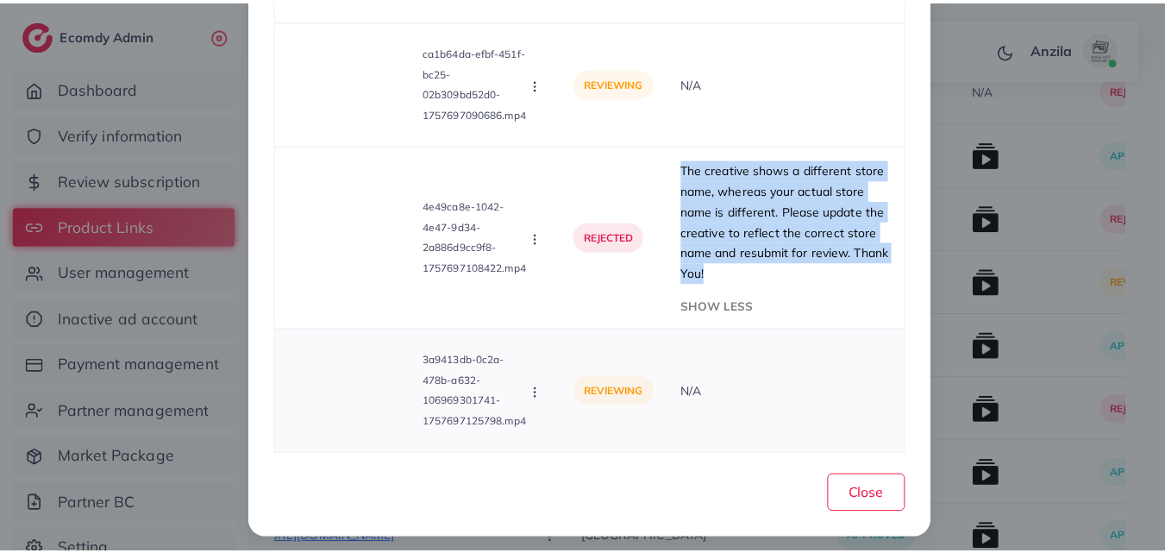
scroll to position [8916, 0]
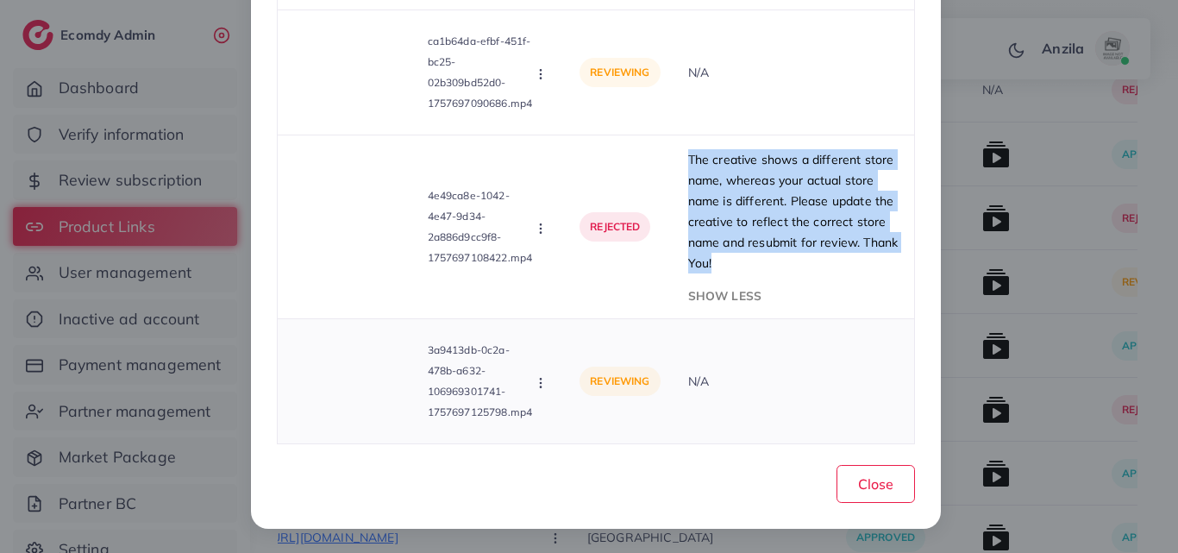
click at [533, 382] on button "button" at bounding box center [542, 381] width 19 height 17
click at [599, 336] on span "Reject" at bounding box center [591, 339] width 41 height 17
click at [0, 0] on div at bounding box center [0, 0] width 0 height 0
click at [538, 386] on icon "button" at bounding box center [541, 383] width 14 height 14
drag, startPoint x: 538, startPoint y: 386, endPoint x: 557, endPoint y: 342, distance: 47.9
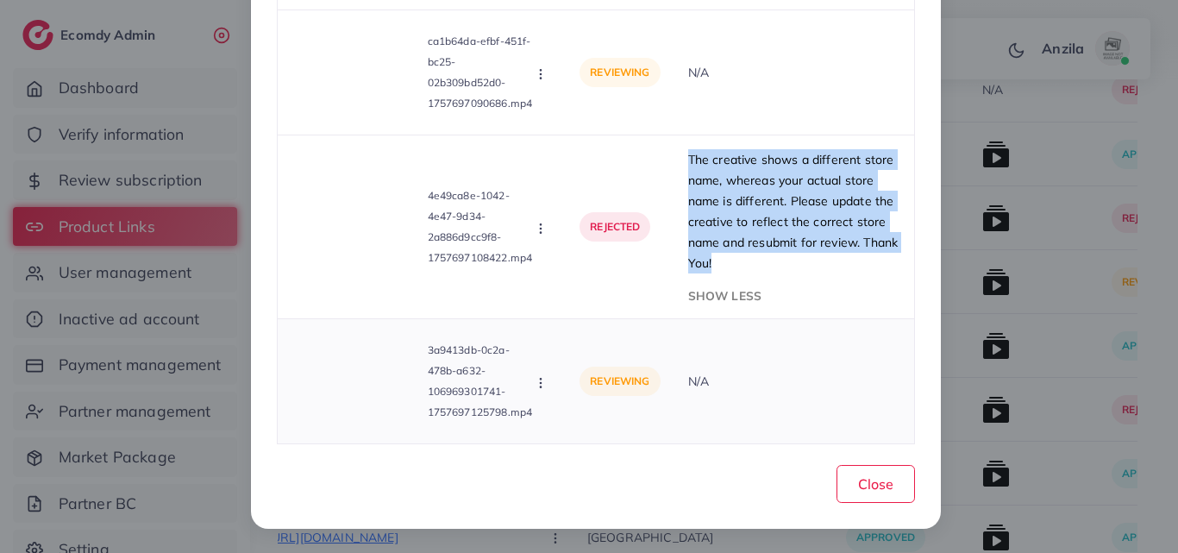
click at [538, 386] on icon "button" at bounding box center [541, 383] width 14 height 14
click at [542, 383] on icon "button" at bounding box center [541, 383] width 14 height 14
click at [571, 336] on span "Reject" at bounding box center [591, 339] width 41 height 17
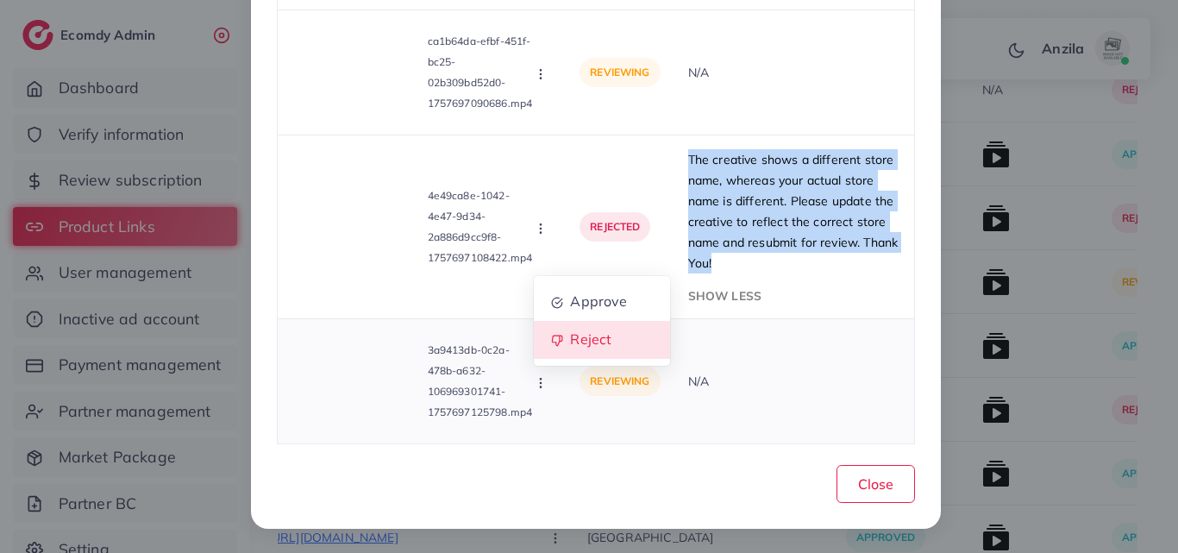
click at [0, 0] on div at bounding box center [0, 0] width 0 height 0
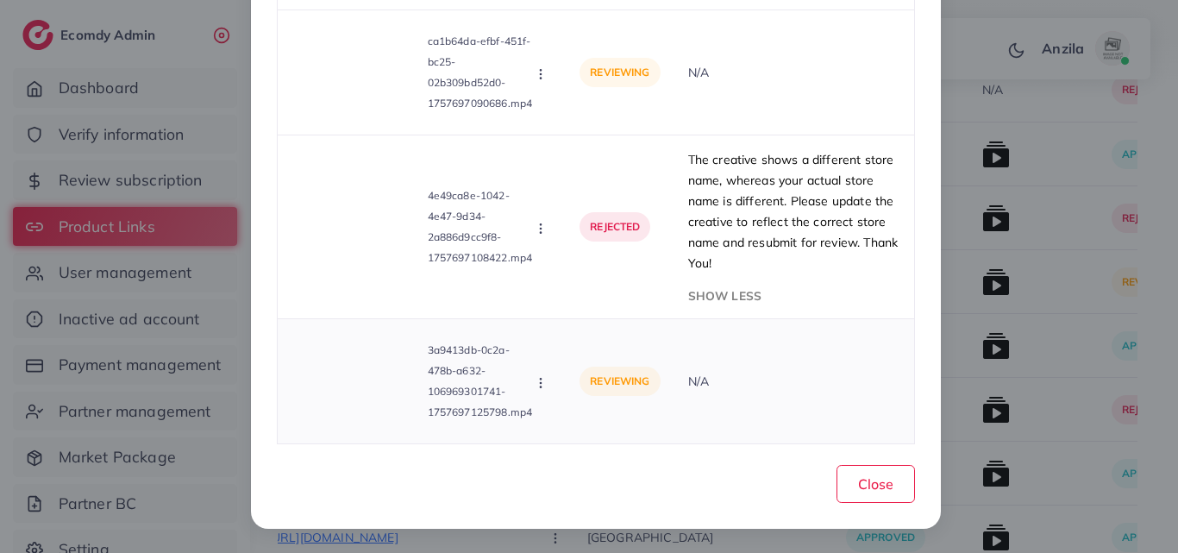
click at [542, 388] on icon "button" at bounding box center [541, 383] width 14 height 14
click at [546, 383] on button "button" at bounding box center [542, 381] width 19 height 17
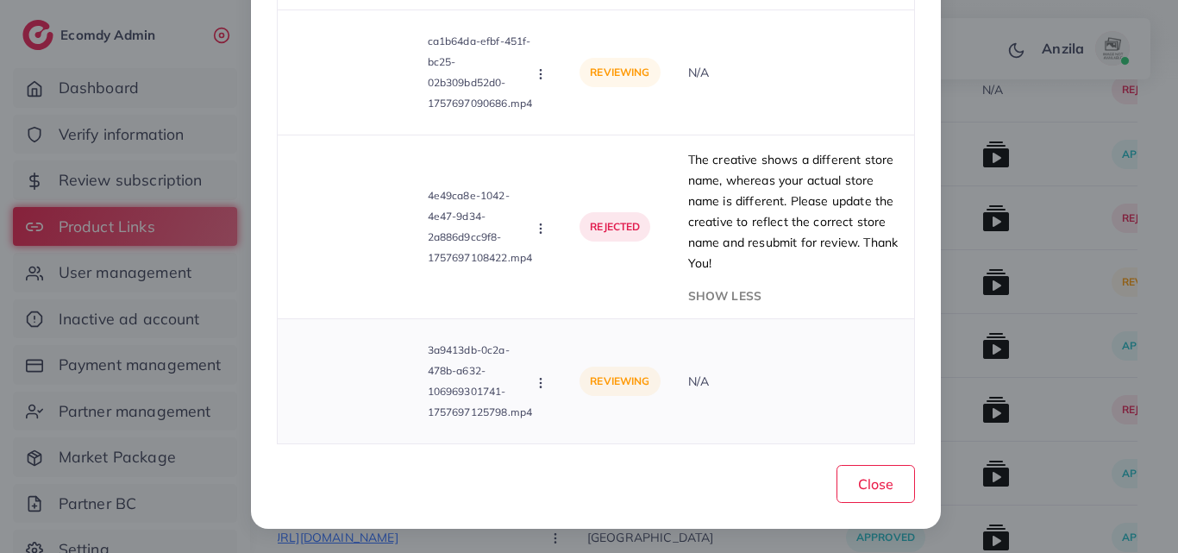
click at [546, 383] on button "button" at bounding box center [542, 381] width 19 height 17
click at [544, 379] on button "button" at bounding box center [542, 381] width 19 height 17
click at [584, 331] on span "Reject" at bounding box center [591, 339] width 41 height 17
click at [0, 0] on div at bounding box center [0, 0] width 0 height 0
click at [541, 377] on button "button" at bounding box center [542, 381] width 19 height 17
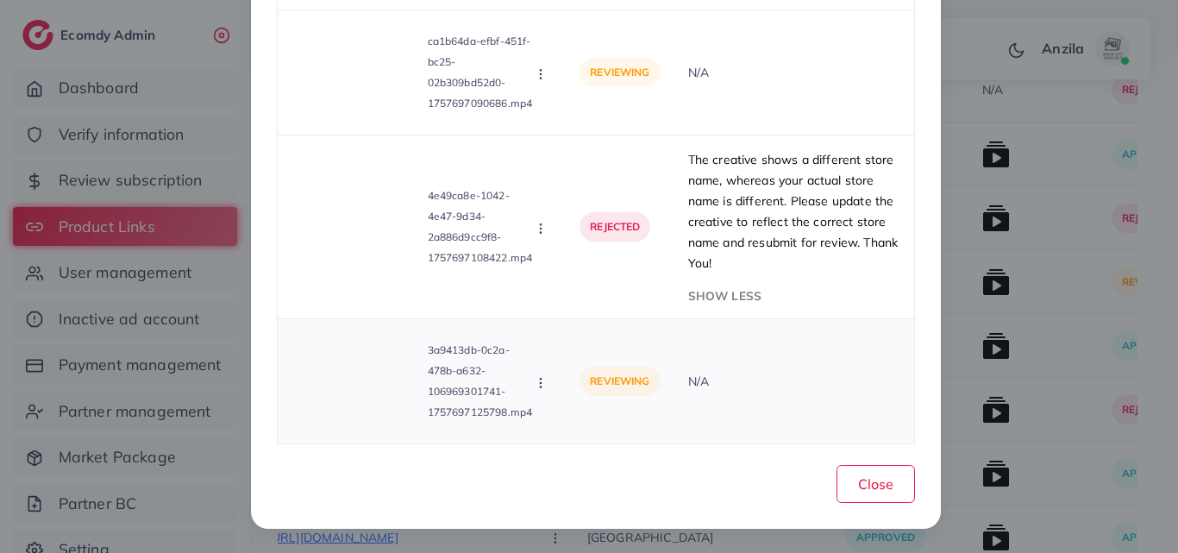
click at [541, 377] on icon "button" at bounding box center [541, 383] width 14 height 14
click at [541, 383] on circle "button" at bounding box center [541, 382] width 1 height 1
click at [590, 343] on span "Reject" at bounding box center [591, 339] width 41 height 17
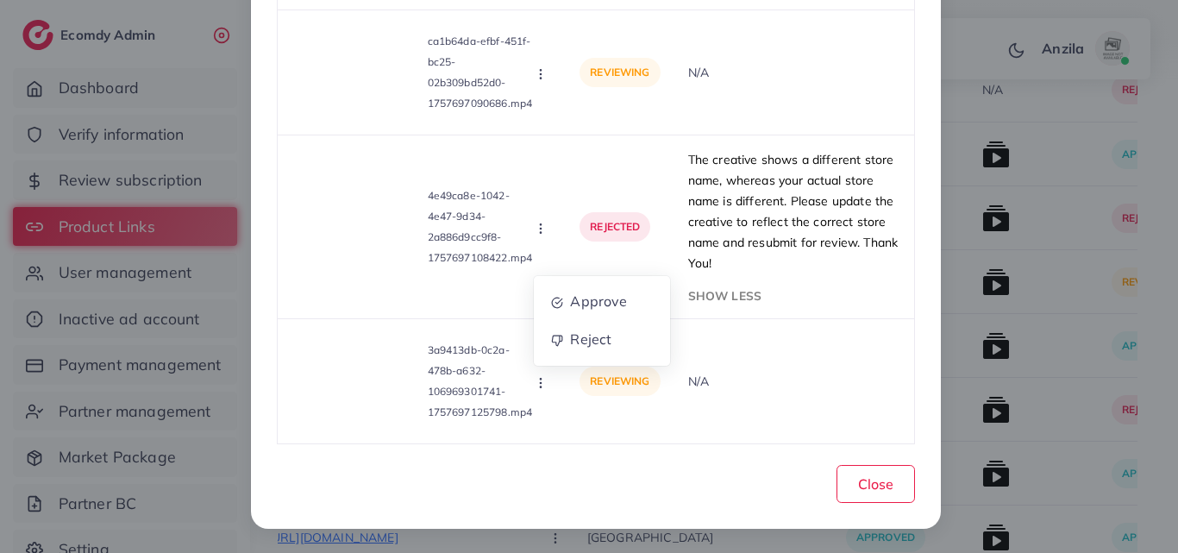
click at [0, 0] on div at bounding box center [0, 0] width 0 height 0
click at [543, 389] on icon "button" at bounding box center [541, 383] width 14 height 14
click at [574, 352] on link "Reject" at bounding box center [602, 340] width 136 height 38
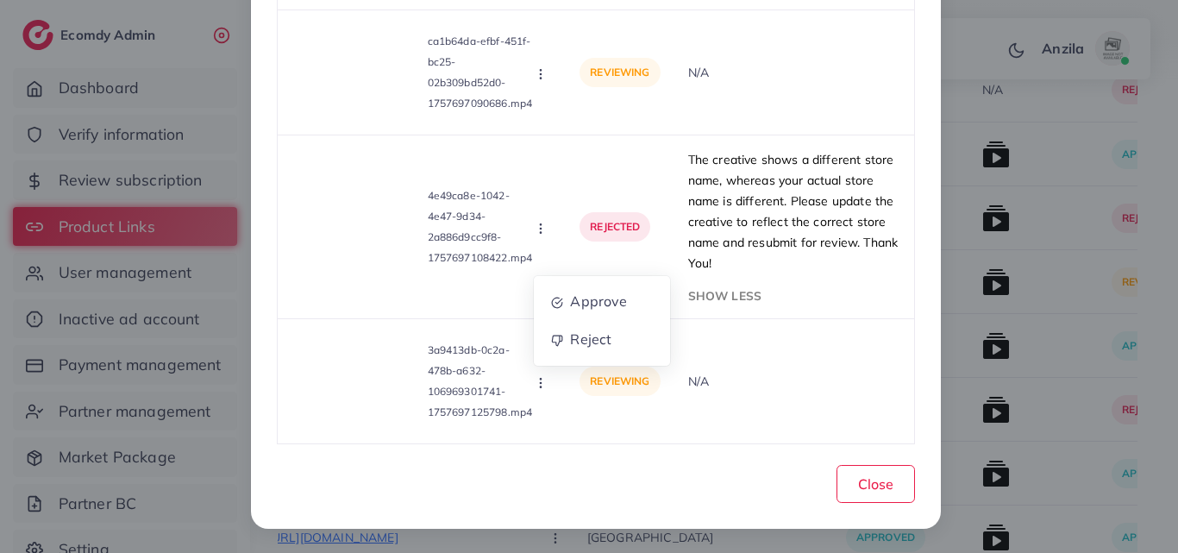
click at [0, 0] on div at bounding box center [0, 0] width 0 height 0
click at [545, 387] on button "button" at bounding box center [542, 381] width 19 height 17
click at [571, 343] on span "Reject" at bounding box center [591, 339] width 41 height 17
click at [0, 0] on div at bounding box center [0, 0] width 0 height 0
click at [541, 373] on div "Approve Reject" at bounding box center [542, 382] width 19 height 19
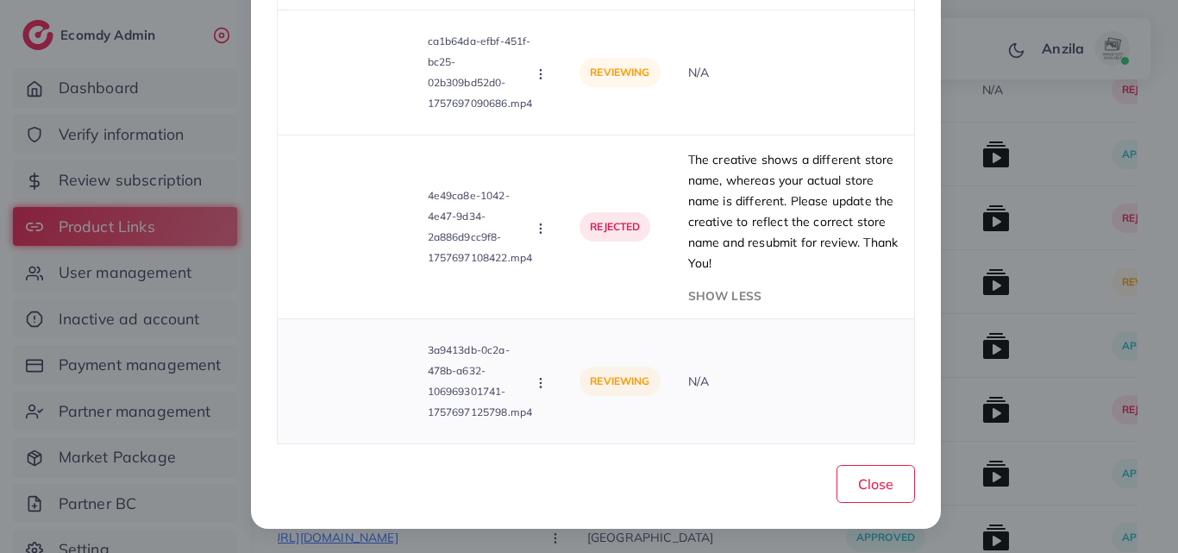
click at [541, 373] on div "Approve Reject" at bounding box center [542, 382] width 19 height 19
click at [535, 383] on icon "button" at bounding box center [541, 383] width 14 height 14
click at [543, 386] on icon "button" at bounding box center [541, 383] width 14 height 14
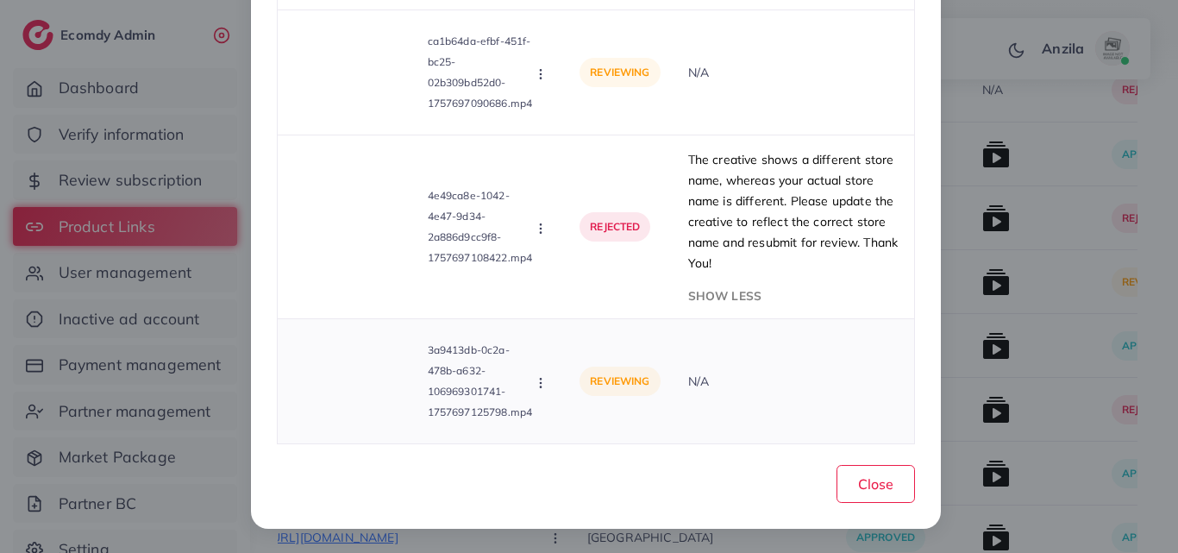
click at [543, 386] on icon "button" at bounding box center [541, 383] width 14 height 14
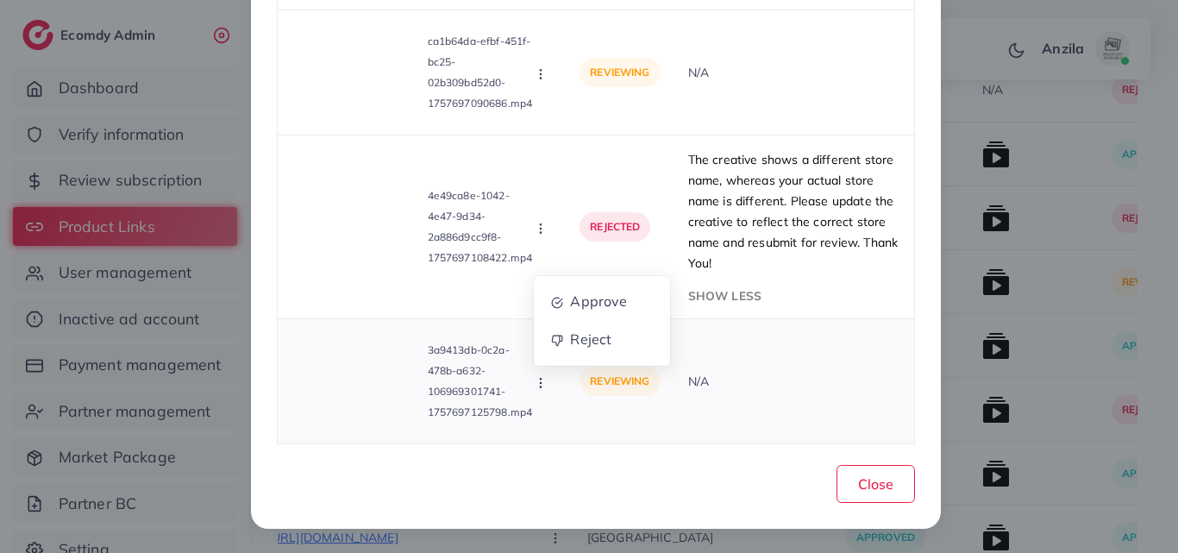
click at [543, 386] on icon "button" at bounding box center [541, 383] width 14 height 14
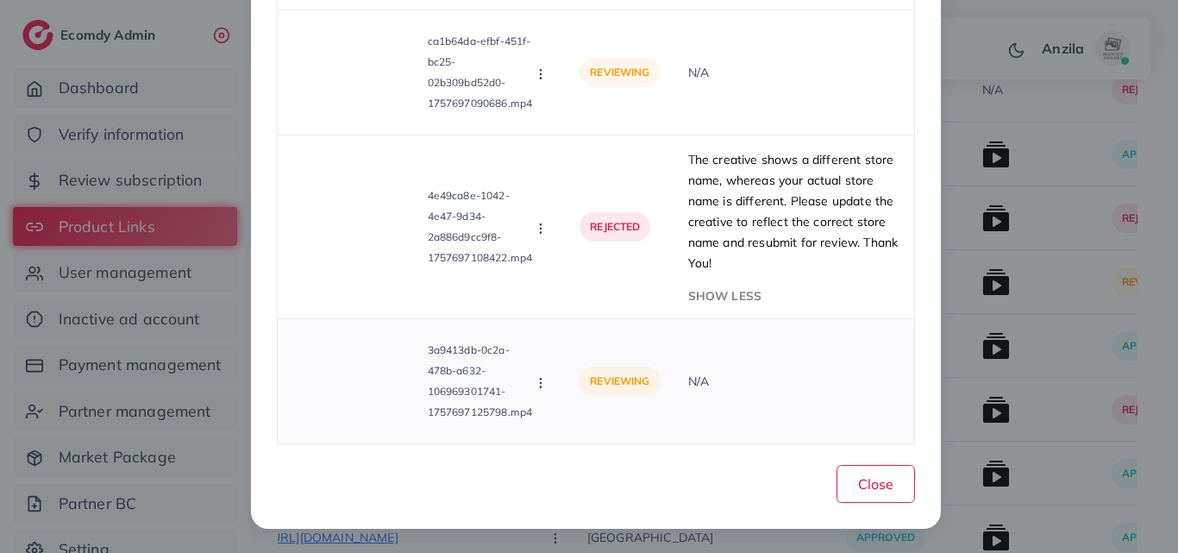
click at [542, 385] on icon "button" at bounding box center [541, 383] width 14 height 14
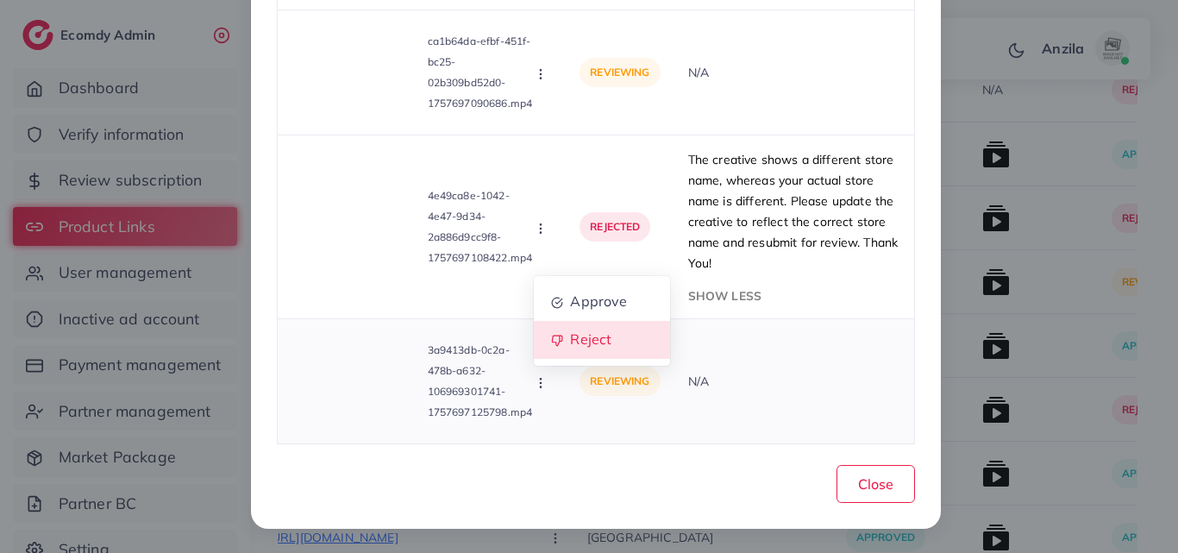
click at [577, 336] on span "Reject" at bounding box center [591, 339] width 41 height 17
click at [0, 0] on div at bounding box center [0, 0] width 0 height 0
click at [543, 383] on icon "button" at bounding box center [541, 383] width 14 height 14
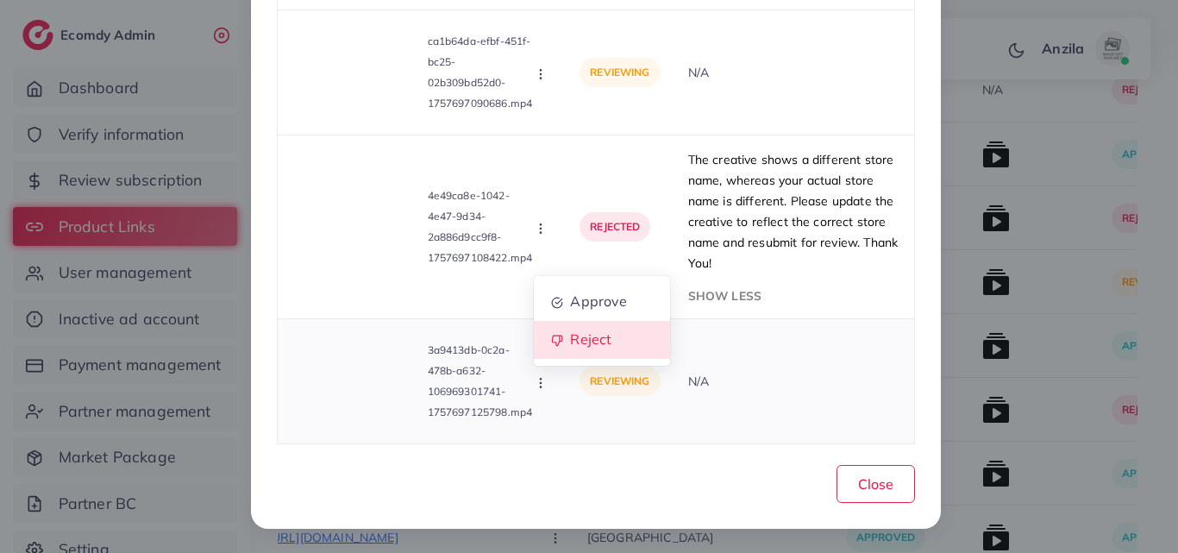
click at [571, 341] on span "Reject" at bounding box center [591, 339] width 41 height 17
click at [0, 0] on div at bounding box center [0, 0] width 0 height 0
click at [534, 386] on icon "button" at bounding box center [541, 383] width 14 height 14
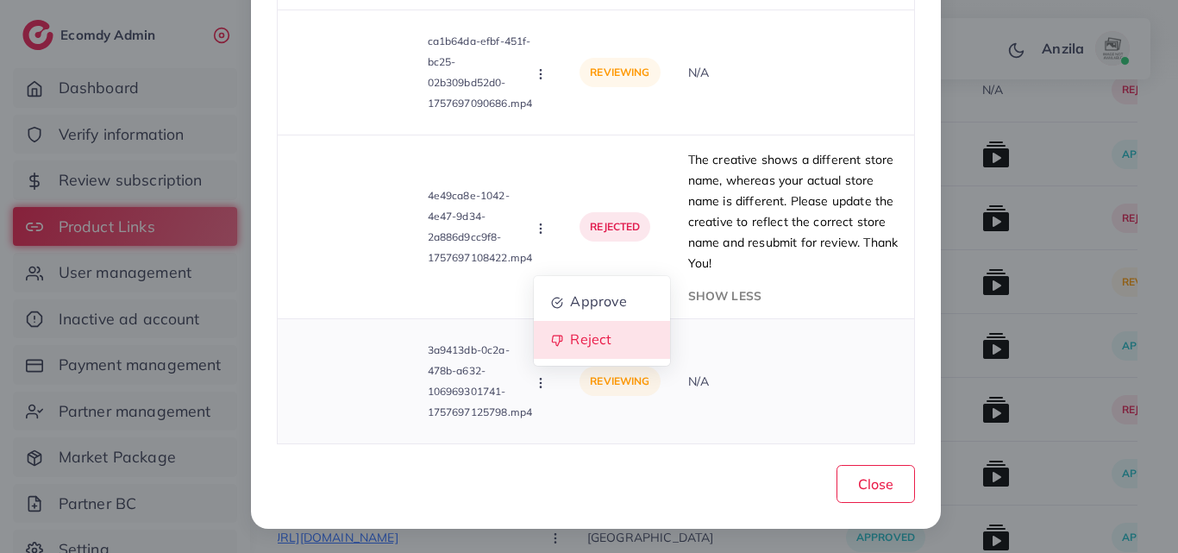
click at [596, 336] on span "Reject" at bounding box center [591, 339] width 41 height 17
click at [0, 0] on div at bounding box center [0, 0] width 0 height 0
click at [546, 382] on button "button" at bounding box center [542, 381] width 19 height 17
click at [571, 339] on span "Reject" at bounding box center [591, 339] width 41 height 17
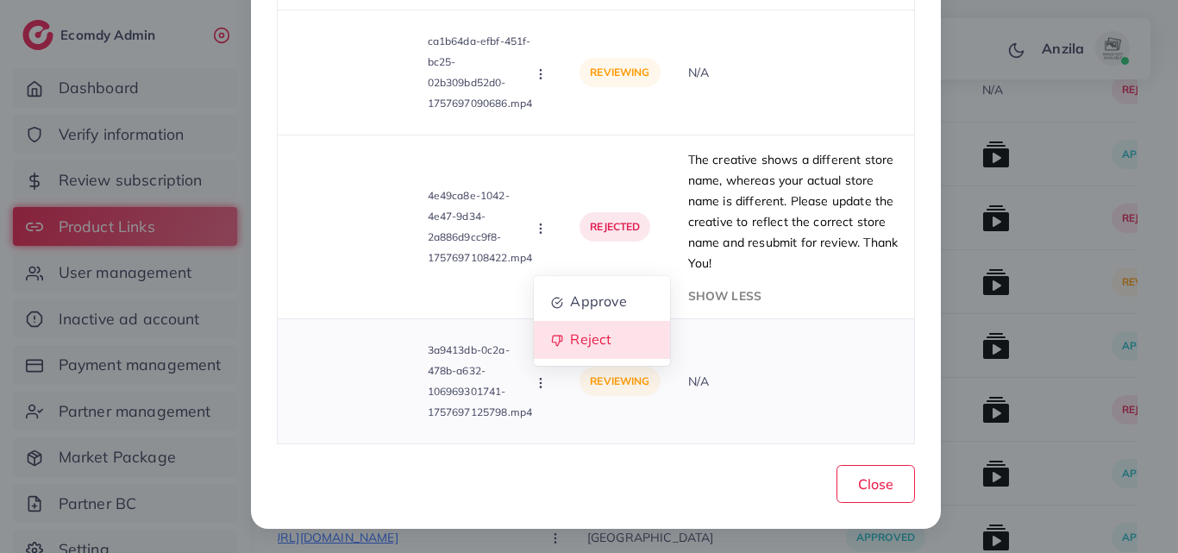
click at [0, 0] on div at bounding box center [0, 0] width 0 height 0
click at [539, 367] on div "3a9413db-0c2a-478b-a632-106969301741-1757697125798.mp4 Approve Reject" at bounding box center [422, 381] width 261 height 97
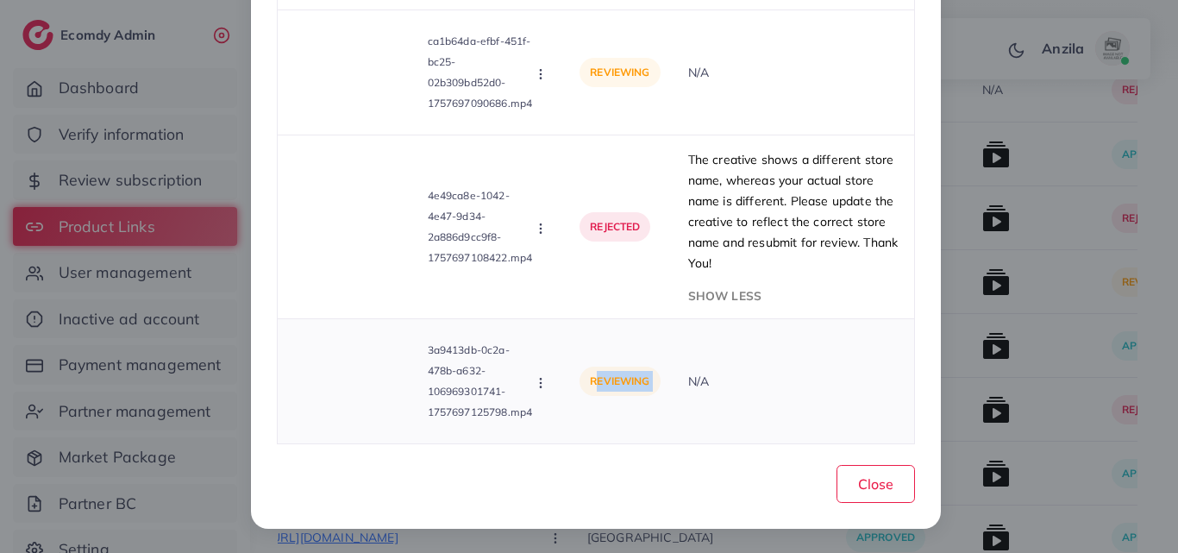
click at [541, 379] on circle "button" at bounding box center [541, 379] width 1 height 1
click at [594, 348] on link "Reject" at bounding box center [602, 340] width 136 height 38
click at [0, 0] on div at bounding box center [0, 0] width 0 height 0
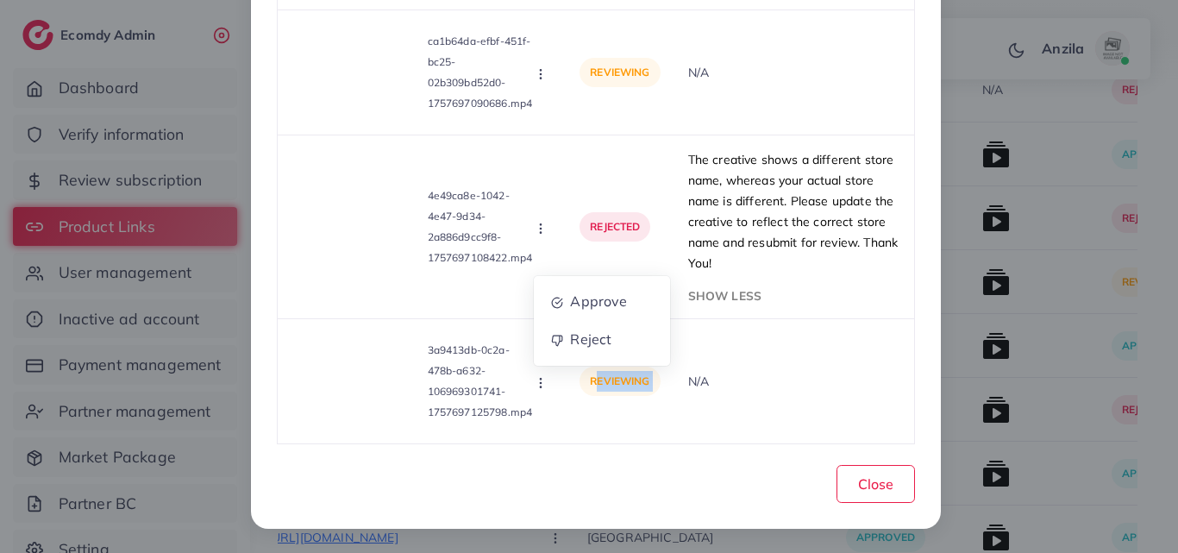
click at [0, 0] on div at bounding box center [0, 0] width 0 height 0
click at [534, 386] on icon "button" at bounding box center [541, 383] width 14 height 14
drag, startPoint x: 533, startPoint y: 386, endPoint x: 550, endPoint y: 364, distance: 27.6
click at [534, 386] on icon "button" at bounding box center [541, 383] width 14 height 14
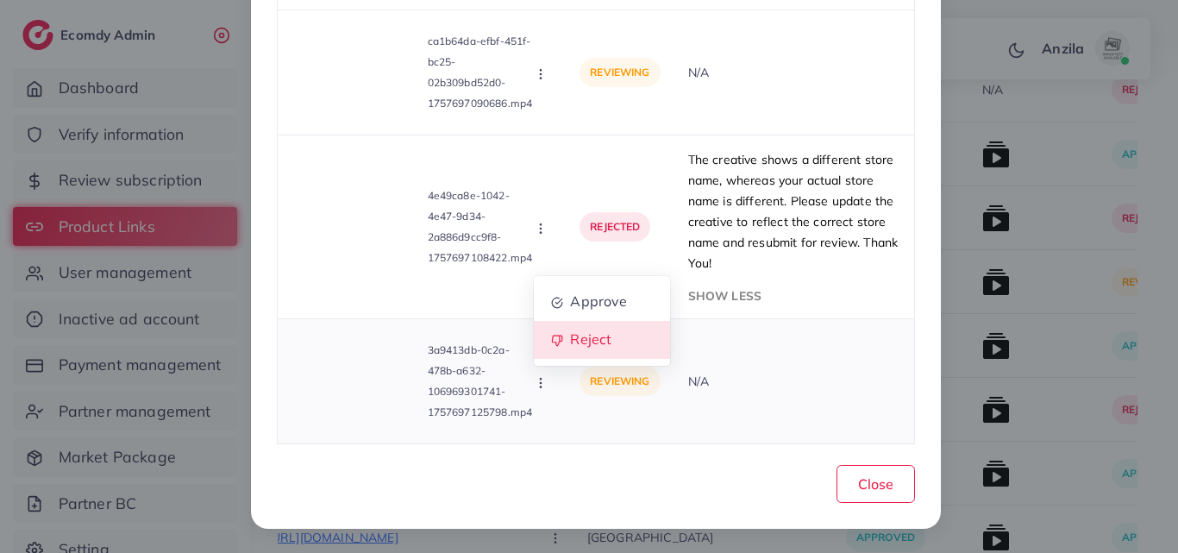
click at [601, 336] on span "Reject" at bounding box center [591, 339] width 41 height 17
click at [0, 0] on div at bounding box center [0, 0] width 0 height 0
click at [537, 389] on icon "button" at bounding box center [541, 383] width 14 height 14
click at [543, 383] on icon "button" at bounding box center [541, 383] width 14 height 14
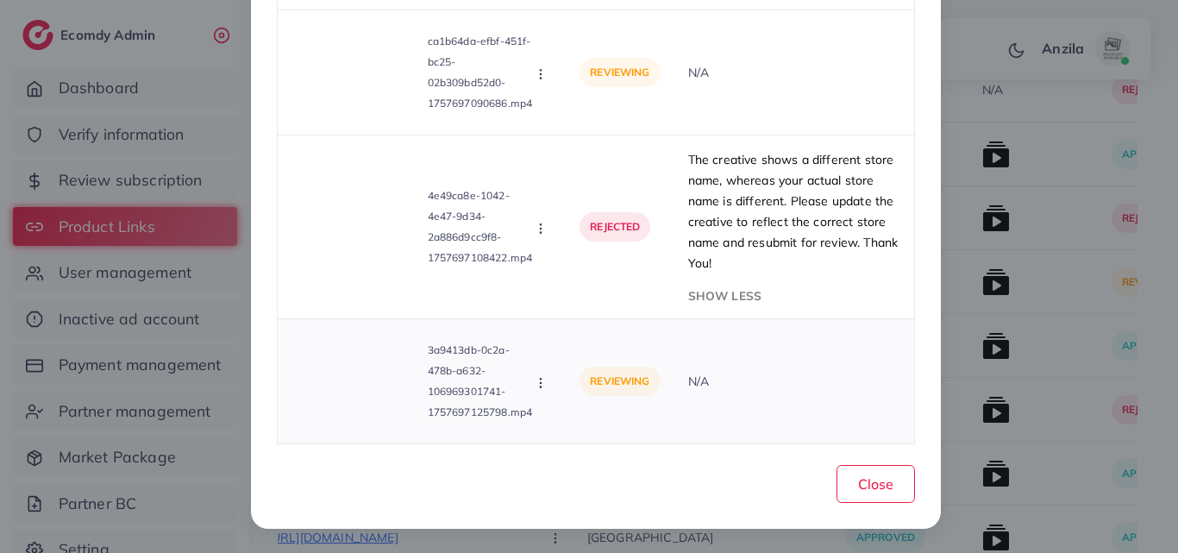
click at [543, 383] on icon "button" at bounding box center [541, 383] width 14 height 14
click at [574, 336] on span "Reject" at bounding box center [591, 339] width 41 height 17
click at [0, 0] on div at bounding box center [0, 0] width 0 height 0
click at [541, 386] on icon "button" at bounding box center [541, 383] width 14 height 14
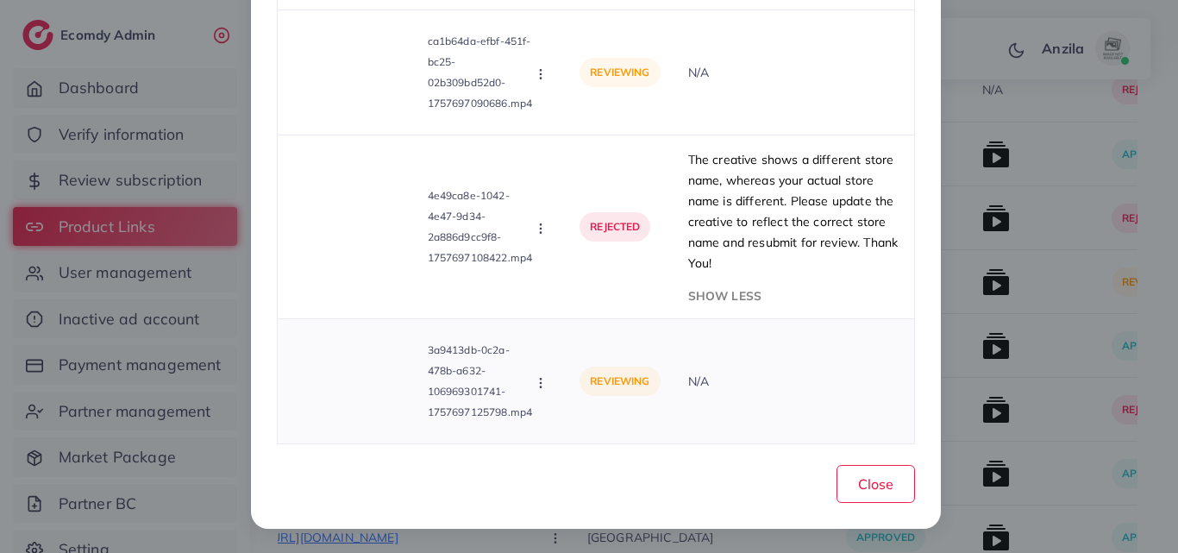
click at [541, 386] on icon "button" at bounding box center [541, 383] width 14 height 14
click at [537, 386] on icon "button" at bounding box center [541, 383] width 14 height 14
click at [539, 392] on div "3a9413db-0c2a-478b-a632-106969301741-1757697125798.mp4 Approve Reject" at bounding box center [422, 381] width 261 height 97
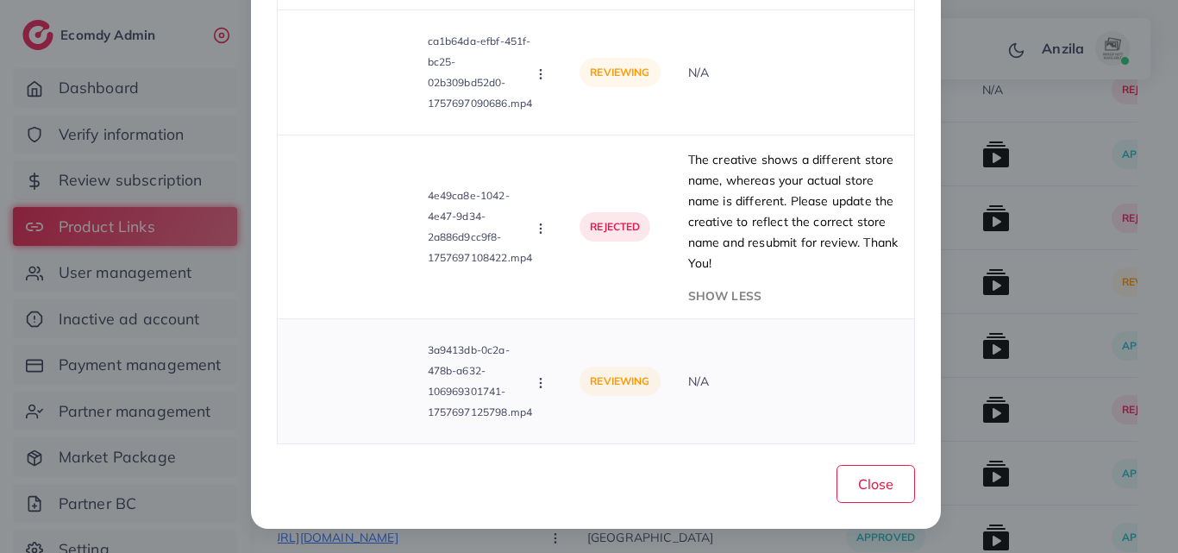
click at [539, 388] on icon "button" at bounding box center [541, 383] width 14 height 14
click at [567, 329] on link "Reject" at bounding box center [602, 340] width 136 height 38
click at [0, 0] on div at bounding box center [0, 0] width 0 height 0
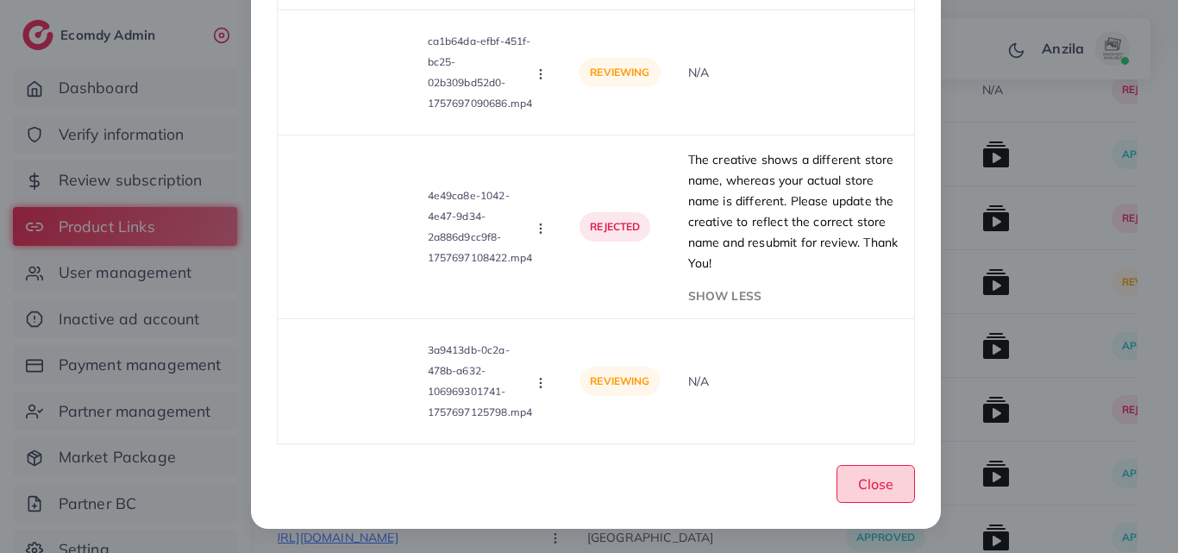
click at [872, 475] on span "Close" at bounding box center [875, 483] width 35 height 17
click at [872, 474] on button "Close" at bounding box center [876, 483] width 78 height 37
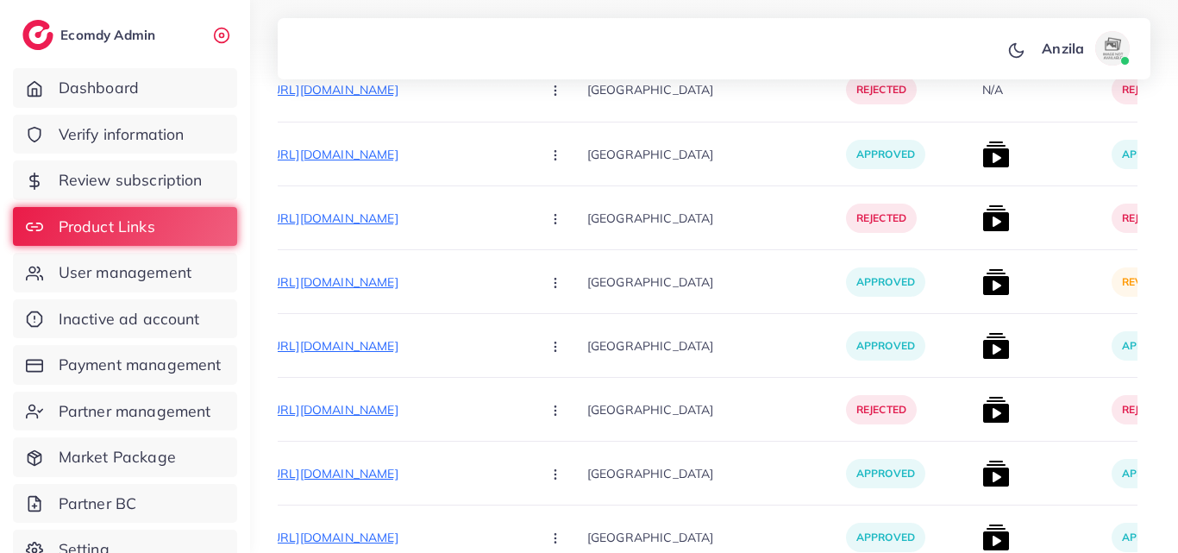
click at [1058, 327] on div "List Product Video Product URL: [URL][DOMAIN_NAME] Product video Status Reason …" at bounding box center [589, 276] width 1178 height 553
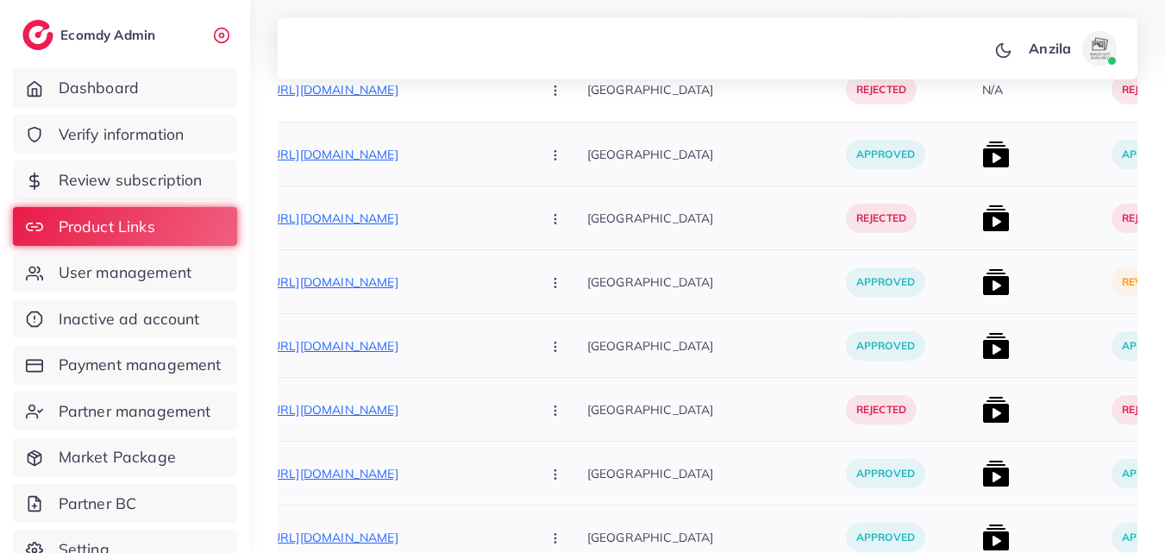
click at [993, 318] on div at bounding box center [1040, 346] width 129 height 64
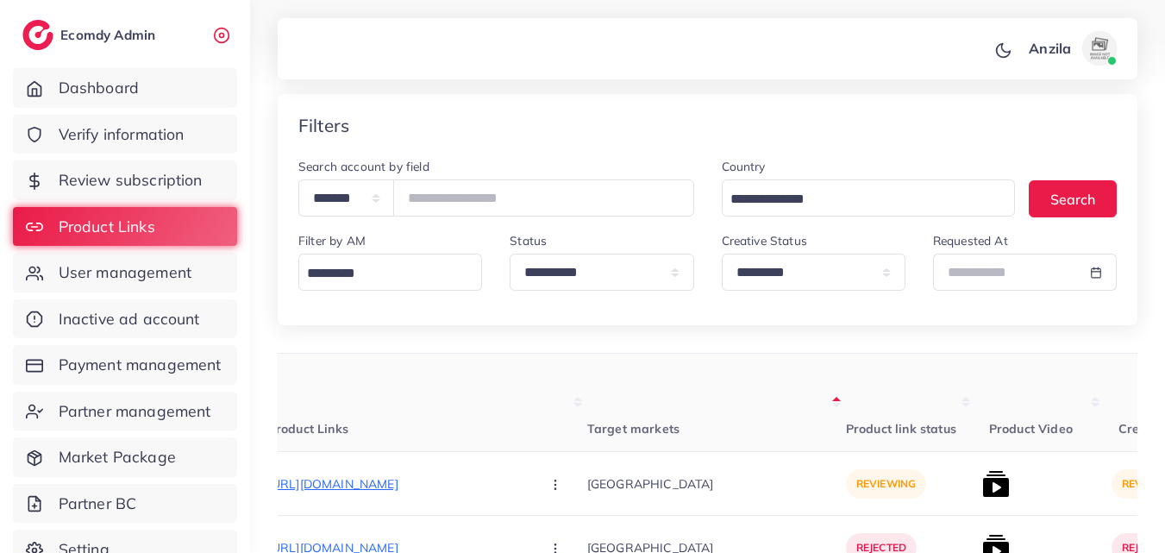
scroll to position [0, 0]
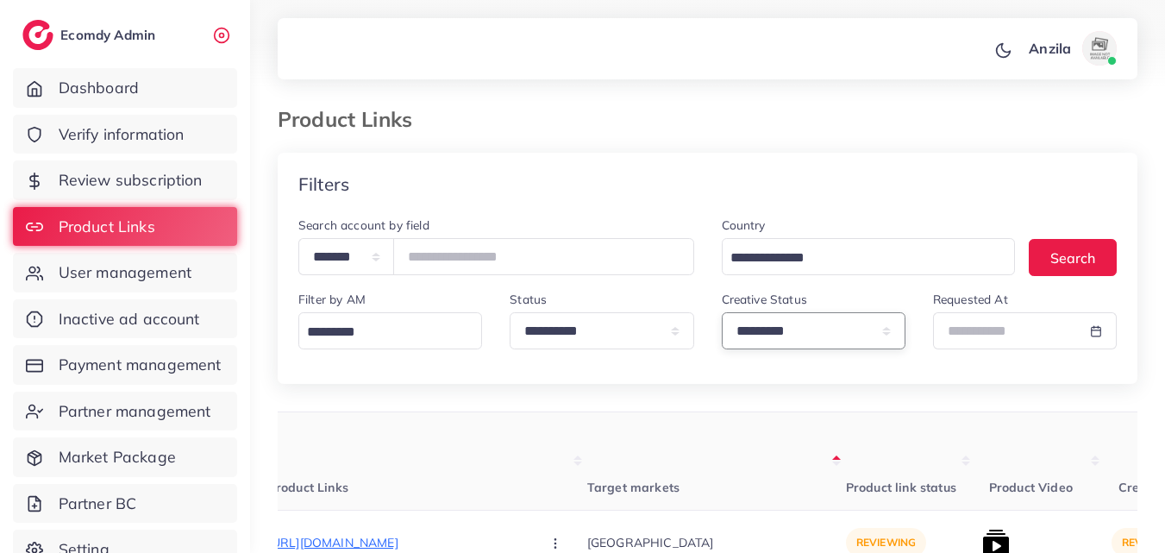
click at [743, 342] on select "**********" at bounding box center [814, 330] width 184 height 37
click at [722, 312] on select "**********" at bounding box center [814, 330] width 184 height 37
click at [763, 369] on div "**********" at bounding box center [708, 299] width 860 height 169
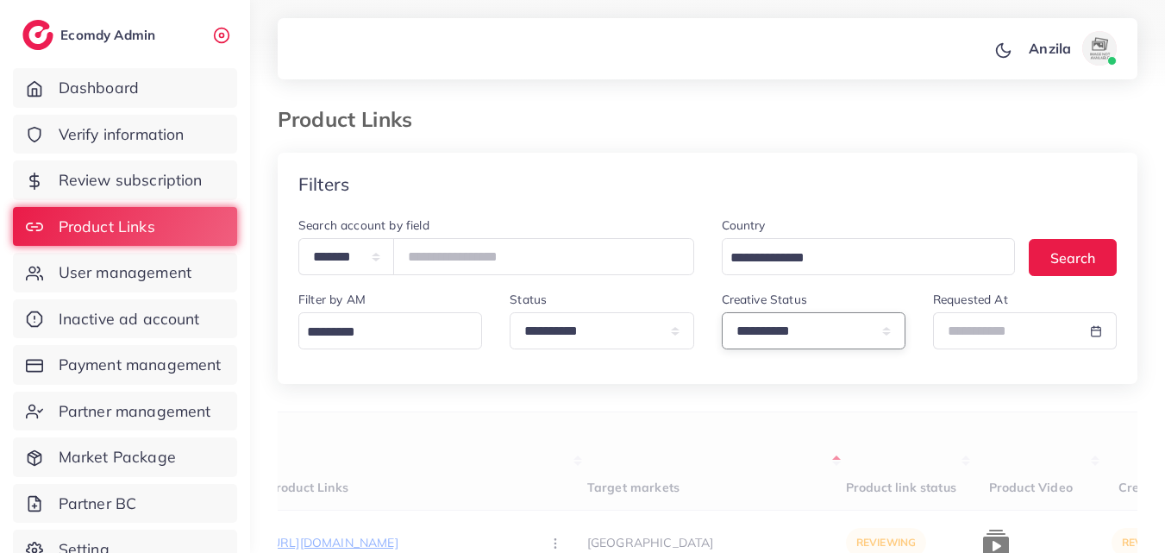
click at [769, 323] on select "**********" at bounding box center [814, 330] width 184 height 37
drag, startPoint x: 769, startPoint y: 323, endPoint x: 769, endPoint y: 399, distance: 76.8
click at [769, 323] on select "**********" at bounding box center [814, 330] width 184 height 37
click at [779, 305] on label "Creative Status" at bounding box center [764, 299] width 85 height 17
drag, startPoint x: 779, startPoint y: 305, endPoint x: 781, endPoint y: 329, distance: 23.4
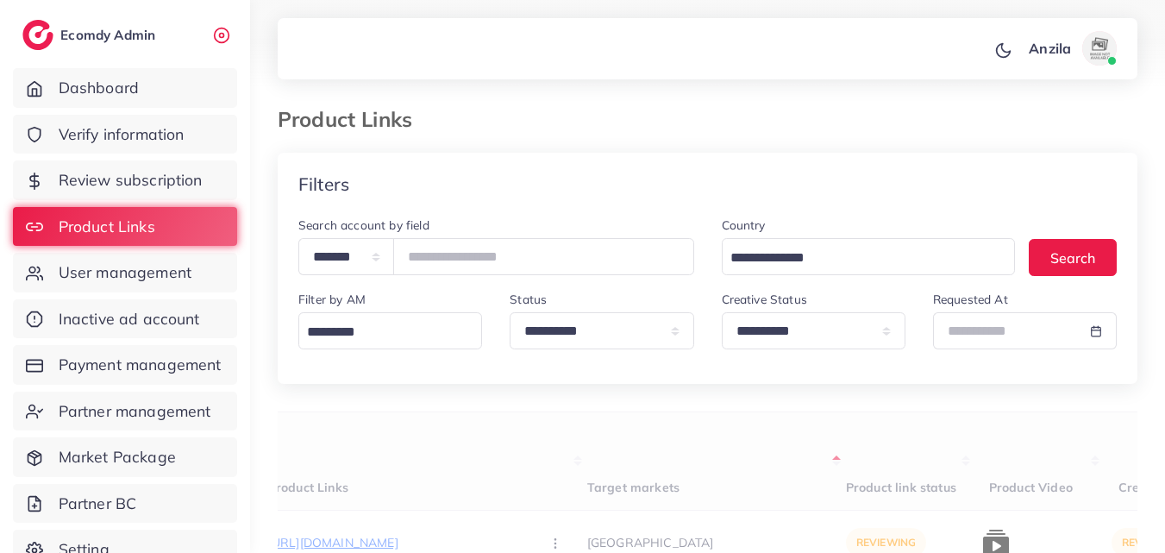
click at [779, 305] on label "Creative Status" at bounding box center [764, 299] width 85 height 17
click at [781, 331] on select "**********" at bounding box center [814, 330] width 184 height 37
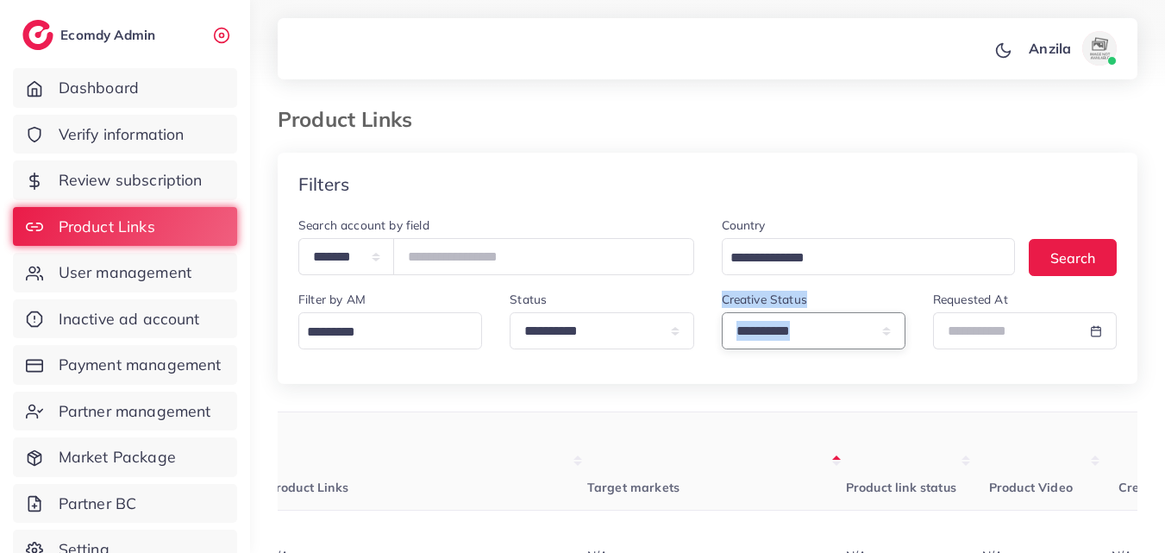
select select "*********"
click at [722, 312] on select "**********" at bounding box center [814, 330] width 184 height 37
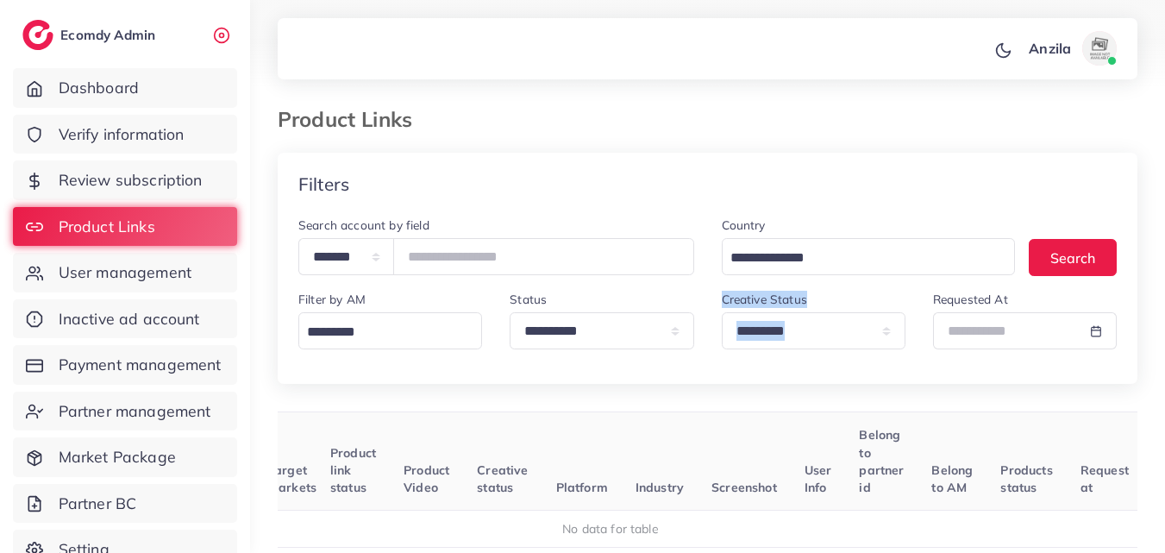
click at [789, 379] on div "**********" at bounding box center [708, 299] width 860 height 169
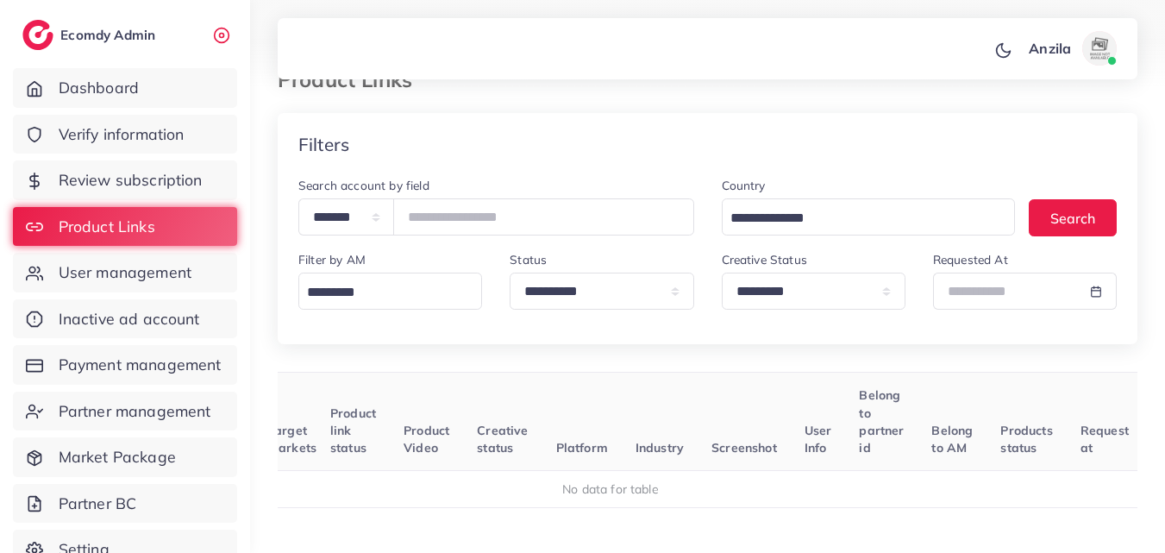
scroll to position [0, 0]
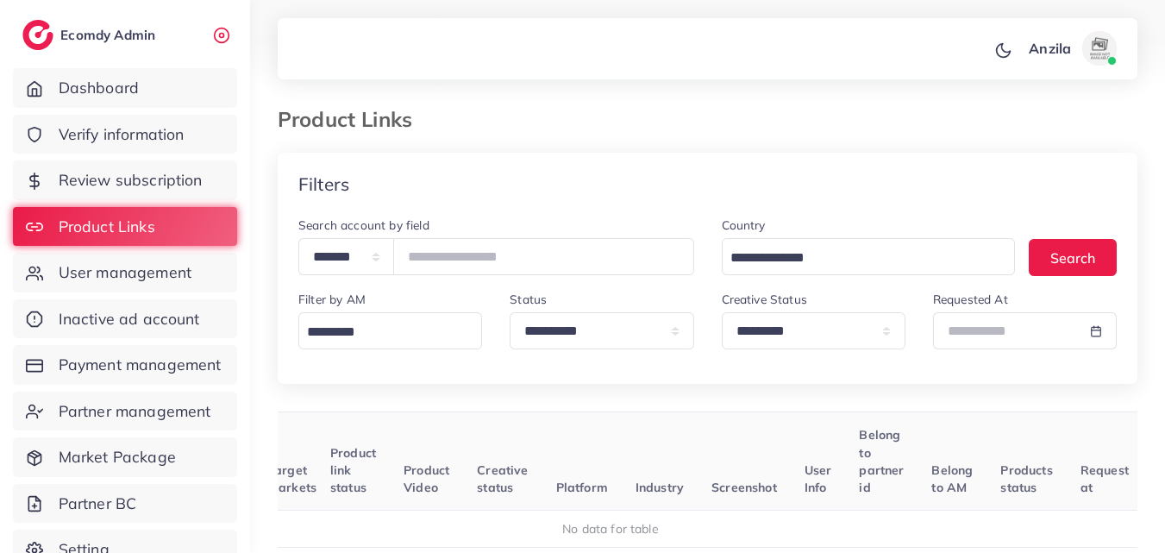
click at [974, 153] on div "Filters" at bounding box center [708, 184] width 860 height 63
click at [735, 104] on div "**********" at bounding box center [707, 344] width 915 height 688
click at [950, 130] on div at bounding box center [1041, 123] width 222 height 32
